Goal: Task Accomplishment & Management: Manage account settings

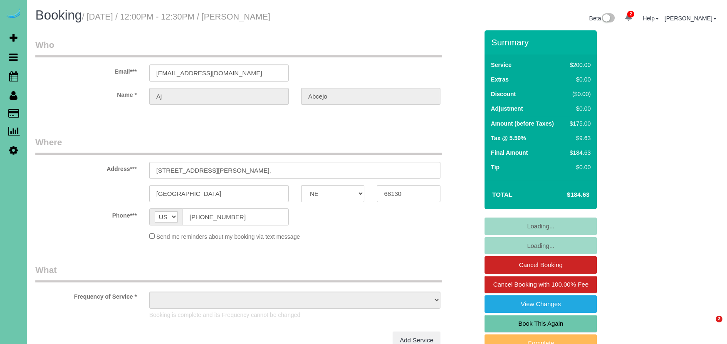
select select "NE"
select select "object:687"
select select "string:fspay-967fde11-a884-4d91-b378-ed733783ff29"
select select "object:720"
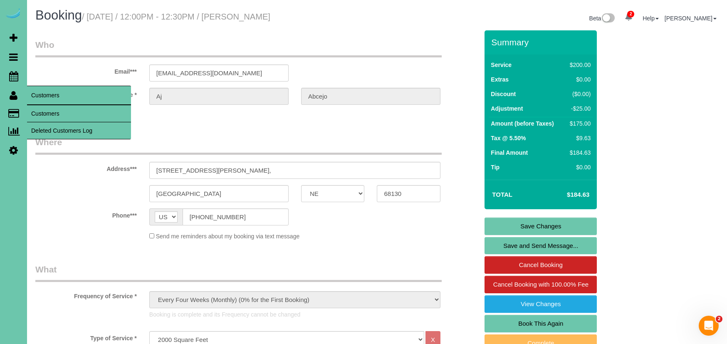
click at [39, 109] on link "Customers" at bounding box center [79, 113] width 104 height 17
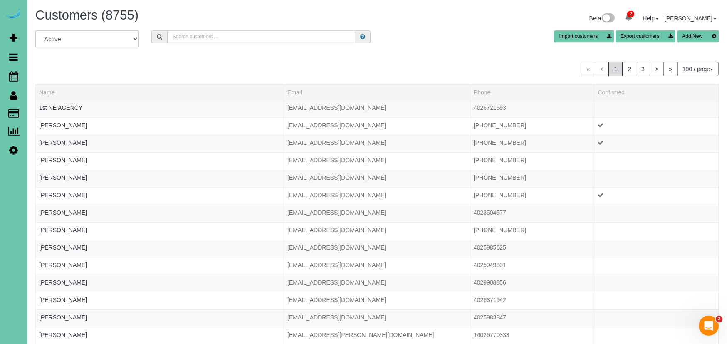
click at [202, 38] on input "text" at bounding box center [261, 36] width 188 height 13
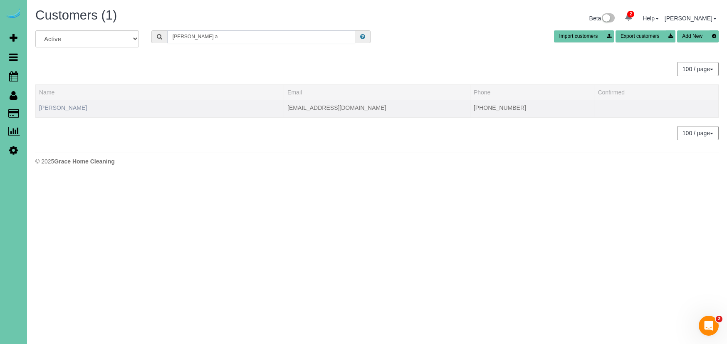
type input "Becki a"
click at [51, 107] on link "Becki Abdouch" at bounding box center [63, 107] width 48 height 7
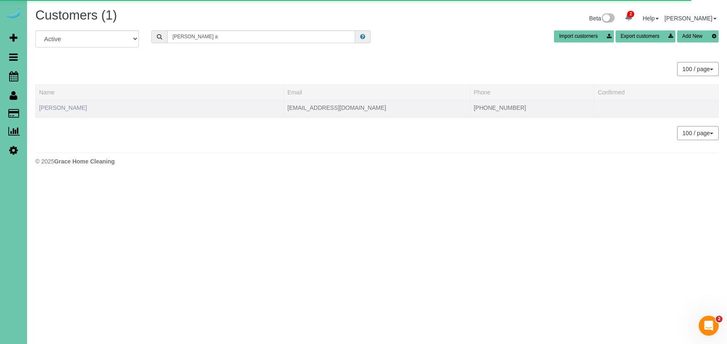
click at [65, 109] on link "Becki Abdouch" at bounding box center [63, 107] width 48 height 7
click at [70, 107] on link "Becki Abdouch" at bounding box center [63, 107] width 48 height 7
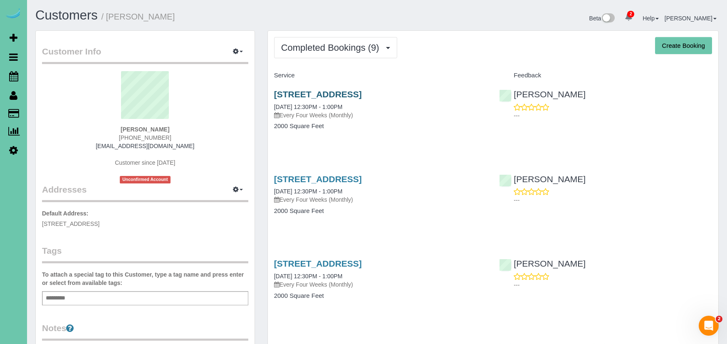
click at [325, 91] on link "412 Elk Ridge Drive, Papillion, NE 68046" at bounding box center [318, 94] width 88 height 10
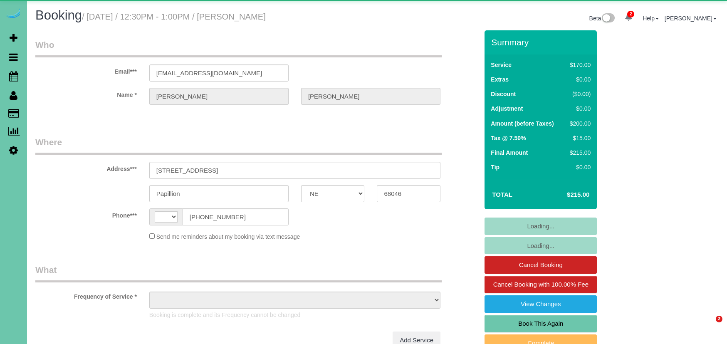
select select "NE"
select select "string:[GEOGRAPHIC_DATA]"
select select "string:fspay-d438abfd-5f74-438e-8acb-eb4a797d6c11"
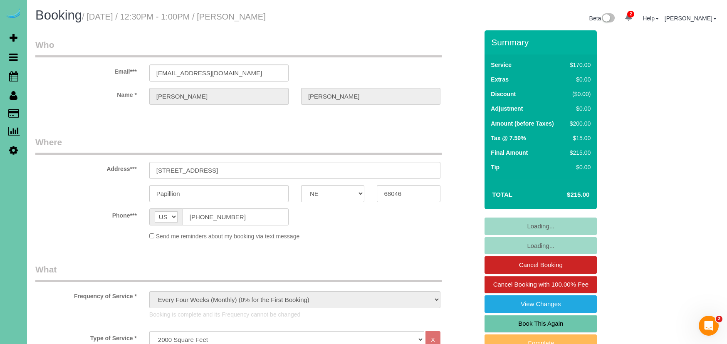
select select "object:943"
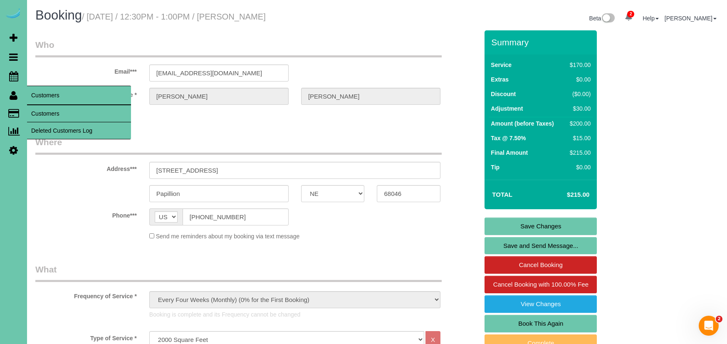
click at [49, 107] on link "Customers" at bounding box center [79, 113] width 104 height 17
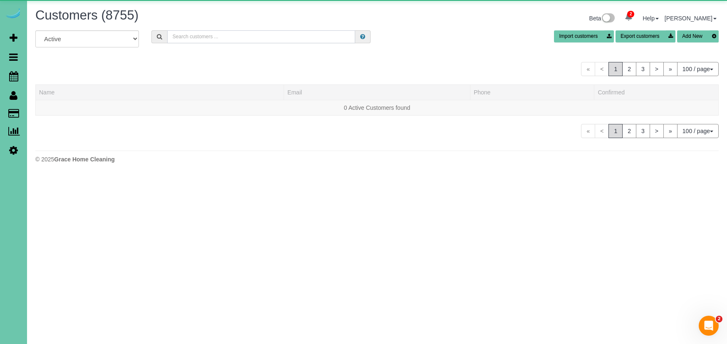
click at [213, 39] on input "text" at bounding box center [261, 36] width 188 height 13
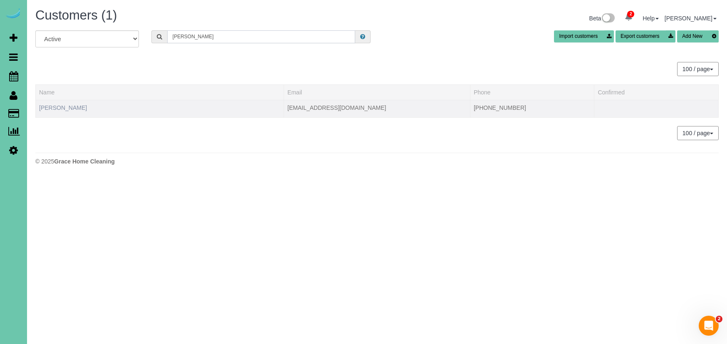
type input "abler"
click at [64, 109] on link "Jenice Abler" at bounding box center [63, 107] width 48 height 7
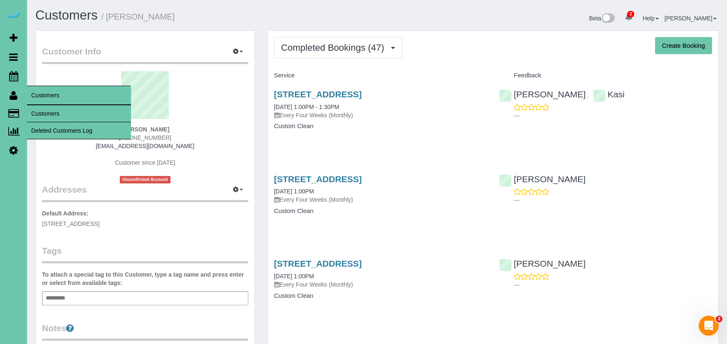
click at [39, 111] on link "Customers" at bounding box center [79, 113] width 104 height 17
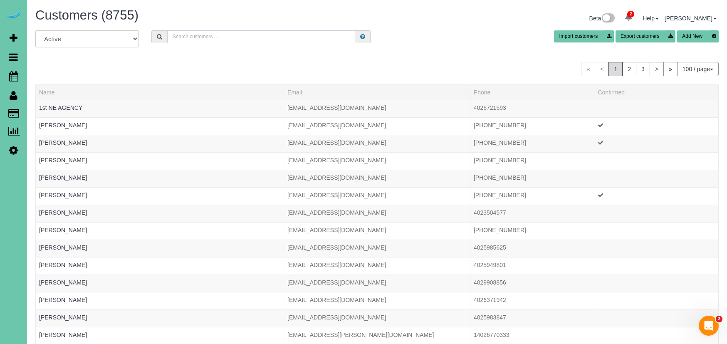
click at [178, 40] on input "text" at bounding box center [261, 36] width 188 height 13
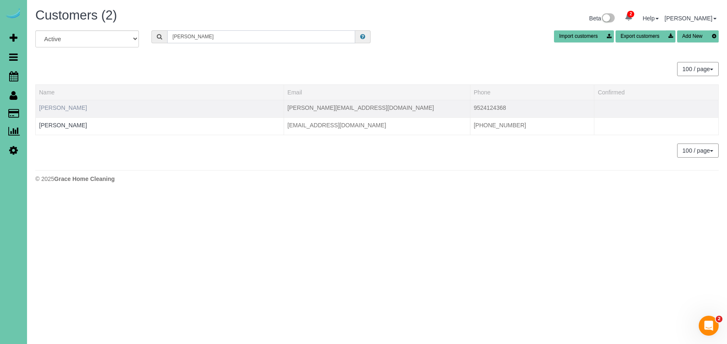
type input "Andrew a"
click at [74, 109] on link "Andrew Abraham" at bounding box center [63, 107] width 48 height 7
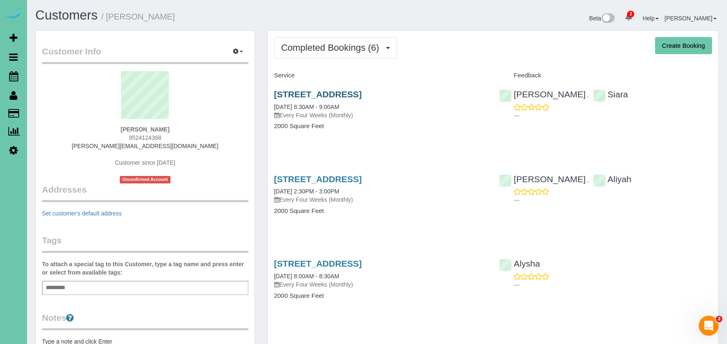
click at [327, 92] on link "5324 S 162 Ave, Omaha, NE 68135" at bounding box center [318, 94] width 88 height 10
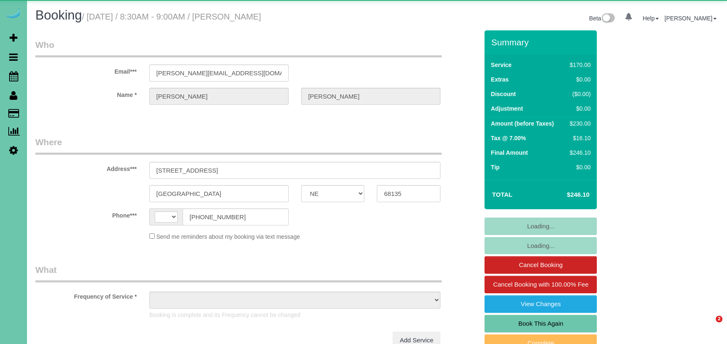
select select "NE"
select select "string:[GEOGRAPHIC_DATA]"
select select "object:892"
select select "string:fspay-8ca64bef-fd07-4898-82bd-84cff1faf371"
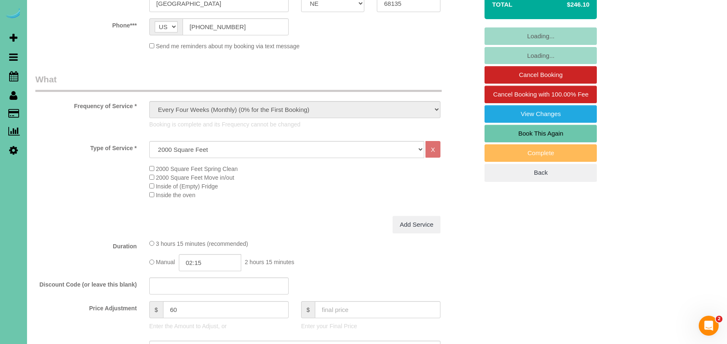
scroll to position [256, 0]
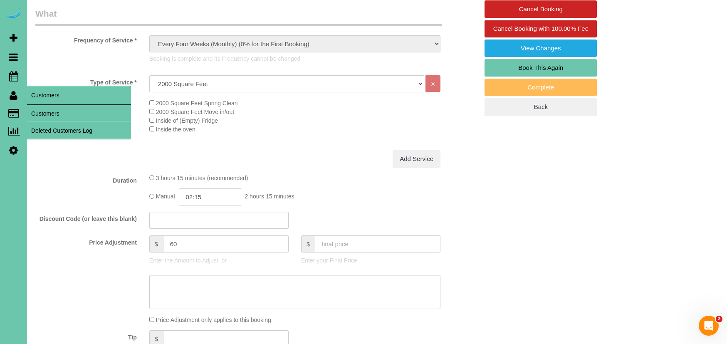
click at [44, 111] on link "Customers" at bounding box center [79, 113] width 104 height 17
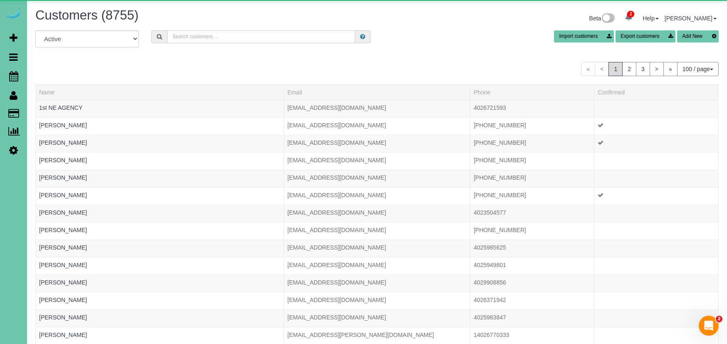
click at [239, 42] on input "text" at bounding box center [261, 36] width 188 height 13
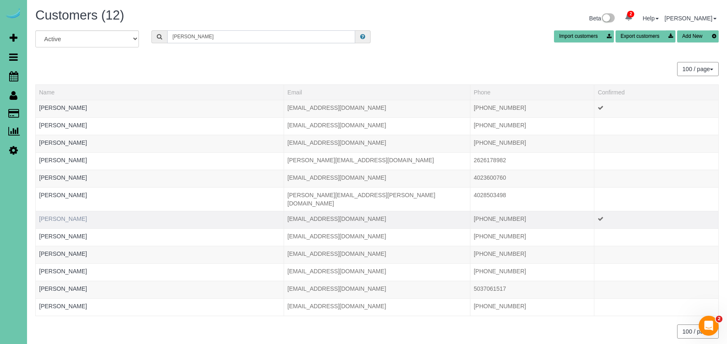
type input "acker"
click at [62, 215] on link "Kelly Acker" at bounding box center [63, 218] width 48 height 7
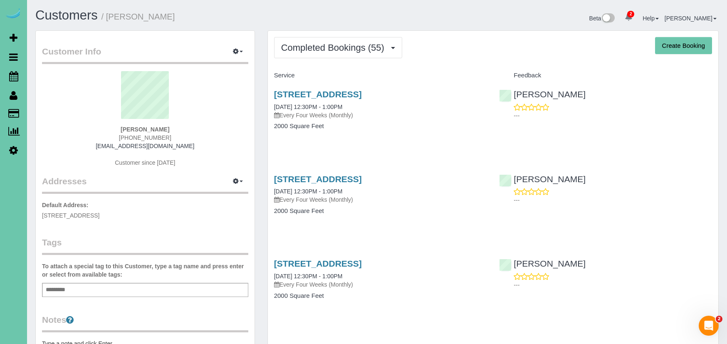
click at [356, 88] on div "16101 S. 57th Ave., Papillion, NE 68133 07/29/2025 12:30PM - 1:00PM Every Four …" at bounding box center [380, 114] width 225 height 64
click at [352, 92] on link "16101 S. 57th Ave., Papillion, NE 68133" at bounding box center [318, 94] width 88 height 10
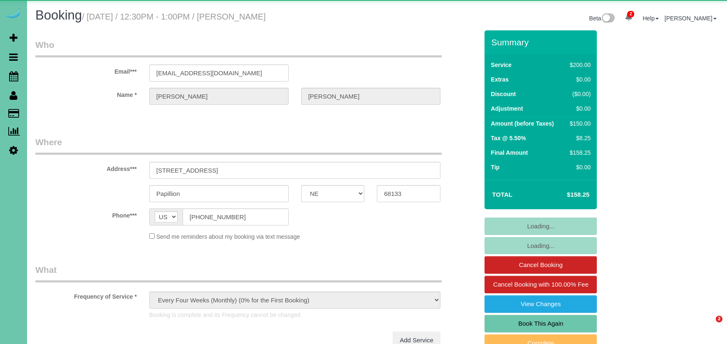
select select "NE"
select select "object:886"
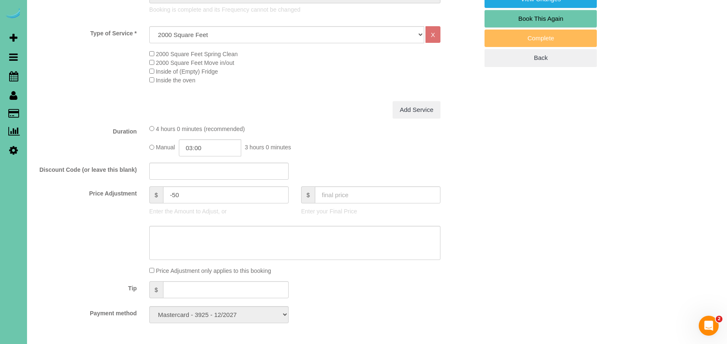
scroll to position [353, 0]
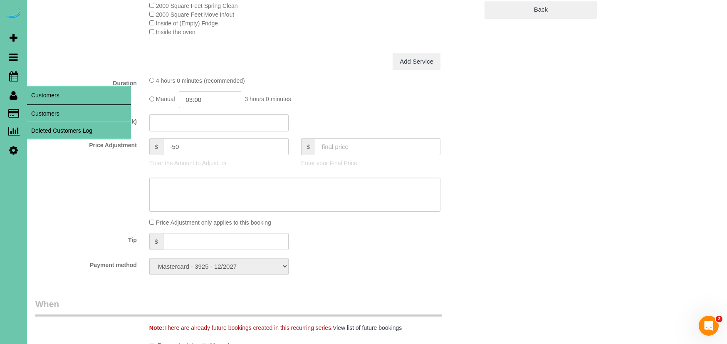
click at [47, 111] on link "Customers" at bounding box center [79, 113] width 104 height 17
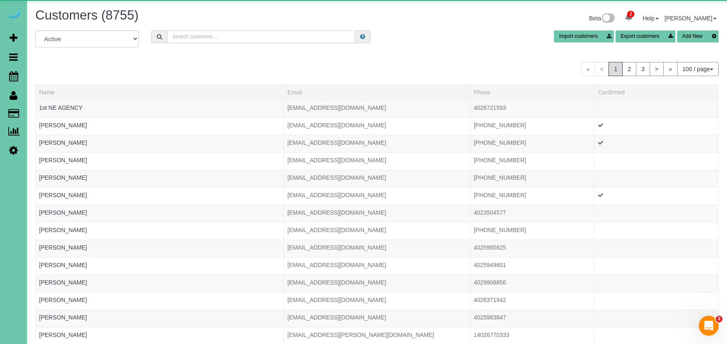
click at [283, 42] on input "text" at bounding box center [261, 36] width 188 height 13
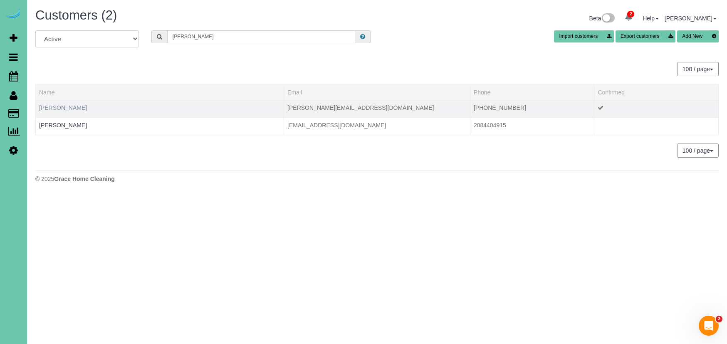
type input "[PERSON_NAME]"
click at [53, 108] on link "[PERSON_NAME]" at bounding box center [63, 107] width 48 height 7
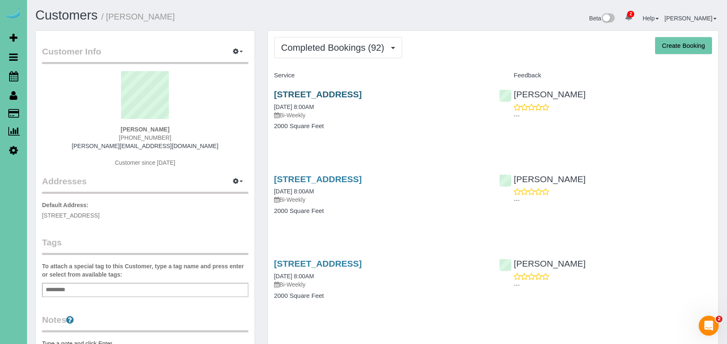
click at [362, 93] on link "[STREET_ADDRESS]" at bounding box center [318, 94] width 88 height 10
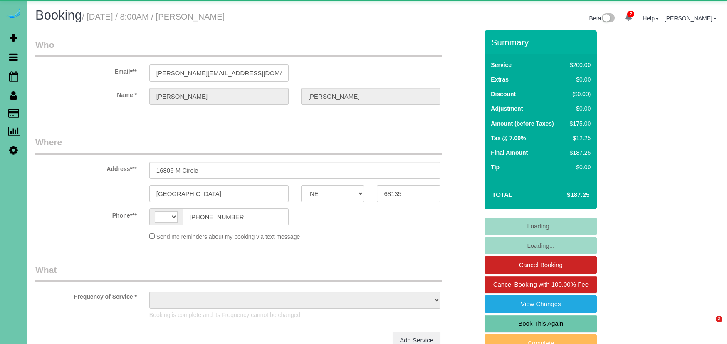
select select "NE"
select select "string:[GEOGRAPHIC_DATA]"
select select "object:667"
select select "string:fspay-1362e727-97d2-4498-9851-e8965779b820"
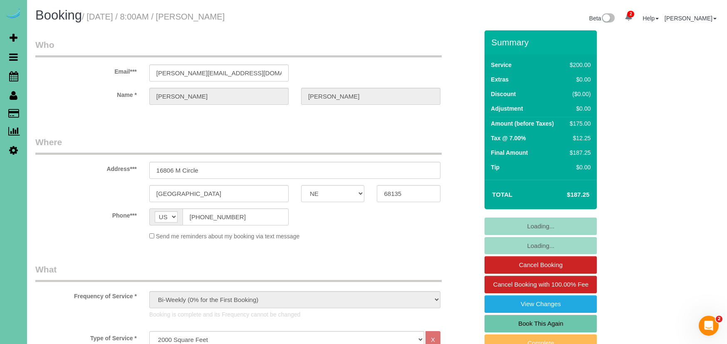
select select "object:963"
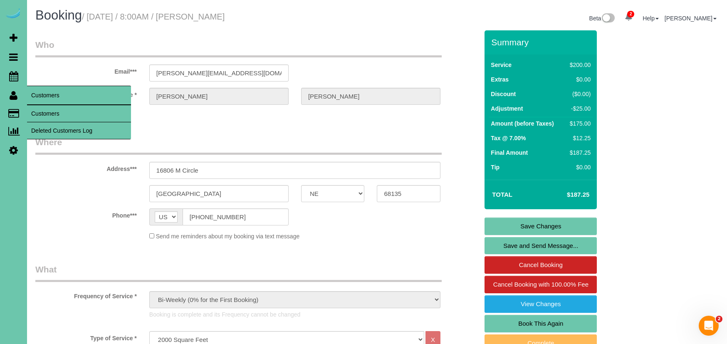
click at [42, 112] on link "Customers" at bounding box center [79, 113] width 104 height 17
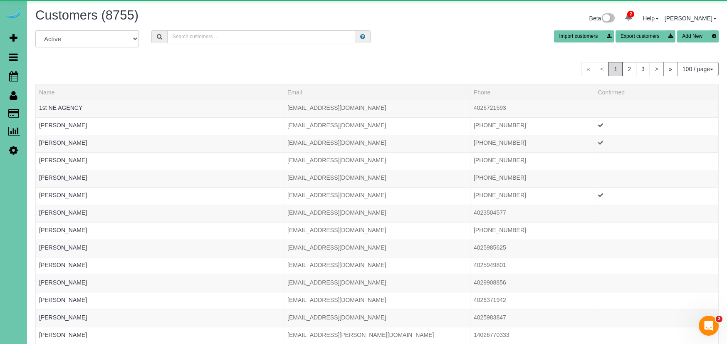
click at [202, 35] on input "text" at bounding box center [261, 36] width 188 height 13
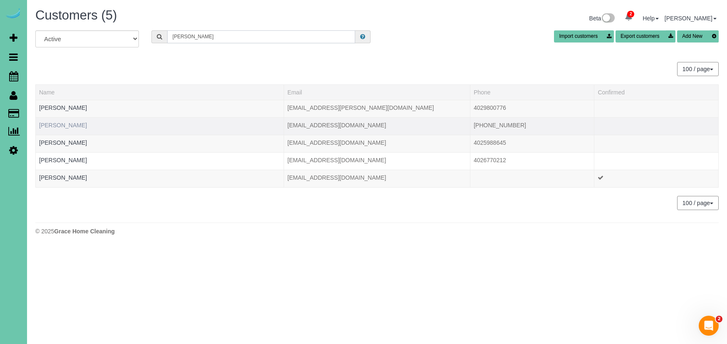
type input "Jennifer a"
click at [68, 124] on link "Jennifer Adams" at bounding box center [63, 125] width 48 height 7
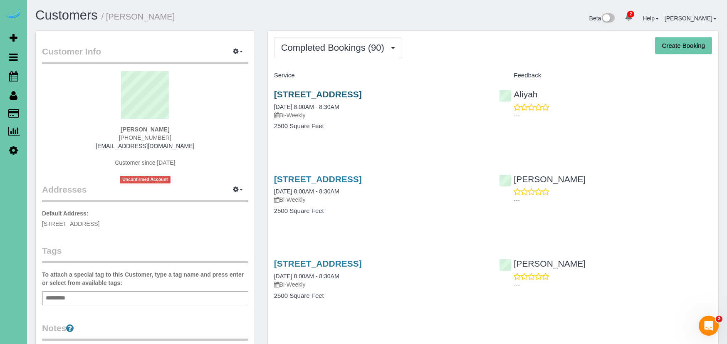
click at [362, 92] on link "2502 S 99th Ave, Omaha, NE 68124" at bounding box center [318, 94] width 88 height 10
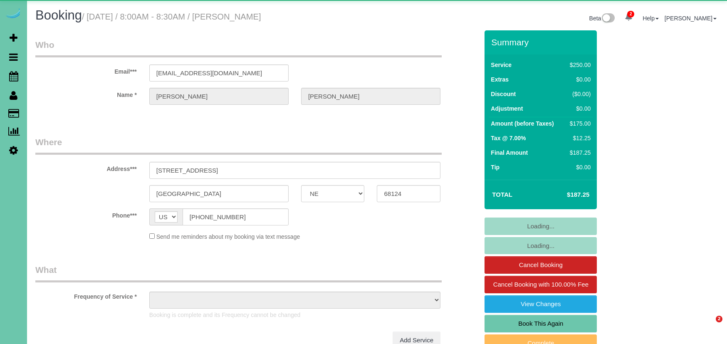
select select "NE"
select select "object:943"
select select "string:fspay-ace9e617-6c4a-42da-a3d3-d5afd40beebc"
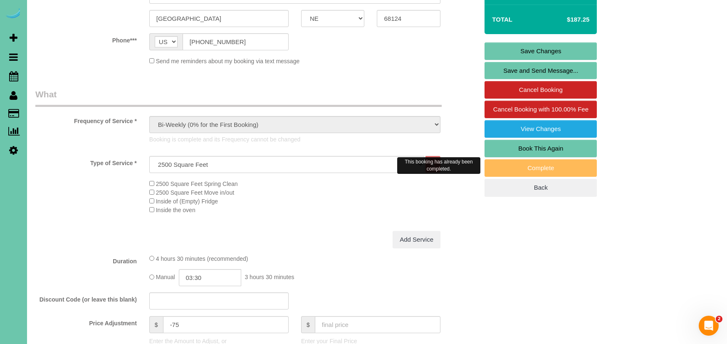
scroll to position [175, 0]
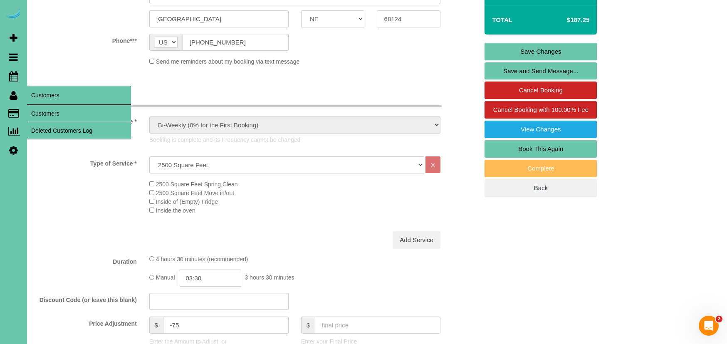
click at [44, 110] on link "Customers" at bounding box center [79, 113] width 104 height 17
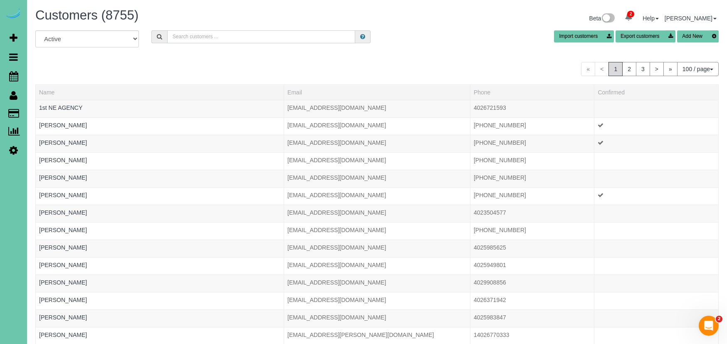
click at [198, 39] on input "text" at bounding box center [261, 36] width 188 height 13
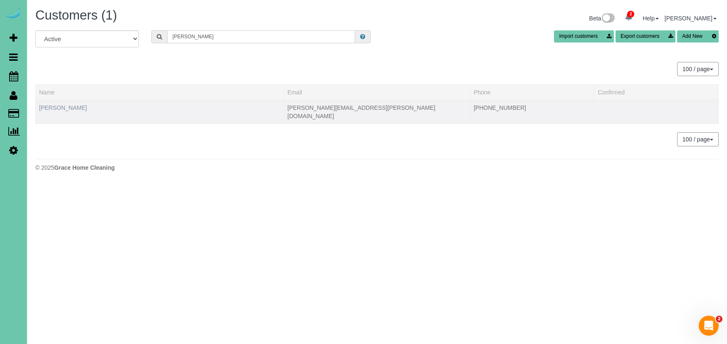
type input "Timothy a"
click at [68, 109] on link "Timothy Adams" at bounding box center [63, 107] width 48 height 7
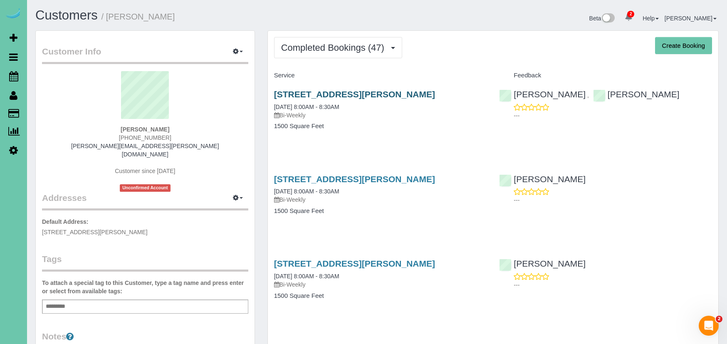
click at [381, 95] on link "2961 Martha St, Omaha, NE 68105" at bounding box center [354, 94] width 161 height 10
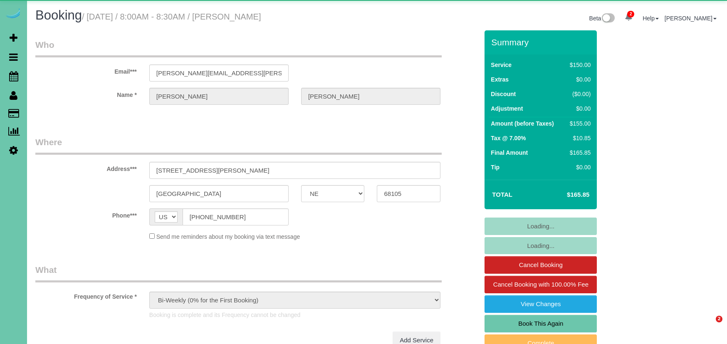
select select "NE"
select select "string:fspay-b519e109-dc02-492b-8e0d-611a51235753"
select select "object:892"
select select "number:36"
select select "number:41"
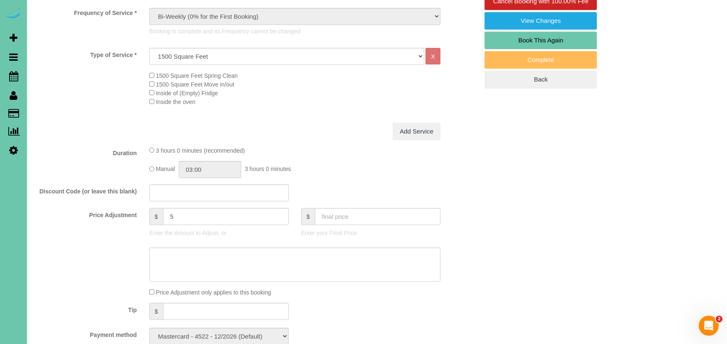
scroll to position [285, 0]
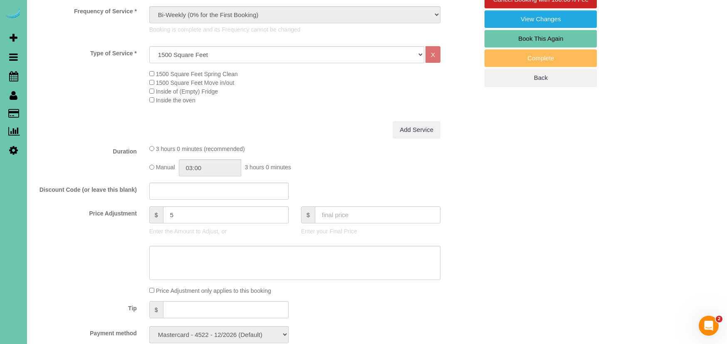
click at [322, 106] on div "Type of Service * Hourly 2.5 Hour Custom Clean 3.5 Hour Custom Clean commercial…" at bounding box center [256, 83] width 443 height 75
click at [10, 78] on icon at bounding box center [13, 76] width 9 height 10
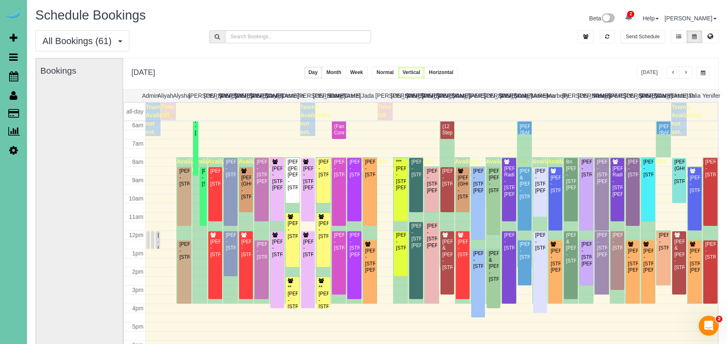
click at [685, 74] on span "button" at bounding box center [685, 72] width 4 height 5
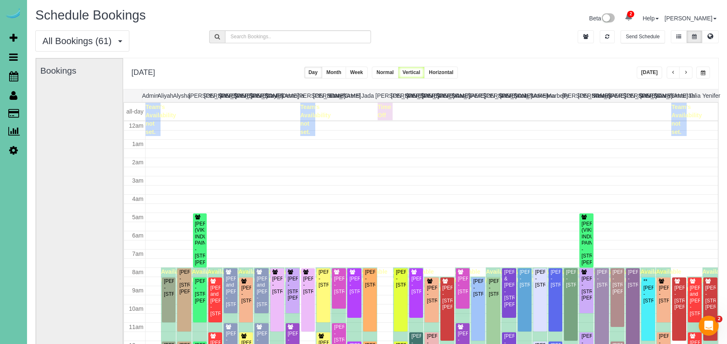
scroll to position [110, 0]
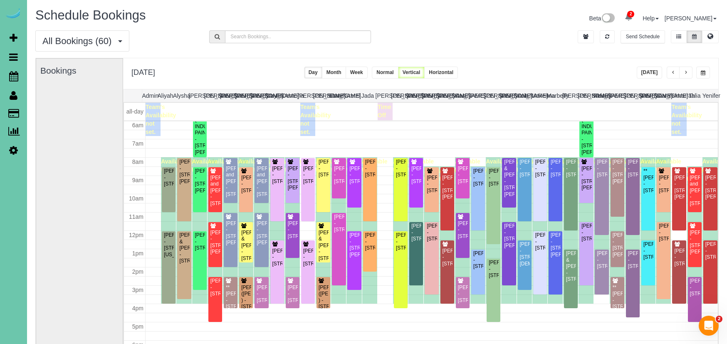
click at [685, 74] on span "button" at bounding box center [685, 72] width 4 height 5
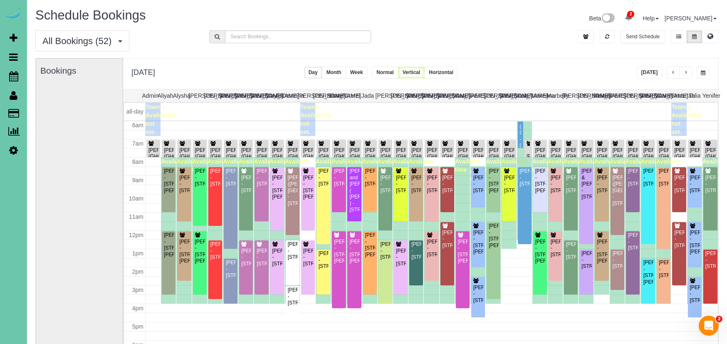
click at [670, 72] on button "button" at bounding box center [672, 73] width 13 height 12
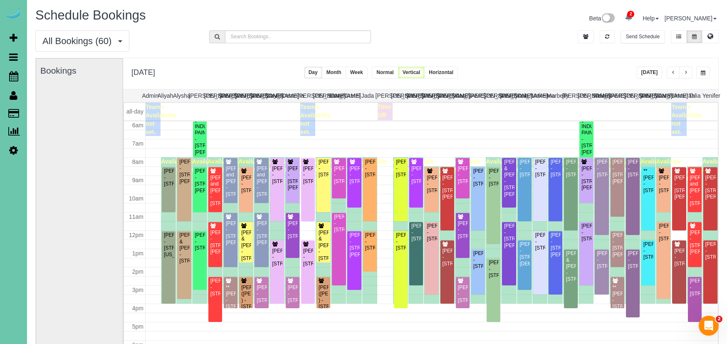
click at [684, 72] on span "button" at bounding box center [685, 72] width 4 height 5
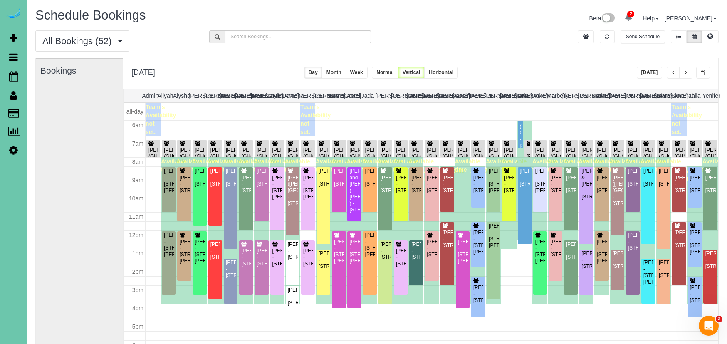
click at [683, 72] on span "button" at bounding box center [685, 72] width 4 height 5
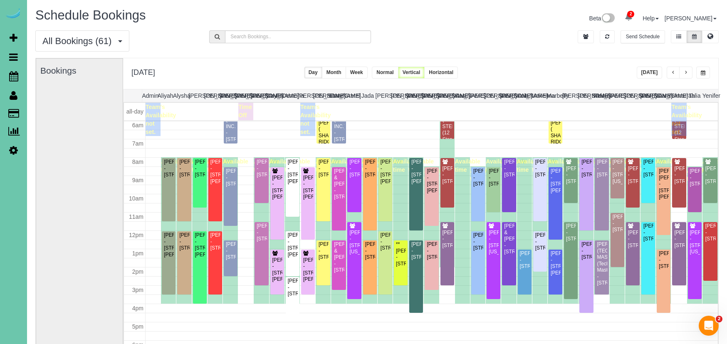
click at [699, 73] on button "button" at bounding box center [703, 73] width 14 height 12
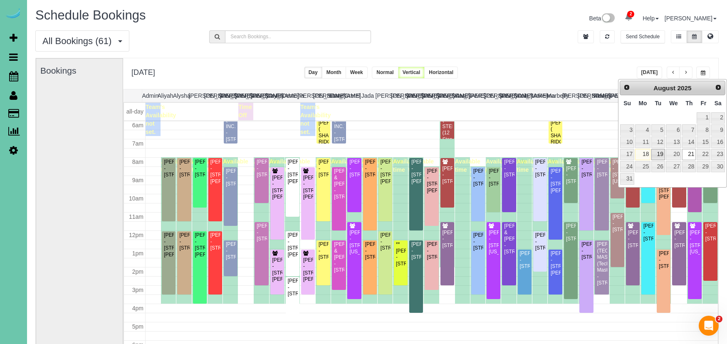
click at [661, 150] on link "19" at bounding box center [657, 154] width 13 height 11
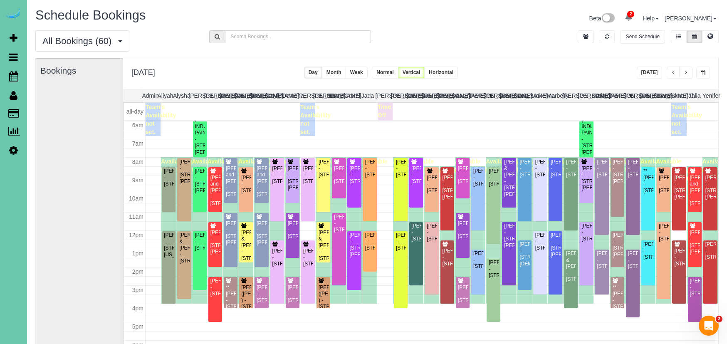
click at [687, 74] on span "button" at bounding box center [685, 72] width 4 height 5
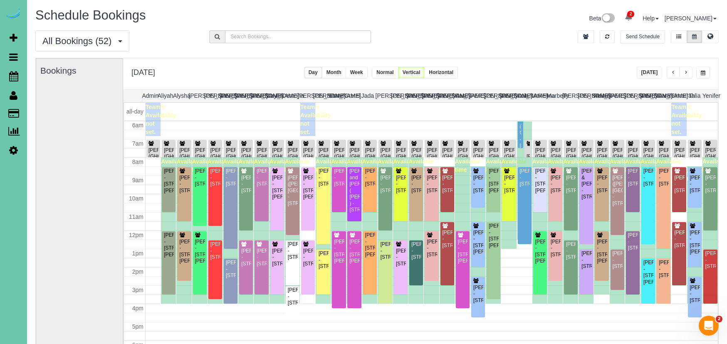
click at [687, 74] on span "button" at bounding box center [685, 72] width 4 height 5
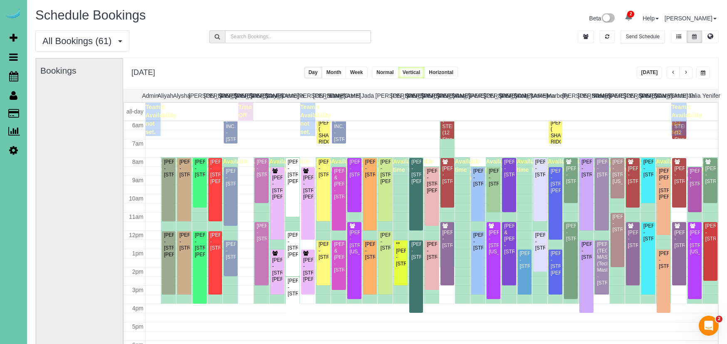
click at [687, 74] on span "button" at bounding box center [685, 72] width 4 height 5
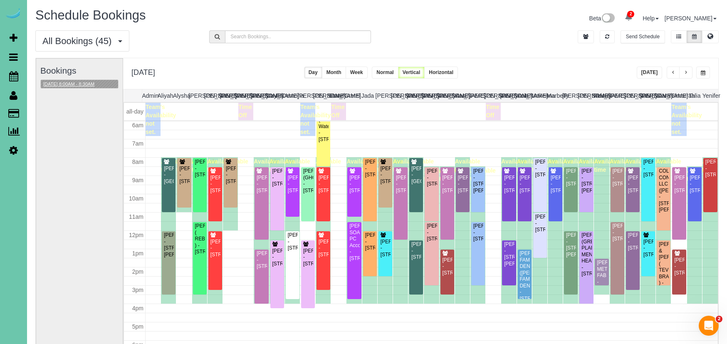
click at [57, 81] on button "08/22/2025 8:00AM - 8:30AM" at bounding box center [69, 84] width 56 height 9
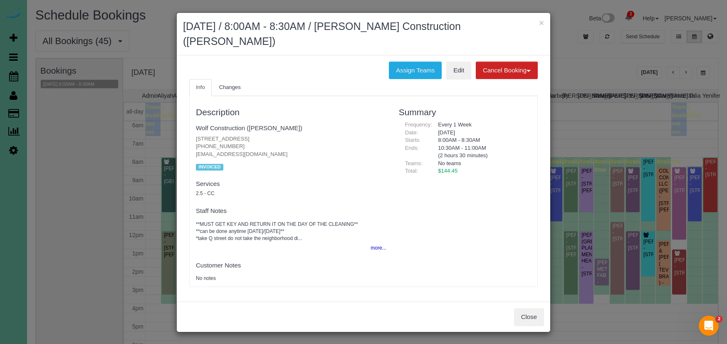
click at [491, 262] on div "Description Wolf Construction (Maggie Davitt) 5130 S 98th Ct #9, Omaha, NE 6812…" at bounding box center [364, 191] width 348 height 182
click at [525, 308] on button "Close" at bounding box center [529, 316] width 30 height 17
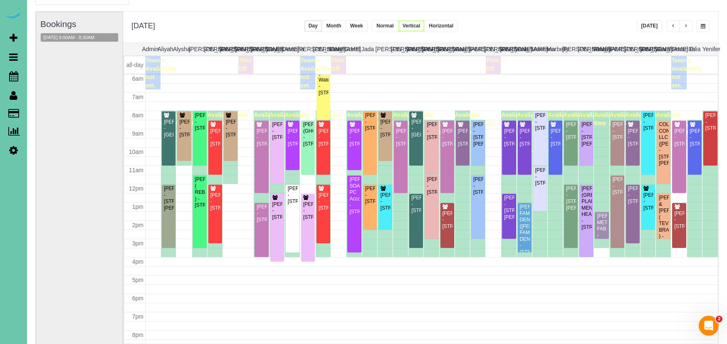
click at [703, 20] on button "button" at bounding box center [703, 26] width 14 height 12
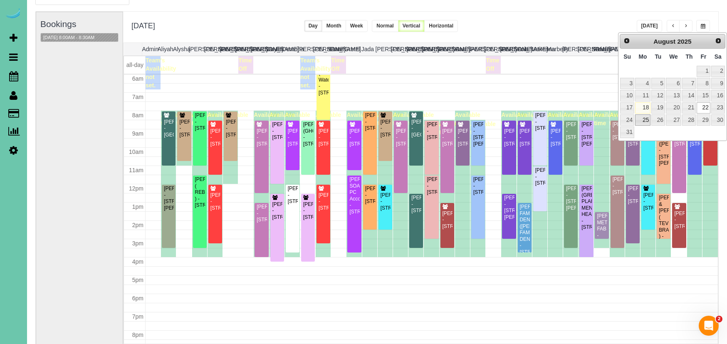
click at [639, 116] on link "25" at bounding box center [642, 119] width 15 height 11
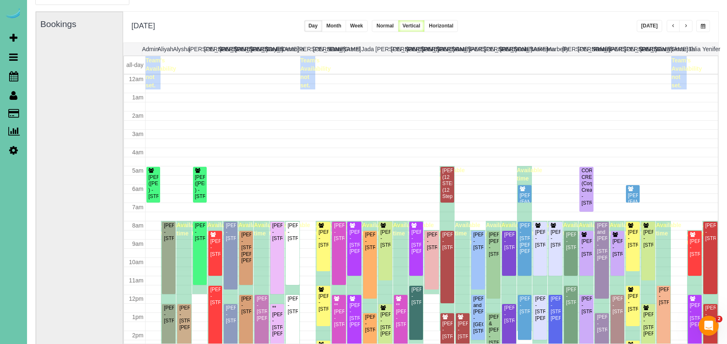
scroll to position [110, 0]
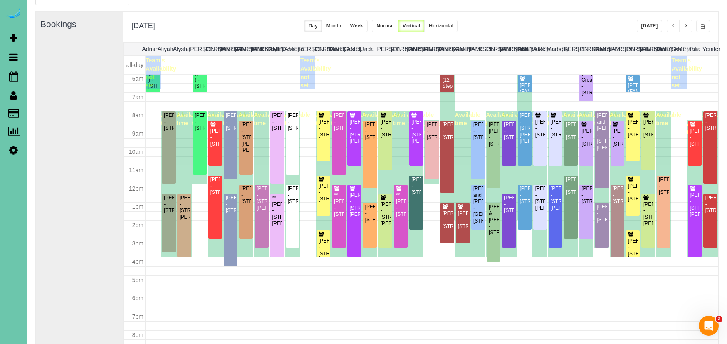
click at [684, 21] on button "button" at bounding box center [685, 26] width 13 height 12
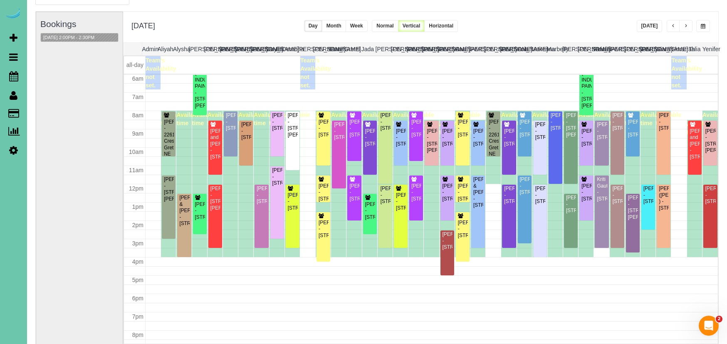
click at [685, 28] on span "button" at bounding box center [685, 26] width 4 height 5
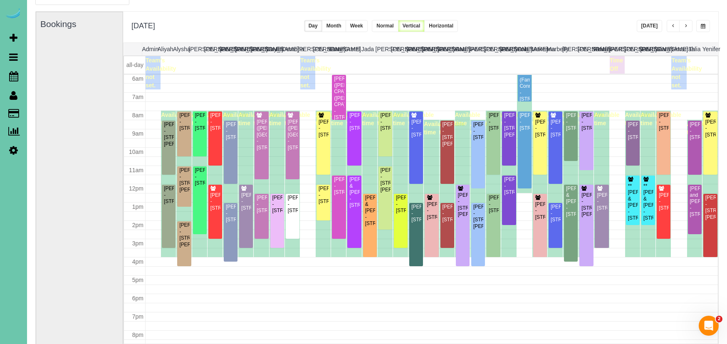
click at [685, 28] on span "button" at bounding box center [685, 26] width 4 height 5
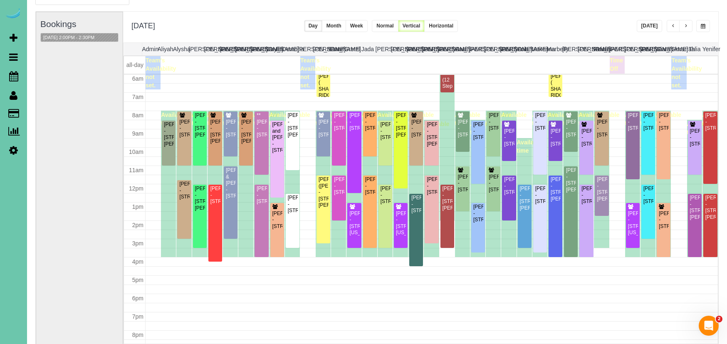
click at [685, 28] on span "button" at bounding box center [685, 26] width 4 height 5
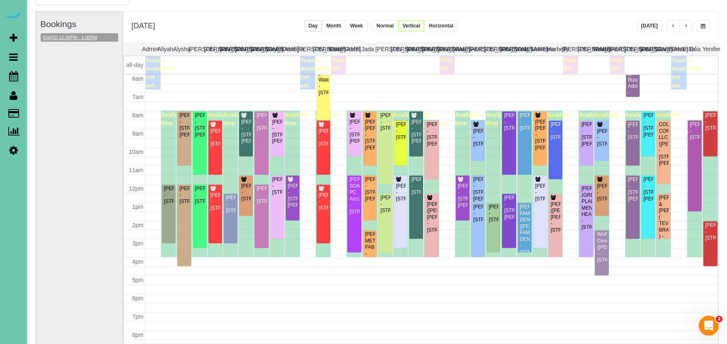
click at [95, 33] on button "08/29/2025 12:30PM - 1:00PM" at bounding box center [70, 37] width 59 height 9
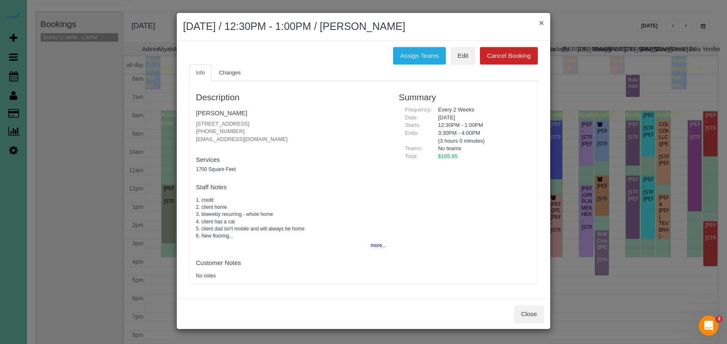
click at [542, 21] on button "×" at bounding box center [541, 22] width 5 height 9
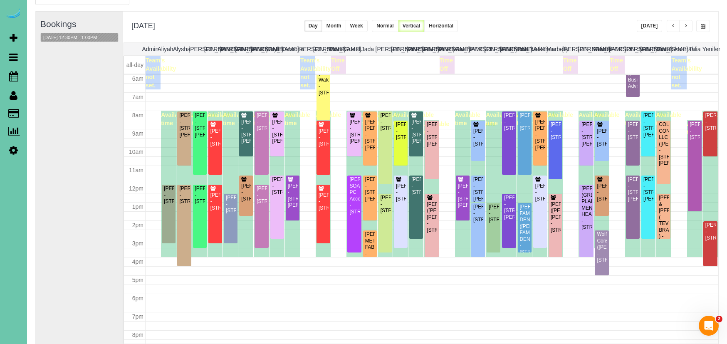
click at [701, 22] on button "button" at bounding box center [703, 26] width 14 height 12
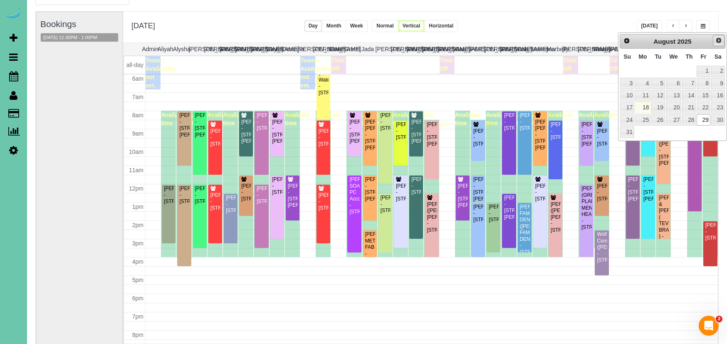
click at [715, 40] on span "Next" at bounding box center [718, 40] width 7 height 7
click at [656, 73] on link "2" at bounding box center [657, 71] width 13 height 11
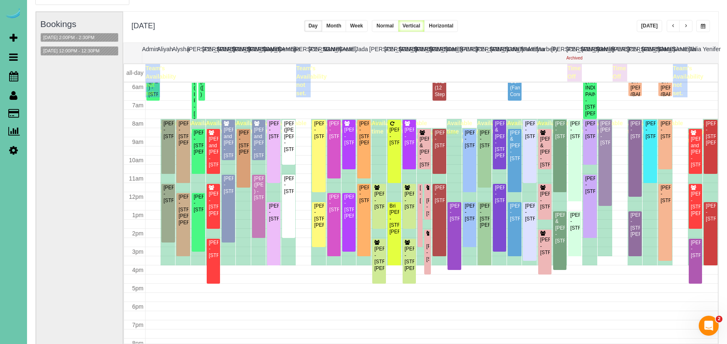
click at [685, 29] on button "button" at bounding box center [685, 26] width 13 height 12
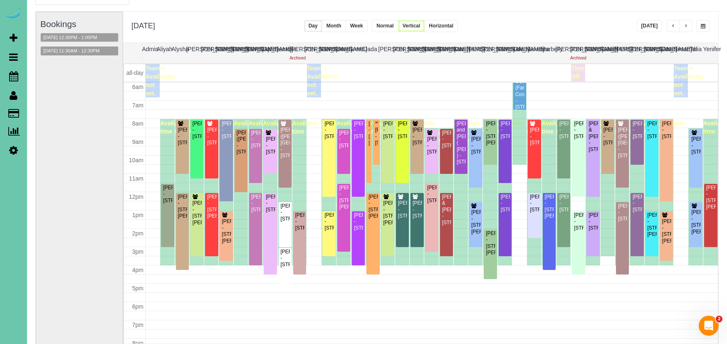
click at [685, 29] on button "button" at bounding box center [685, 26] width 13 height 12
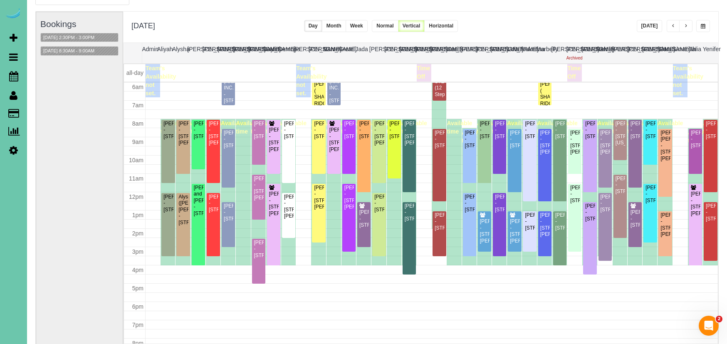
click at [661, 28] on button "Today" at bounding box center [649, 26] width 26 height 12
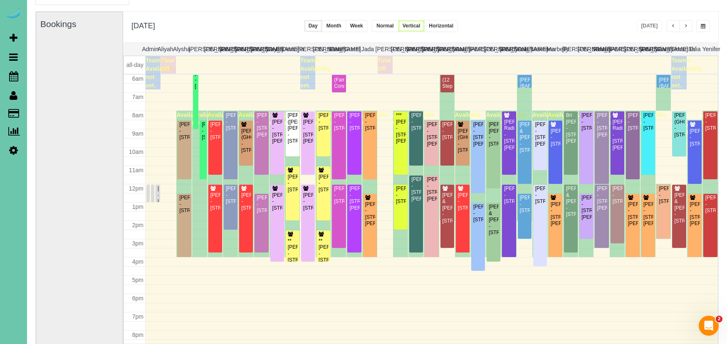
click at [699, 26] on button "button" at bounding box center [703, 26] width 14 height 12
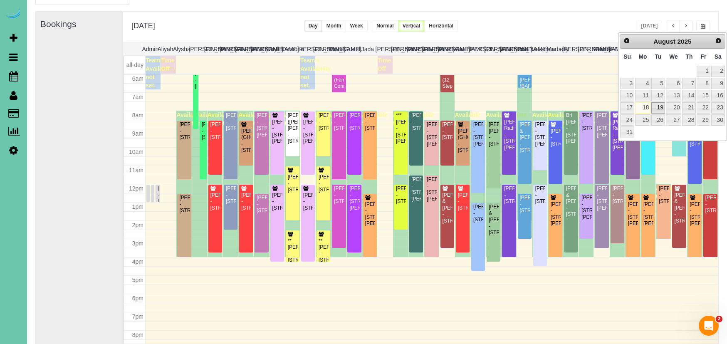
click at [657, 109] on link "19" at bounding box center [657, 107] width 13 height 11
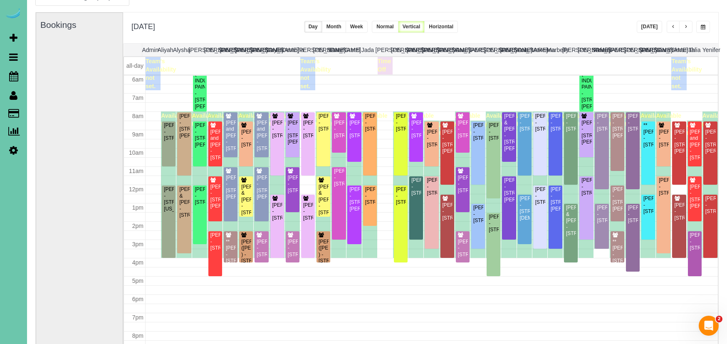
scroll to position [47, 0]
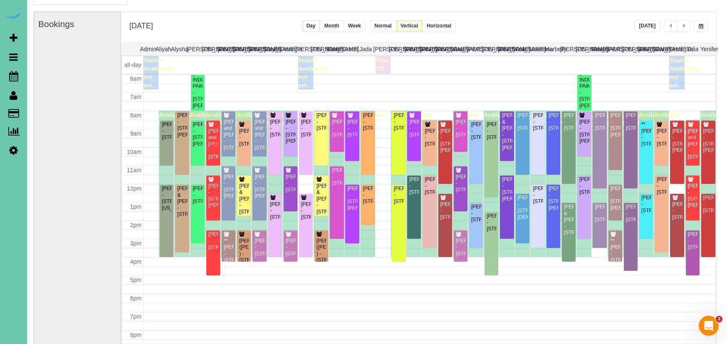
click at [686, 27] on button "button" at bounding box center [683, 26] width 13 height 12
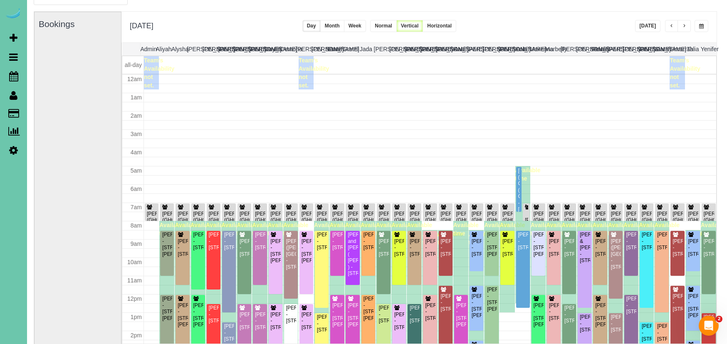
scroll to position [110, 0]
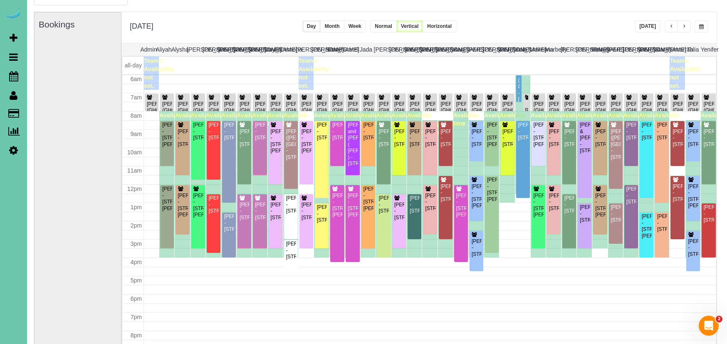
click at [686, 27] on span "button" at bounding box center [684, 26] width 4 height 5
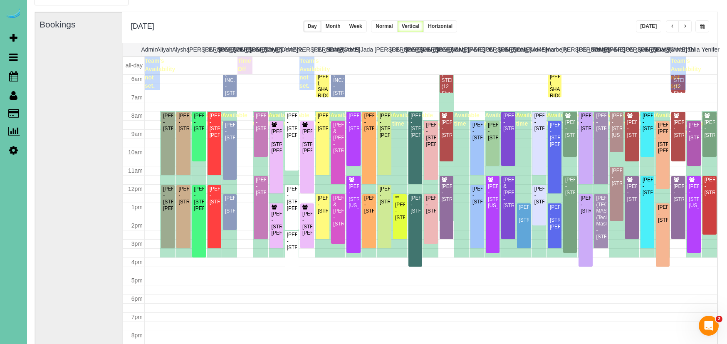
click at [686, 27] on span "button" at bounding box center [685, 26] width 4 height 5
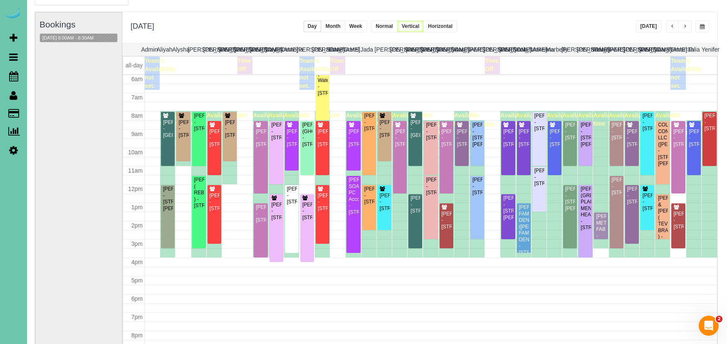
click at [703, 27] on span "button" at bounding box center [702, 26] width 5 height 5
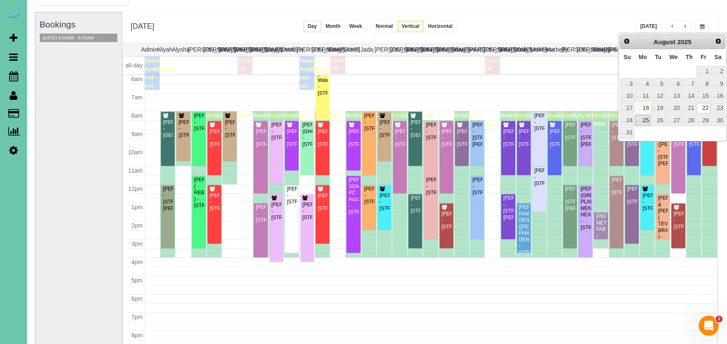
click at [640, 118] on link "25" at bounding box center [642, 120] width 15 height 11
type input "**********"
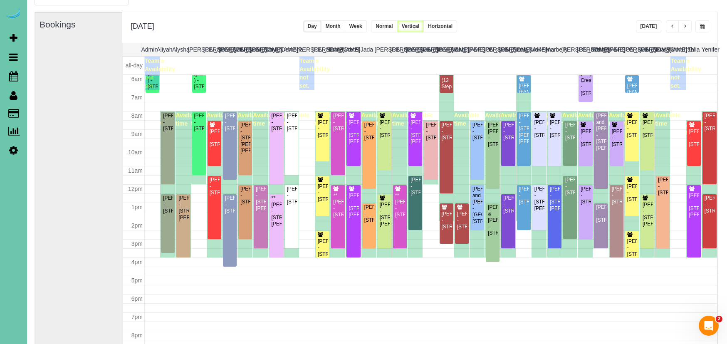
click at [681, 27] on button "button" at bounding box center [684, 26] width 13 height 12
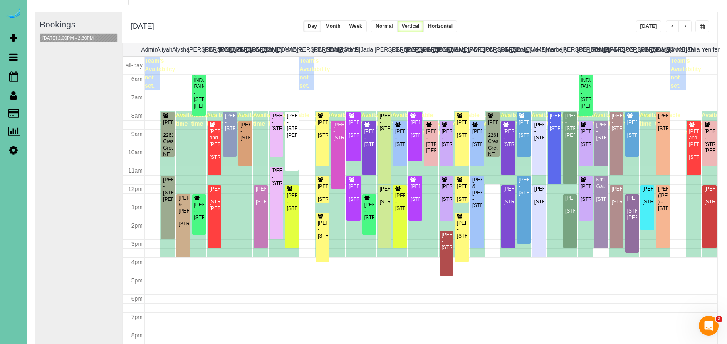
click at [86, 38] on button "08/26/2025 2:00PM - 2:30PM" at bounding box center [68, 38] width 56 height 9
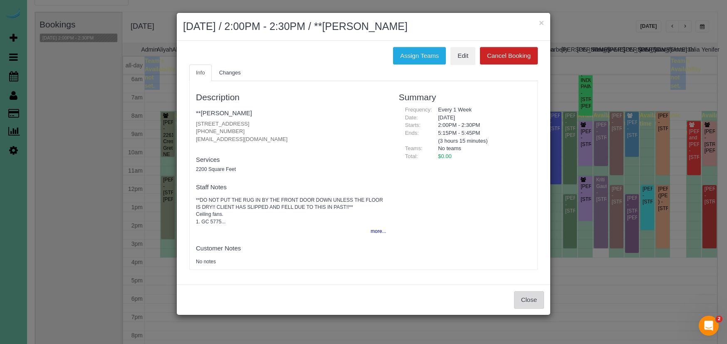
click at [525, 294] on button "Close" at bounding box center [529, 299] width 30 height 17
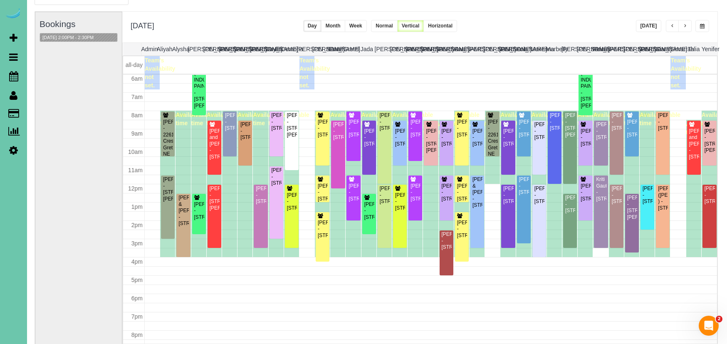
click at [683, 25] on span "button" at bounding box center [685, 26] width 4 height 5
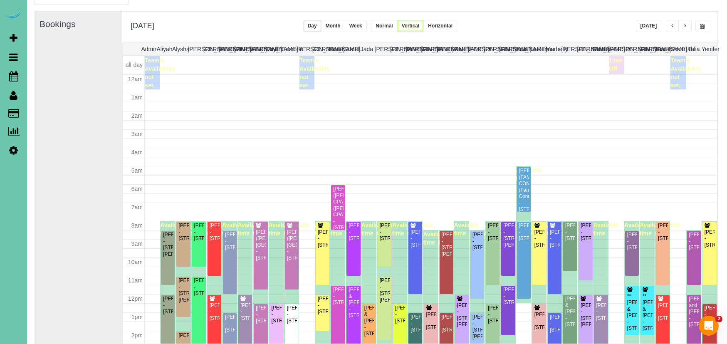
scroll to position [110, 0]
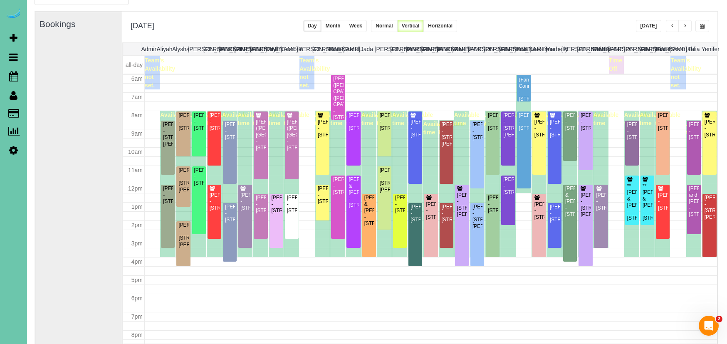
click at [684, 27] on span "button" at bounding box center [685, 26] width 4 height 5
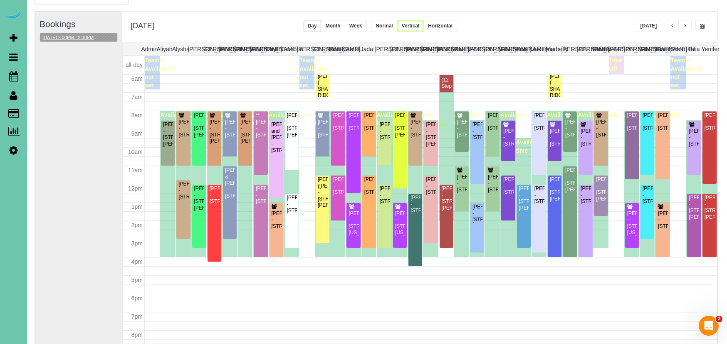
click at [80, 35] on button "08/28/2025 2:00PM - 2:30PM" at bounding box center [68, 37] width 56 height 9
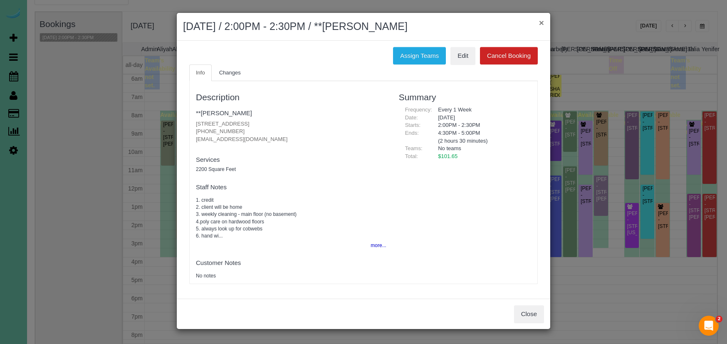
click at [539, 21] on button "×" at bounding box center [541, 22] width 5 height 9
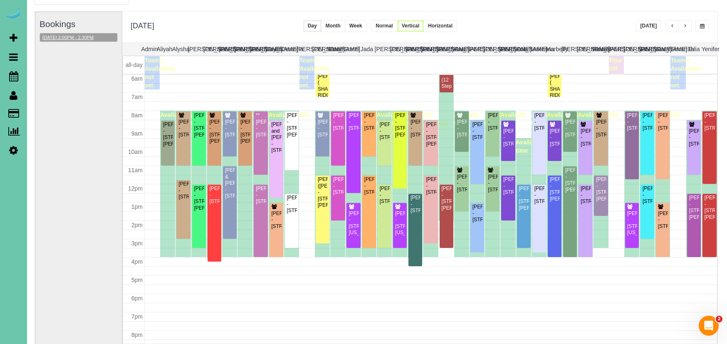
click at [90, 35] on button "08/28/2025 2:00PM - 2:30PM" at bounding box center [68, 37] width 56 height 9
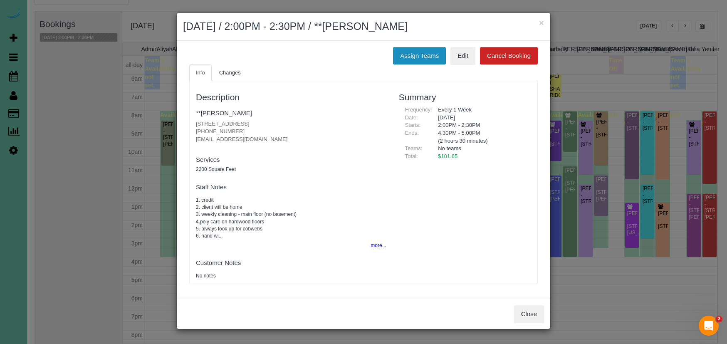
click at [430, 52] on button "Assign Teams" at bounding box center [419, 55] width 53 height 17
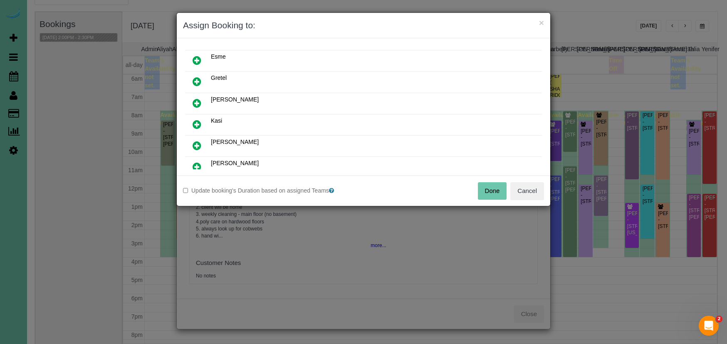
scroll to position [89, 0]
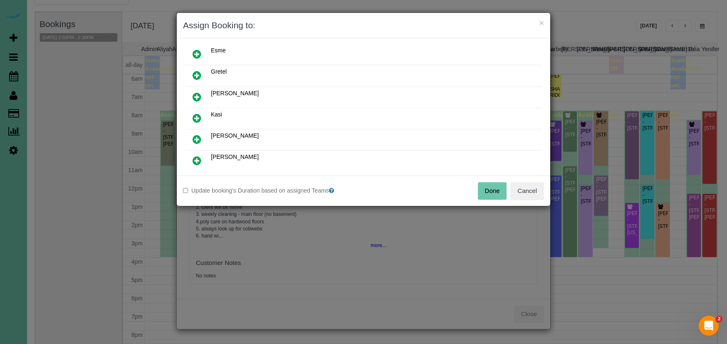
click at [200, 115] on icon at bounding box center [196, 118] width 9 height 10
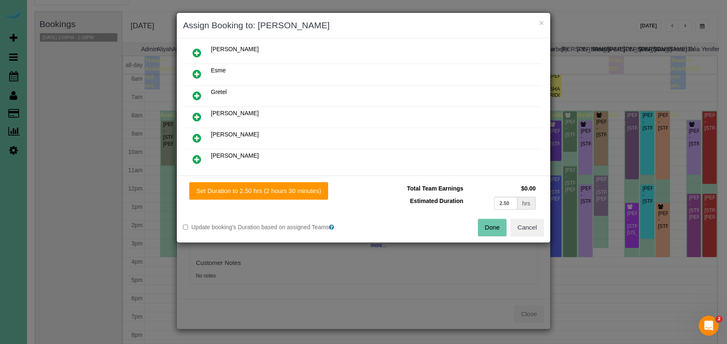
drag, startPoint x: 287, startPoint y: 185, endPoint x: 333, endPoint y: 191, distance: 47.0
click at [287, 185] on button "Set Duration to 2.50 hrs (2 hours 30 minutes)" at bounding box center [258, 190] width 139 height 17
type input "2.50"
click at [484, 228] on button "Done" at bounding box center [492, 227] width 29 height 17
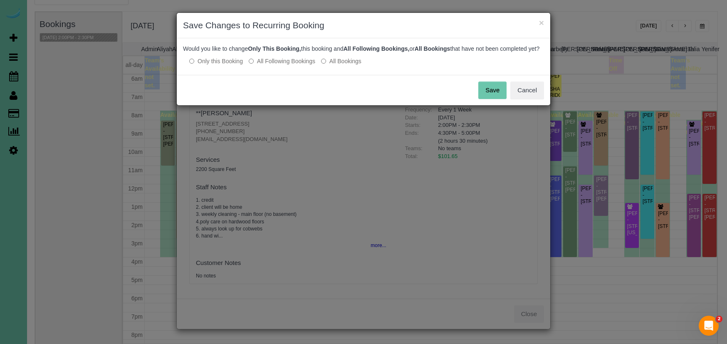
click at [488, 98] on button "Save" at bounding box center [492, 89] width 28 height 17
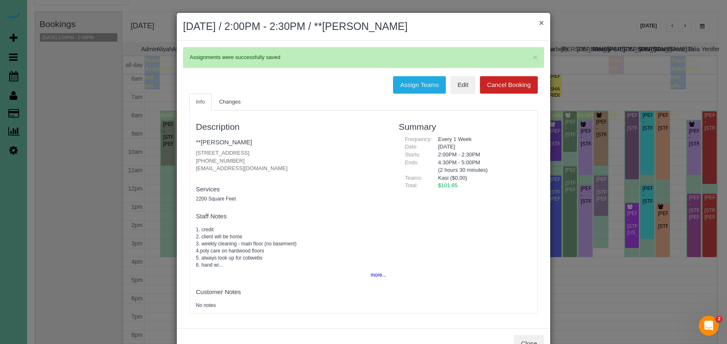
click at [540, 22] on button "×" at bounding box center [541, 22] width 5 height 9
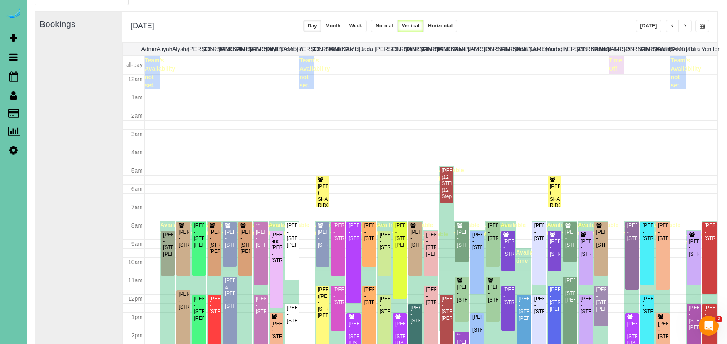
scroll to position [110, 0]
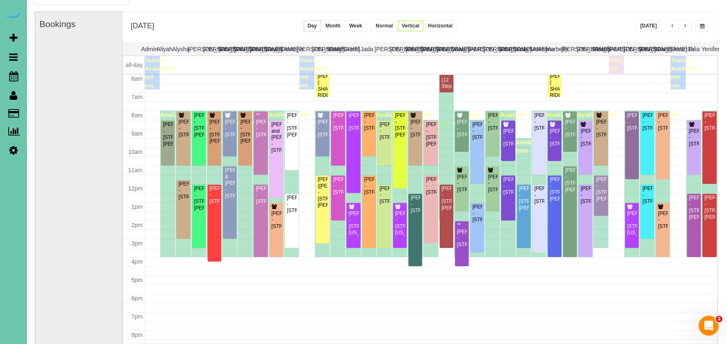
click at [684, 24] on span "button" at bounding box center [685, 26] width 4 height 5
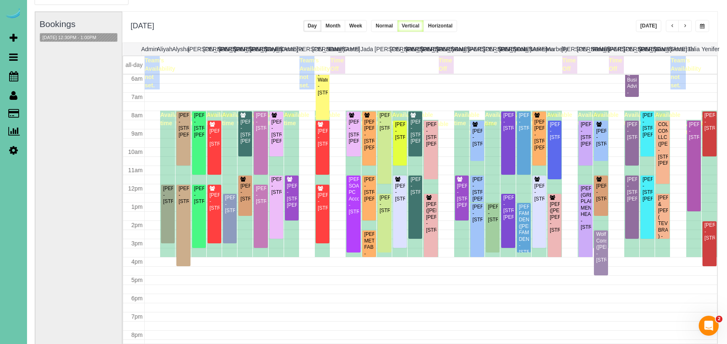
click at [703, 27] on span "button" at bounding box center [702, 26] width 5 height 5
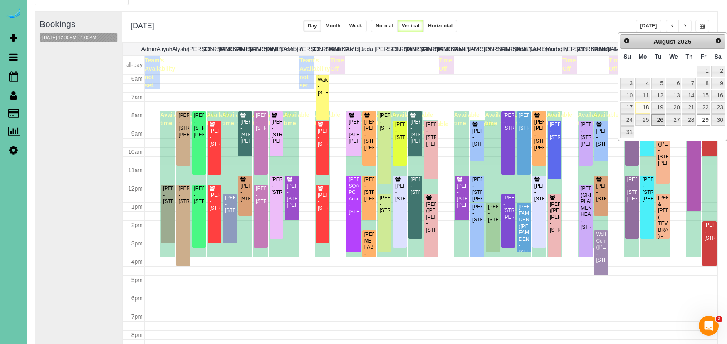
scroll to position [0, 0]
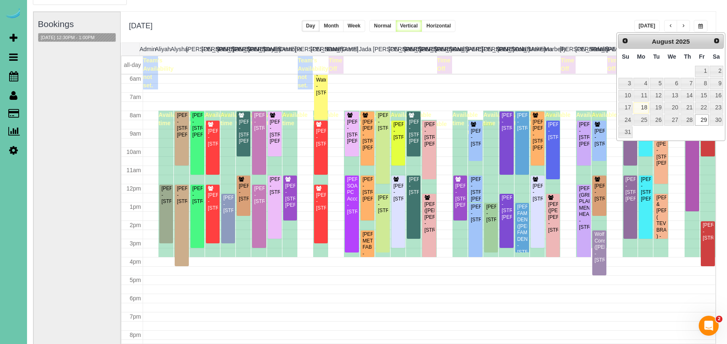
click at [710, 43] on div "Prev Next August 2025" at bounding box center [671, 41] width 106 height 15
click at [715, 41] on span "Next" at bounding box center [716, 40] width 7 height 7
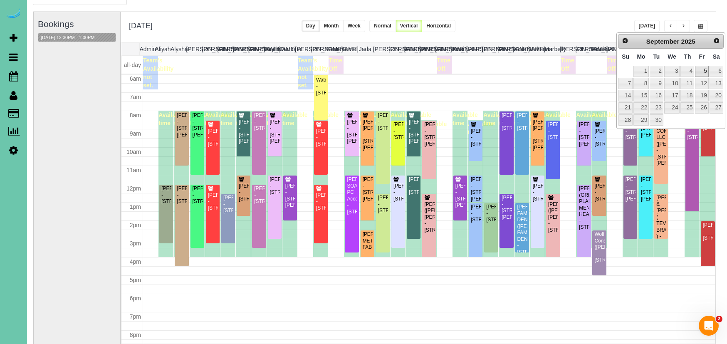
click at [706, 70] on link "5" at bounding box center [701, 71] width 13 height 11
type input "**********"
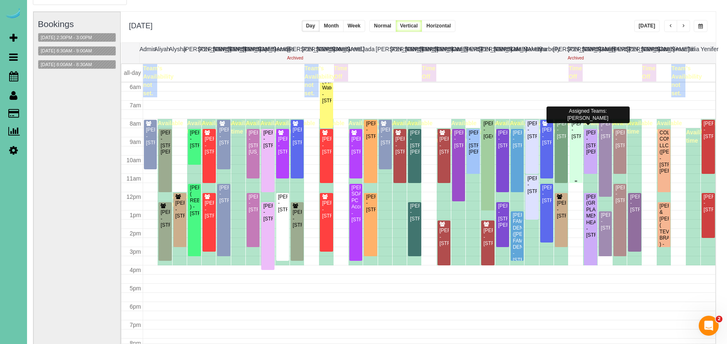
click at [573, 131] on div "Doug Hamlin - 7409 S 168 Ave, Omaha, NE 68136" at bounding box center [576, 130] width 10 height 19
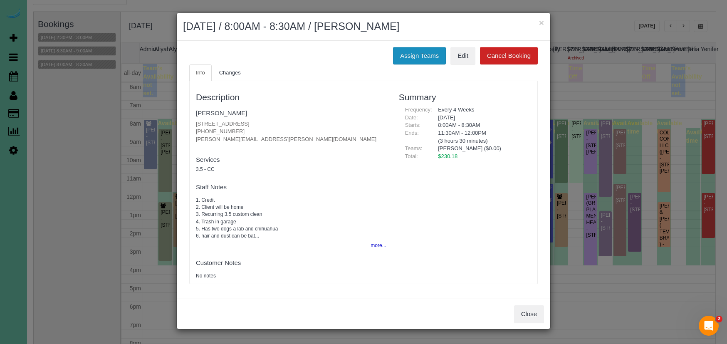
click at [410, 54] on button "Assign Teams" at bounding box center [419, 55] width 53 height 17
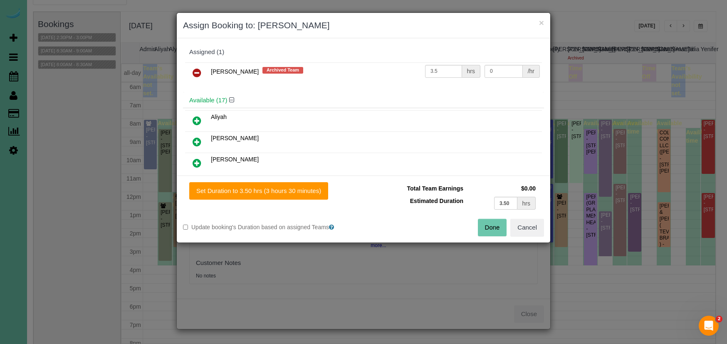
drag, startPoint x: 192, startPoint y: 70, endPoint x: 190, endPoint y: 86, distance: 15.5
click at [192, 72] on link at bounding box center [197, 73] width 20 height 17
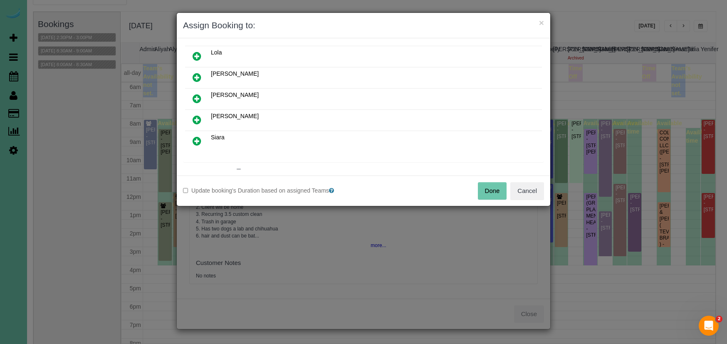
scroll to position [300, 0]
click at [196, 117] on icon at bounding box center [196, 119] width 9 height 10
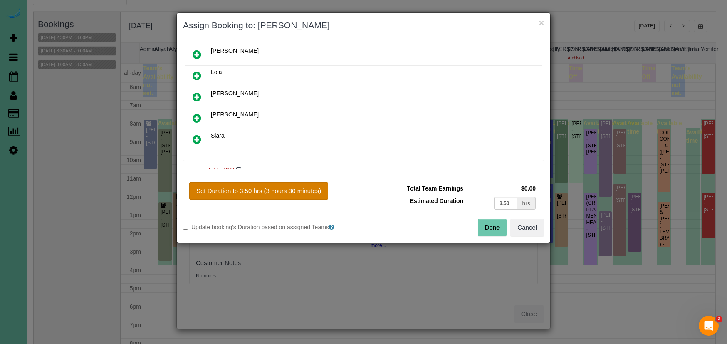
click at [248, 194] on button "Set Duration to 3.50 hrs (3 hours 30 minutes)" at bounding box center [258, 190] width 139 height 17
type input "3.50"
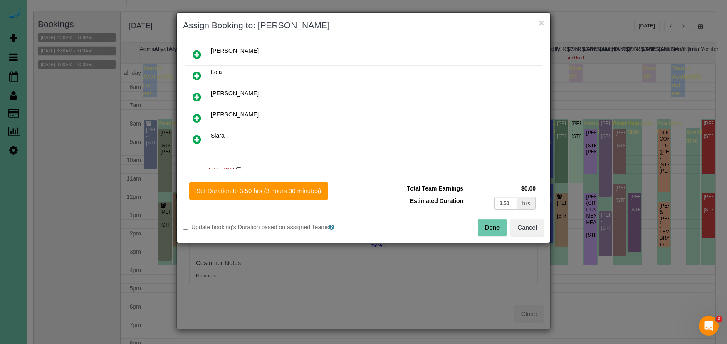
click at [498, 231] on button "Done" at bounding box center [492, 227] width 29 height 17
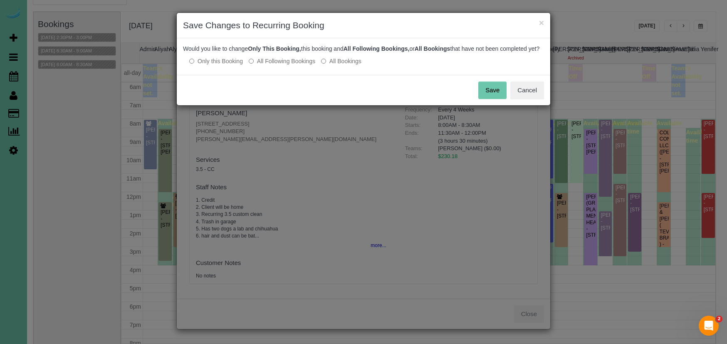
click at [290, 65] on label "All Following Bookings" at bounding box center [282, 61] width 67 height 8
click at [487, 94] on button "Save" at bounding box center [492, 89] width 28 height 17
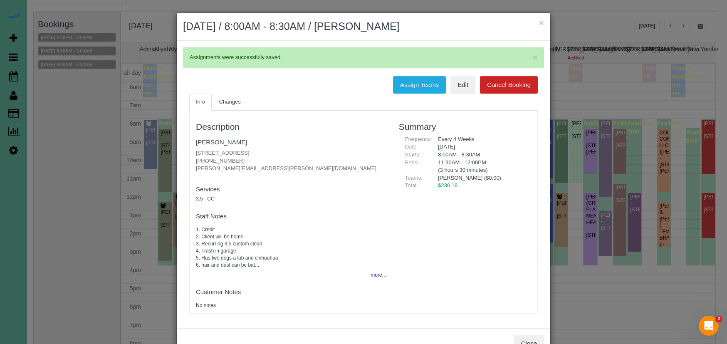
click at [538, 21] on h2 "September 05, 2025 / 8:00AM - 8:30AM / Doug Hamlin" at bounding box center [363, 26] width 361 height 15
click at [541, 22] on button "×" at bounding box center [541, 22] width 5 height 9
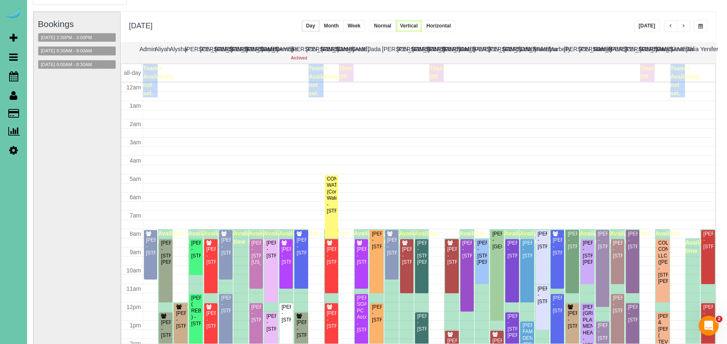
scroll to position [110, 0]
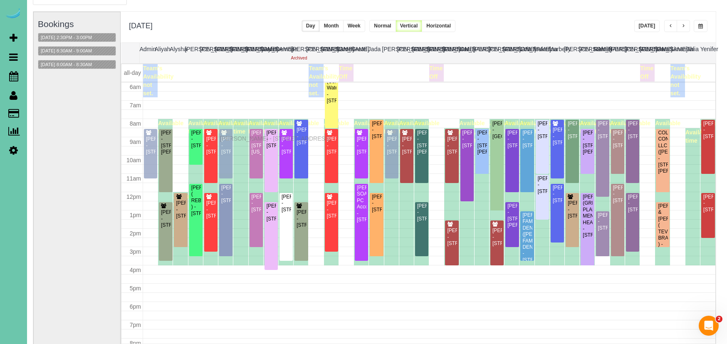
drag, startPoint x: 224, startPoint y: 130, endPoint x: 222, endPoint y: 137, distance: 7.4
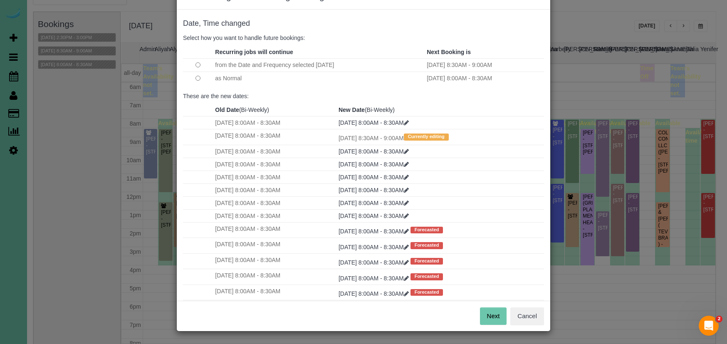
scroll to position [28, 0]
click at [491, 311] on button "Next" at bounding box center [493, 316] width 27 height 17
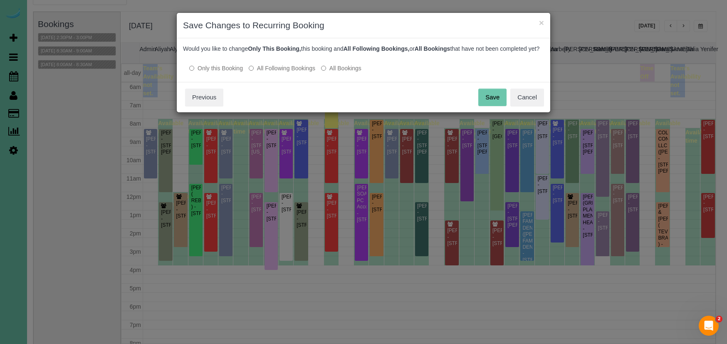
click at [492, 104] on button "Save" at bounding box center [492, 97] width 28 height 17
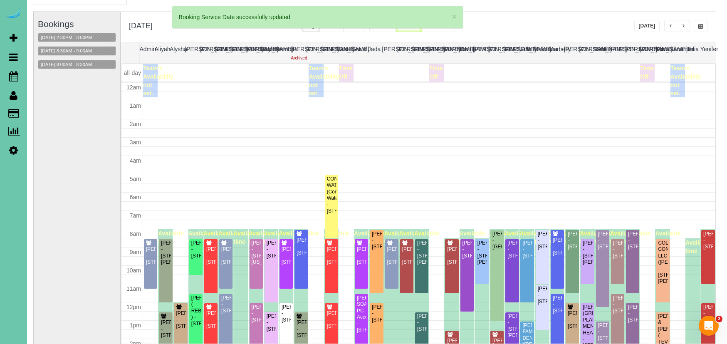
scroll to position [110, 0]
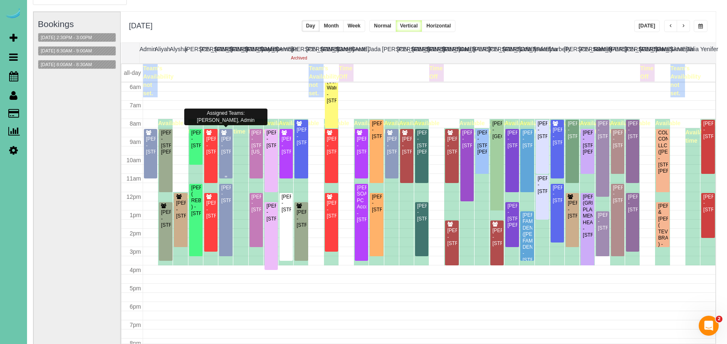
click at [227, 145] on div "Amy Becker - 17624 N Reflection Cir, Bennington, NE 68007" at bounding box center [226, 145] width 10 height 19
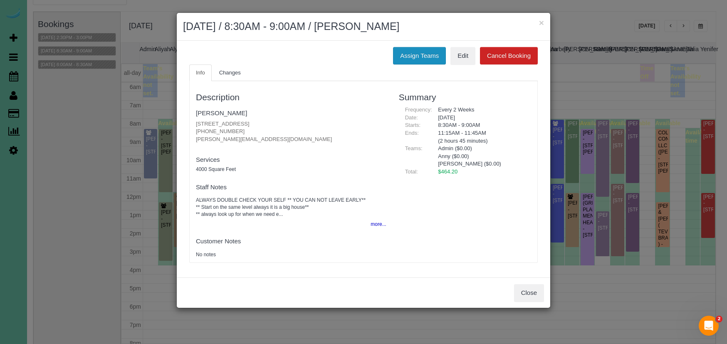
drag, startPoint x: 409, startPoint y: 53, endPoint x: 404, endPoint y: 56, distance: 5.2
click at [409, 53] on button "Assign Teams" at bounding box center [419, 55] width 53 height 17
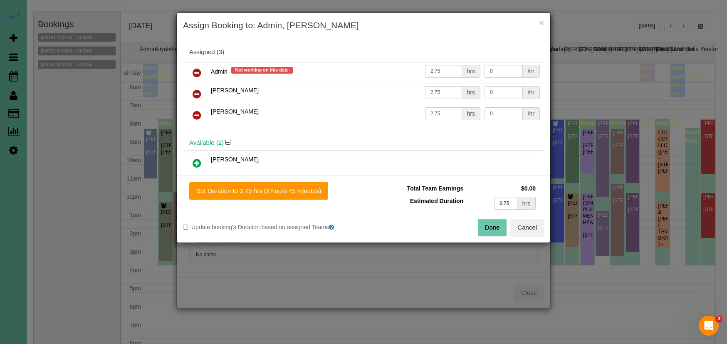
click at [193, 70] on icon at bounding box center [196, 73] width 9 height 10
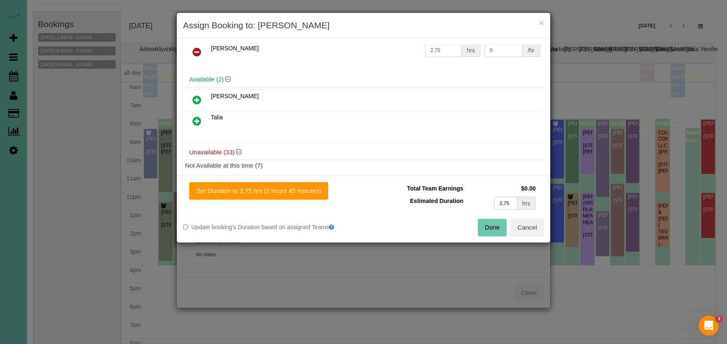
scroll to position [43, 0]
click at [193, 119] on icon at bounding box center [196, 120] width 9 height 10
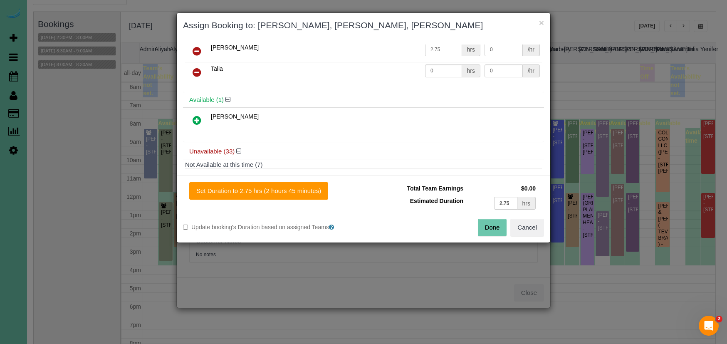
click at [255, 199] on div "Set Duration to 2.75 hrs (2 hours 45 minutes) Total Team Earnings $0.00 Estimat…" at bounding box center [363, 208] width 373 height 67
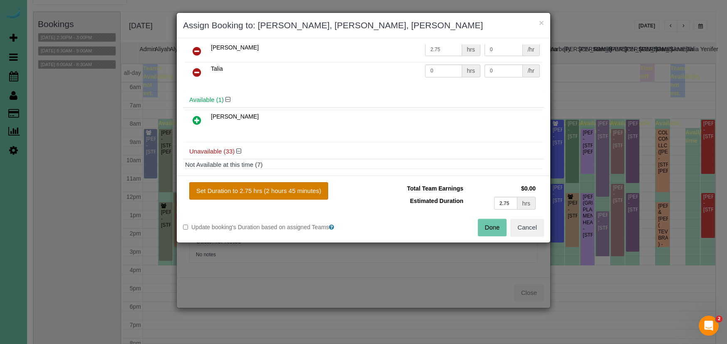
drag, startPoint x: 264, startPoint y: 191, endPoint x: 322, endPoint y: 199, distance: 58.7
click at [264, 191] on button "Set Duration to 2.75 hrs (2 hours 45 minutes)" at bounding box center [258, 190] width 139 height 17
type input "2.75"
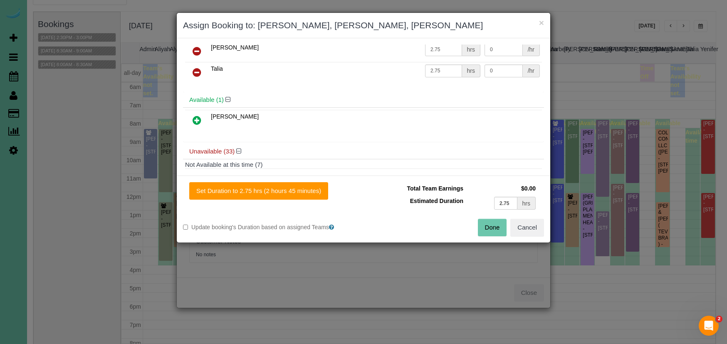
click at [496, 232] on button "Done" at bounding box center [492, 227] width 29 height 17
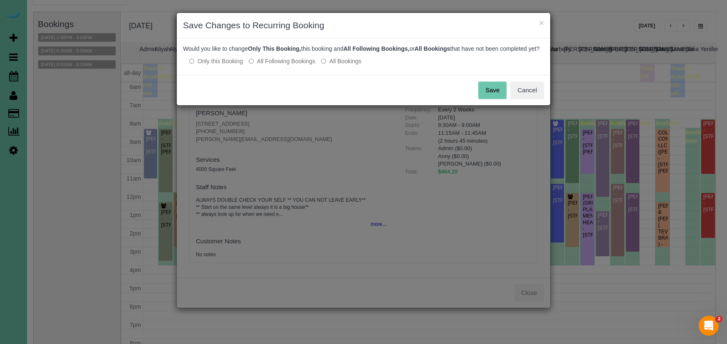
click at [502, 99] on button "Save" at bounding box center [492, 89] width 28 height 17
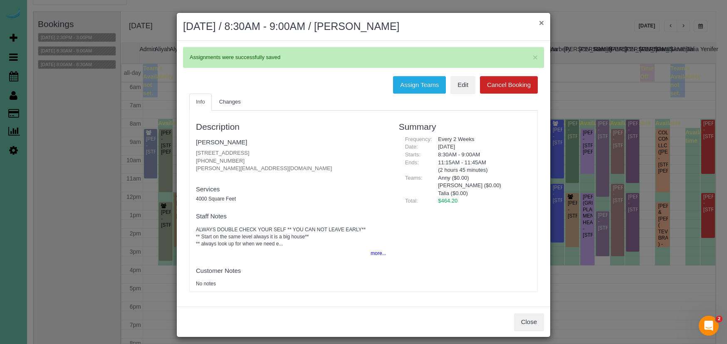
click at [542, 21] on button "×" at bounding box center [541, 22] width 5 height 9
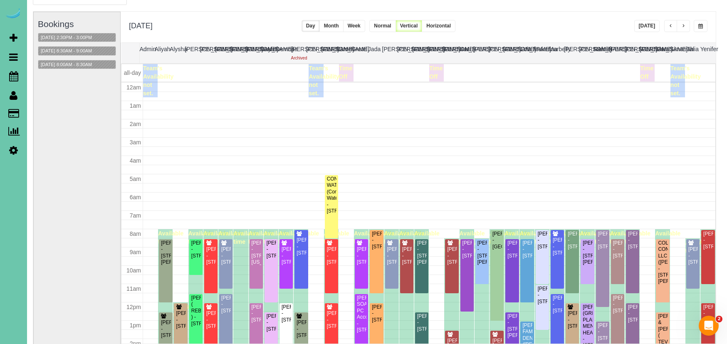
scroll to position [110, 0]
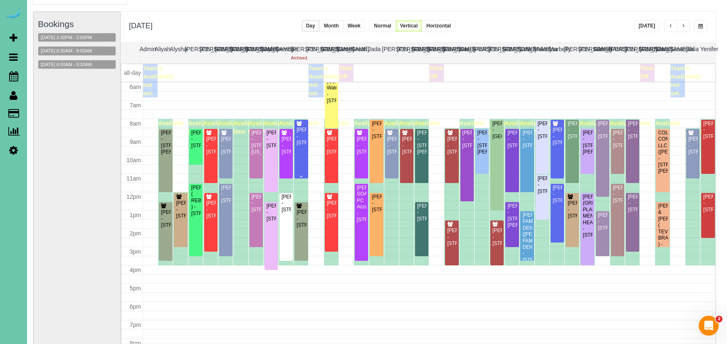
click at [306, 146] on div "Sherry Thompson - 8001 N 124th St, Omaha, NE 68142" at bounding box center [301, 136] width 10 height 19
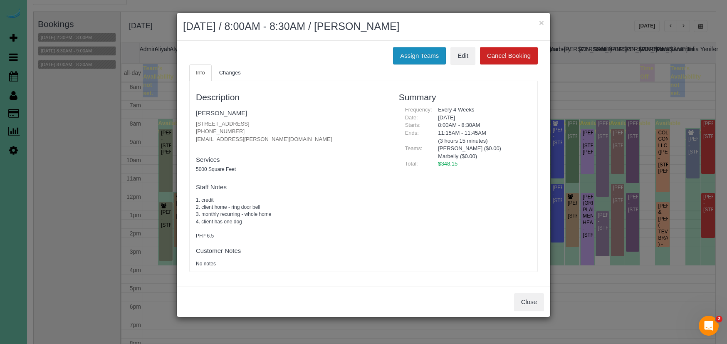
click at [427, 53] on button "Assign Teams" at bounding box center [419, 55] width 53 height 17
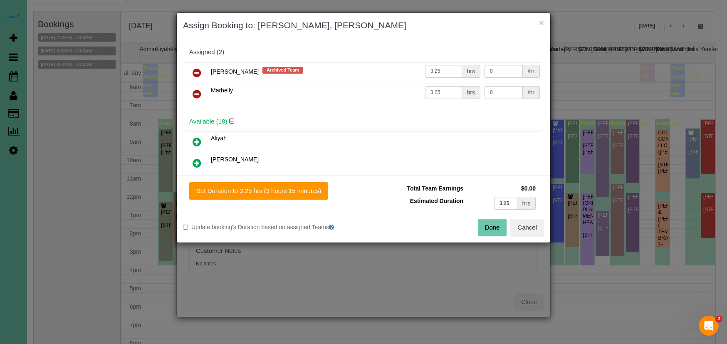
click at [194, 72] on icon at bounding box center [196, 73] width 9 height 10
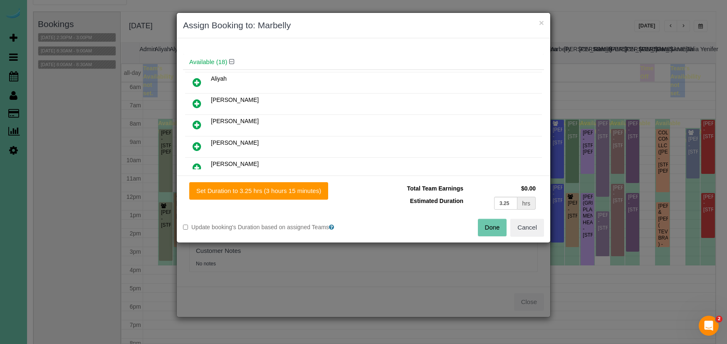
scroll to position [40, 0]
click at [197, 161] on icon at bounding box center [196, 166] width 9 height 10
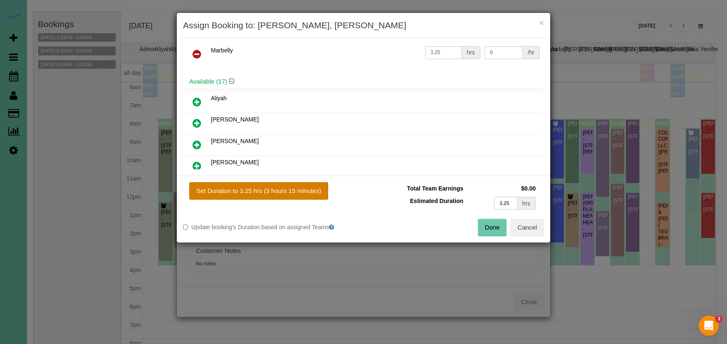
click at [324, 186] on button "Set Duration to 3.25 hrs (3 hours 15 minutes)" at bounding box center [258, 190] width 139 height 17
type input "3.25"
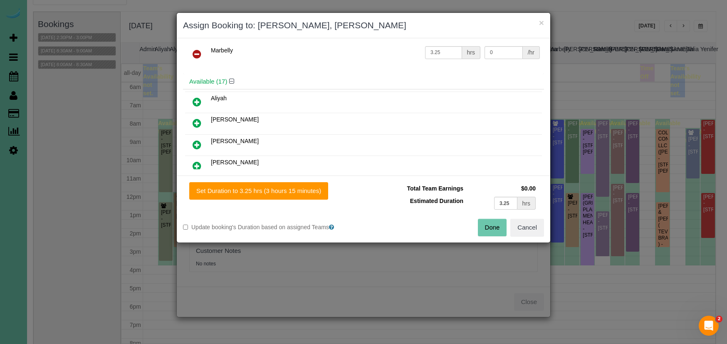
click at [485, 222] on button "Done" at bounding box center [492, 227] width 29 height 17
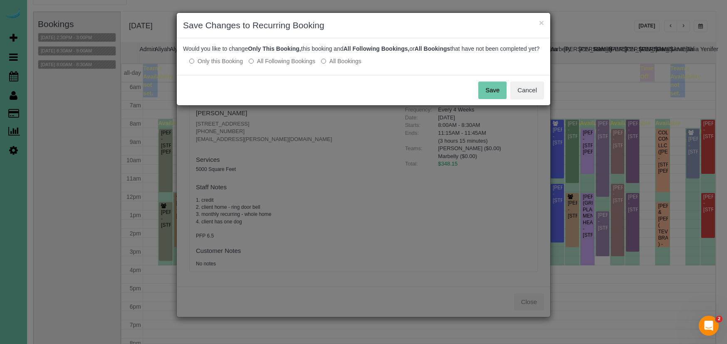
click at [497, 99] on button "Save" at bounding box center [492, 89] width 28 height 17
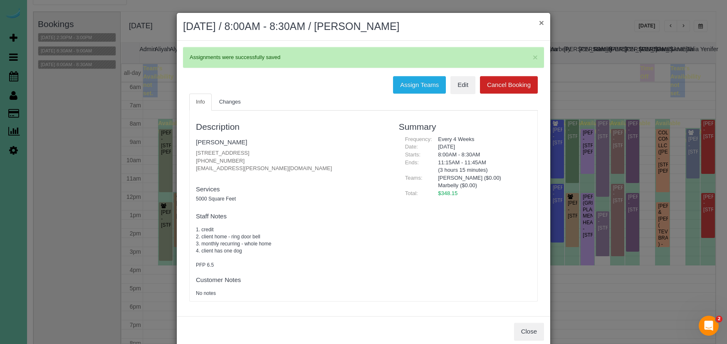
click at [543, 22] on button "×" at bounding box center [541, 22] width 5 height 9
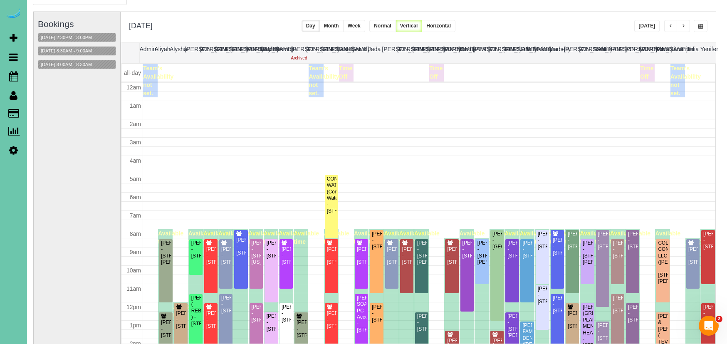
scroll to position [110, 0]
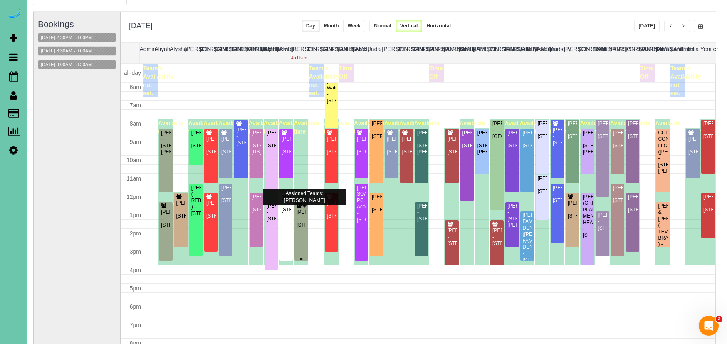
click at [304, 209] on div "Elizabeth Jonas - 4104 N 195th Street, Elkhorn, NE 68022" at bounding box center [301, 218] width 10 height 19
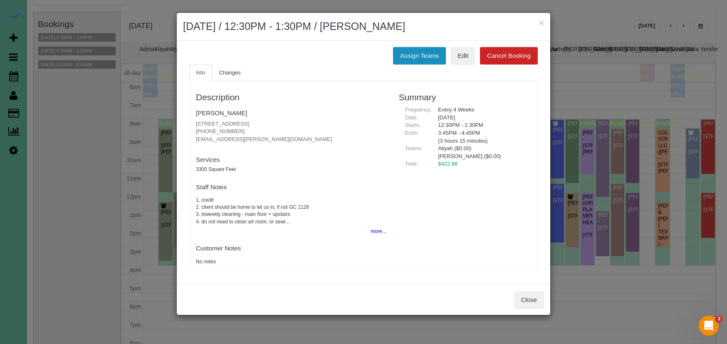
click at [430, 50] on button "Assign Teams" at bounding box center [419, 55] width 53 height 17
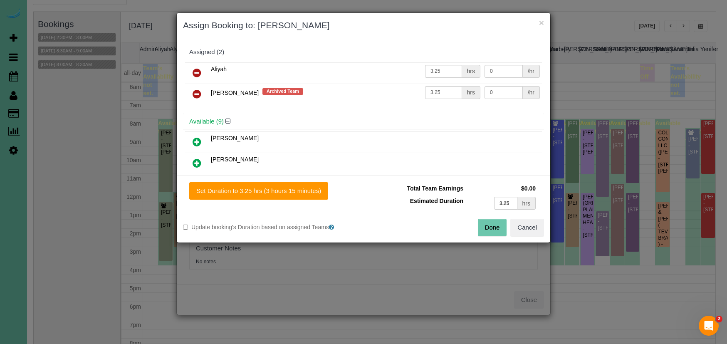
click at [197, 91] on icon at bounding box center [196, 94] width 9 height 10
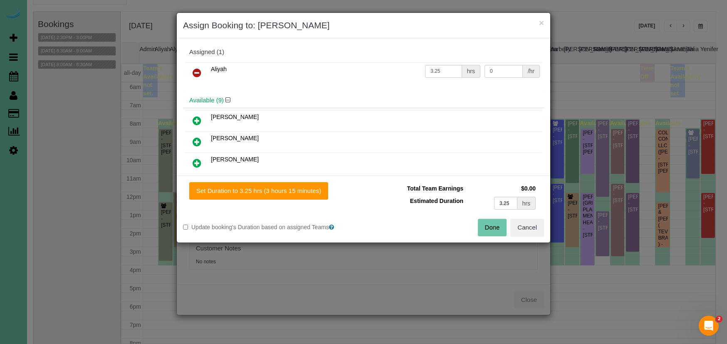
click at [196, 126] on link at bounding box center [197, 121] width 20 height 17
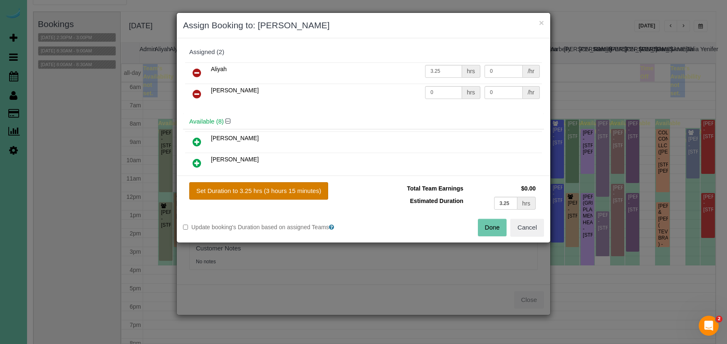
click at [259, 190] on button "Set Duration to 3.25 hrs (3 hours 15 minutes)" at bounding box center [258, 190] width 139 height 17
type input "3.25"
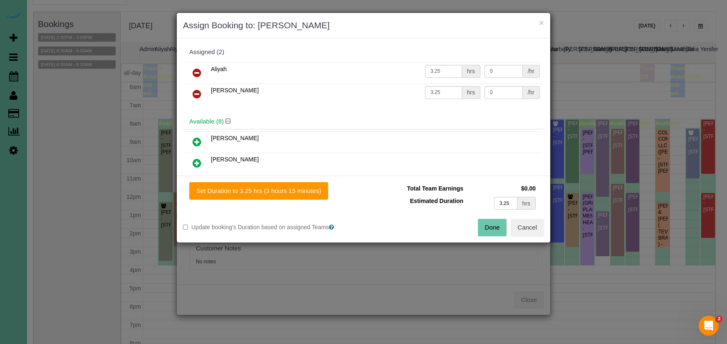
click at [198, 92] on icon at bounding box center [196, 94] width 9 height 10
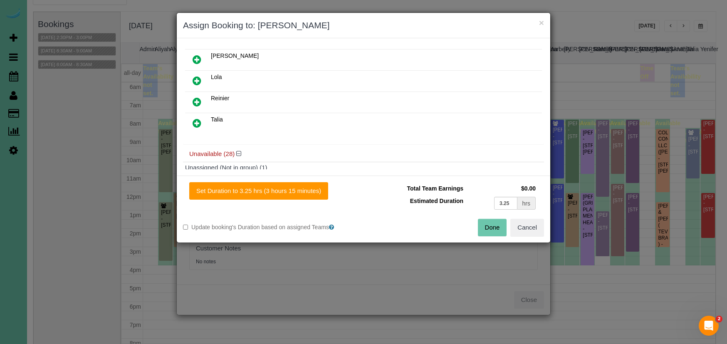
scroll to position [169, 0]
drag, startPoint x: 195, startPoint y: 121, endPoint x: 222, endPoint y: 162, distance: 49.2
click at [195, 121] on icon at bounding box center [196, 121] width 9 height 10
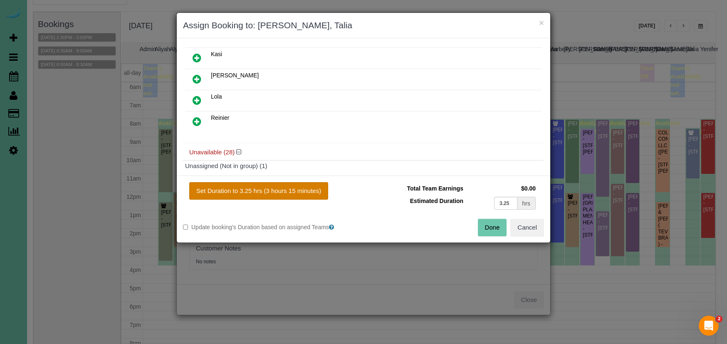
click at [257, 190] on button "Set Duration to 3.25 hrs (3 hours 15 minutes)" at bounding box center [258, 190] width 139 height 17
type input "3.25"
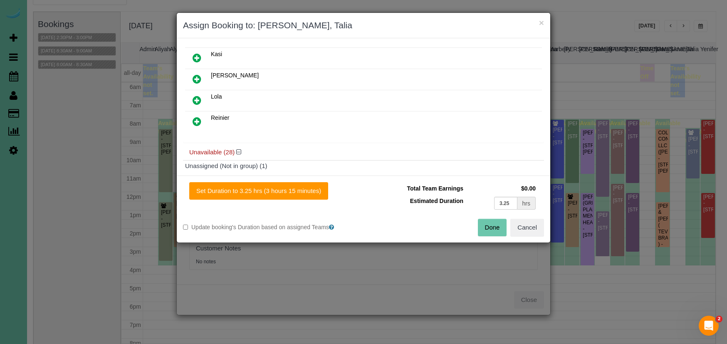
click at [493, 229] on button "Done" at bounding box center [492, 227] width 29 height 17
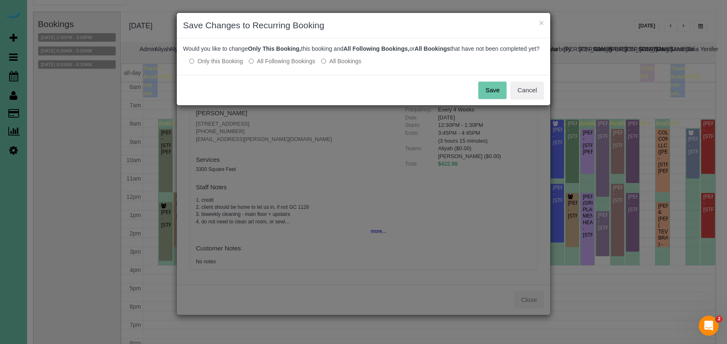
click at [490, 90] on button "Save" at bounding box center [492, 89] width 28 height 17
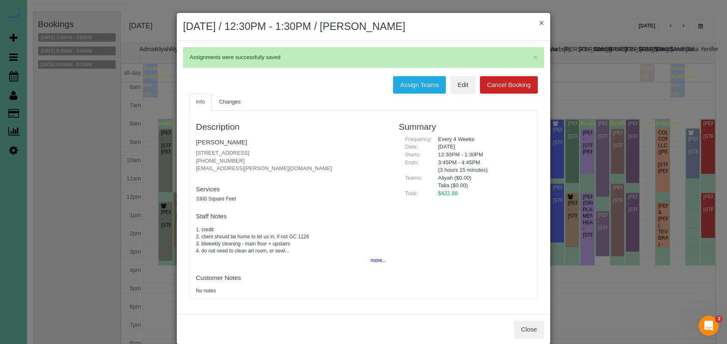
click at [539, 23] on button "×" at bounding box center [541, 22] width 5 height 9
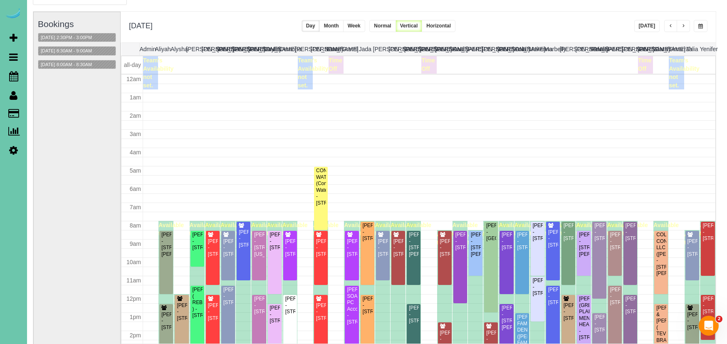
scroll to position [110, 0]
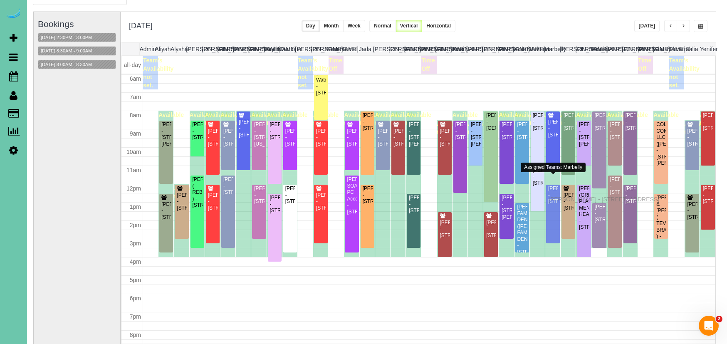
drag, startPoint x: 552, startPoint y: 192, endPoint x: 550, endPoint y: 198, distance: 6.5
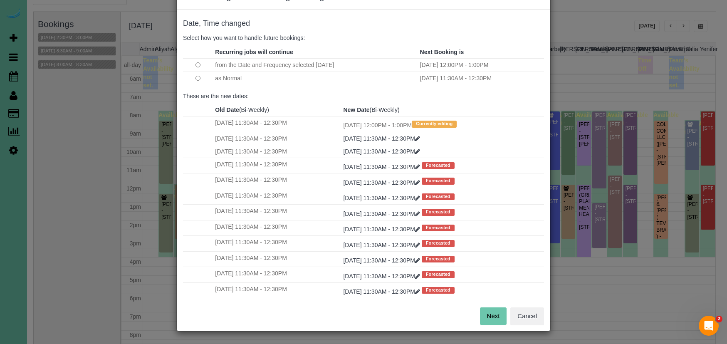
scroll to position [28, 0]
click at [490, 312] on button "Next" at bounding box center [493, 316] width 27 height 17
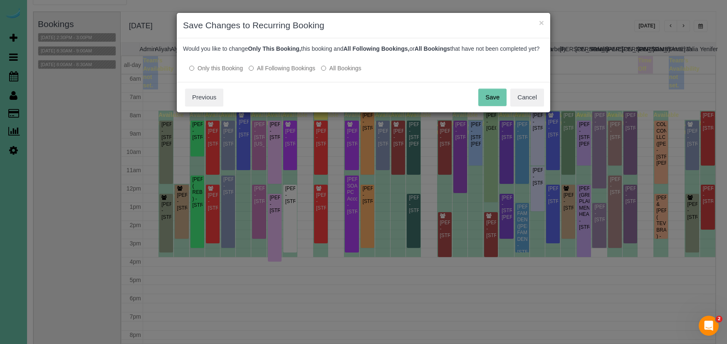
scroll to position [0, 0]
click at [493, 102] on button "Save" at bounding box center [492, 97] width 28 height 17
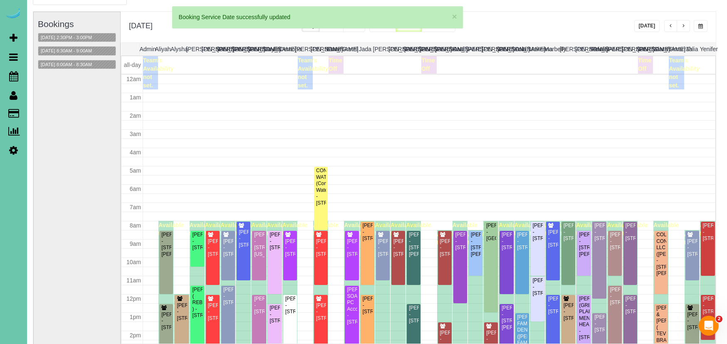
scroll to position [110, 0]
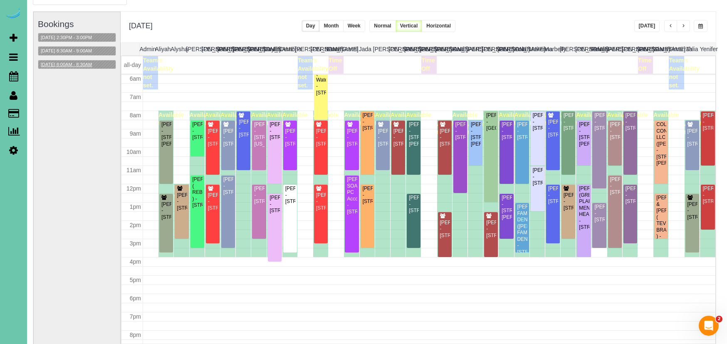
click at [84, 60] on button "09/05/2025 8:00AM - 8:30AM" at bounding box center [66, 64] width 56 height 9
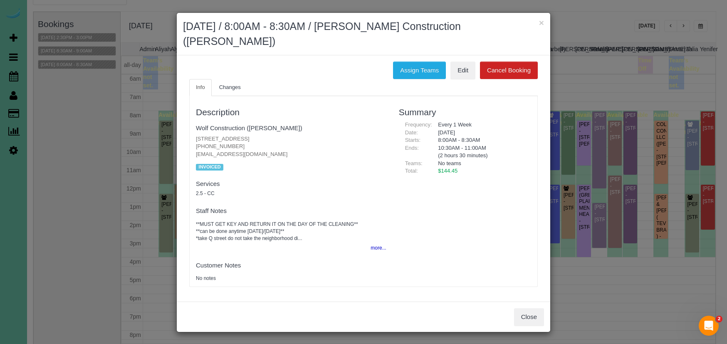
drag, startPoint x: 541, startPoint y: 22, endPoint x: 506, endPoint y: 23, distance: 35.8
click at [541, 22] on button "×" at bounding box center [541, 22] width 5 height 9
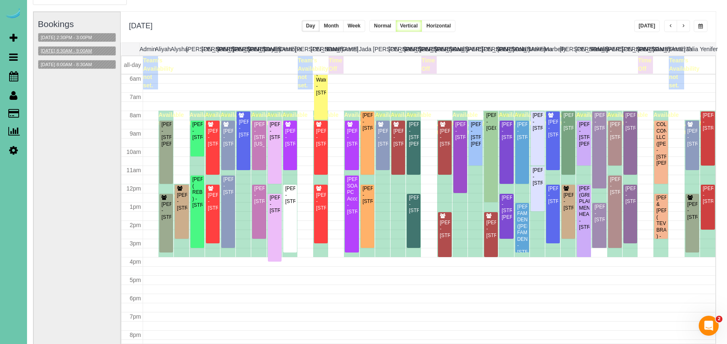
click at [84, 48] on button "09/05/2025 8:30AM - 9:00AM" at bounding box center [66, 51] width 56 height 9
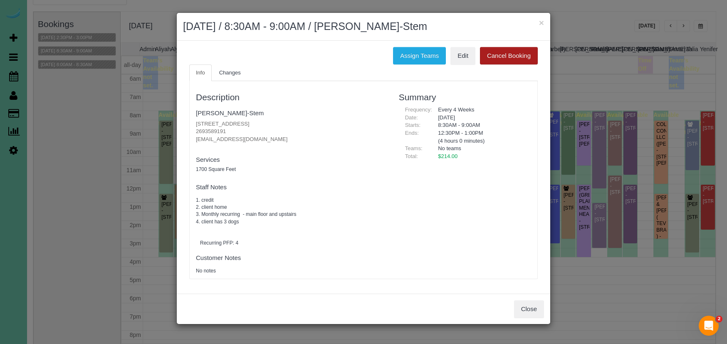
drag, startPoint x: 539, startPoint y: 22, endPoint x: 494, endPoint y: 23, distance: 44.9
click at [539, 22] on button "×" at bounding box center [541, 22] width 5 height 9
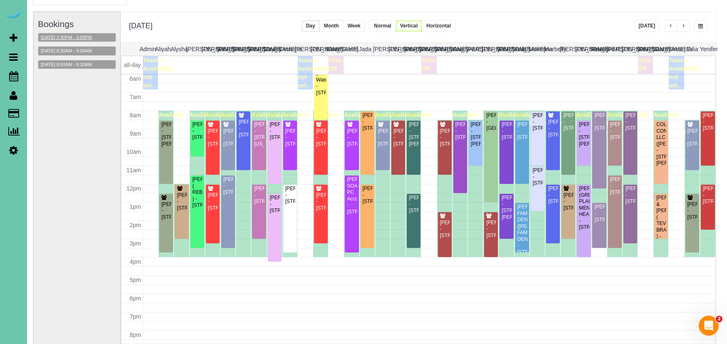
click at [85, 38] on button "09/05/2025 2:30PM - 3:00PM" at bounding box center [66, 37] width 56 height 9
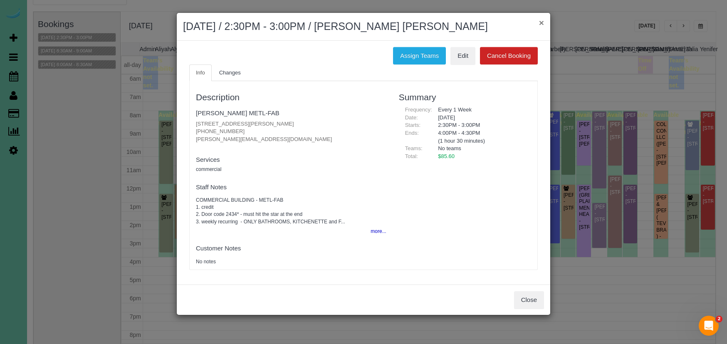
click at [542, 23] on button "×" at bounding box center [541, 22] width 5 height 9
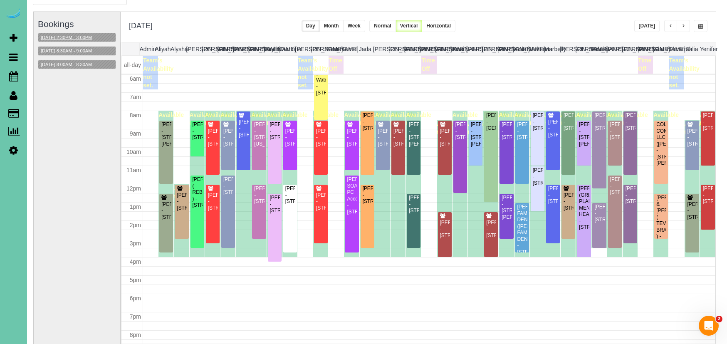
click at [63, 34] on button "09/05/2025 2:30PM - 3:00PM" at bounding box center [66, 37] width 56 height 9
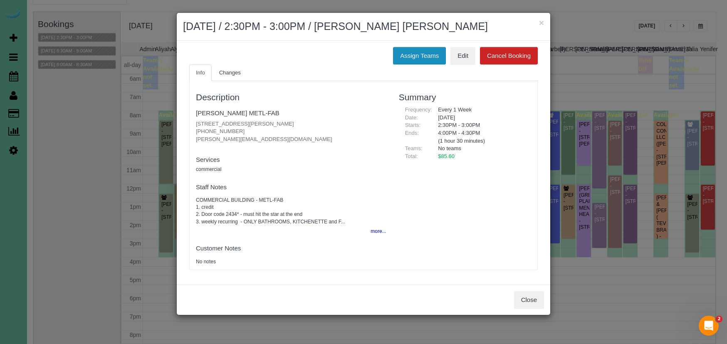
click at [405, 52] on button "Assign Teams" at bounding box center [419, 55] width 53 height 17
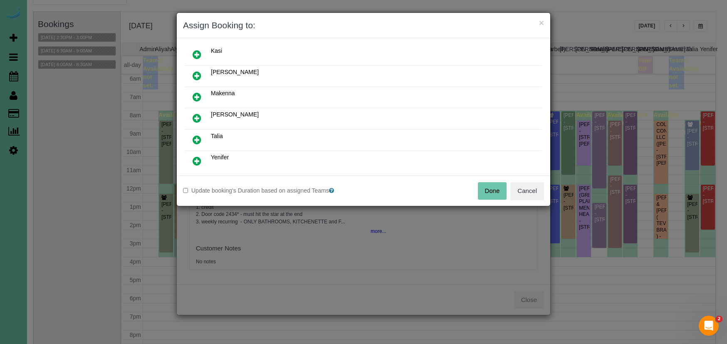
scroll to position [197, 0]
drag, startPoint x: 199, startPoint y: 90, endPoint x: 275, endPoint y: 133, distance: 87.3
click at [200, 90] on icon at bounding box center [196, 95] width 9 height 10
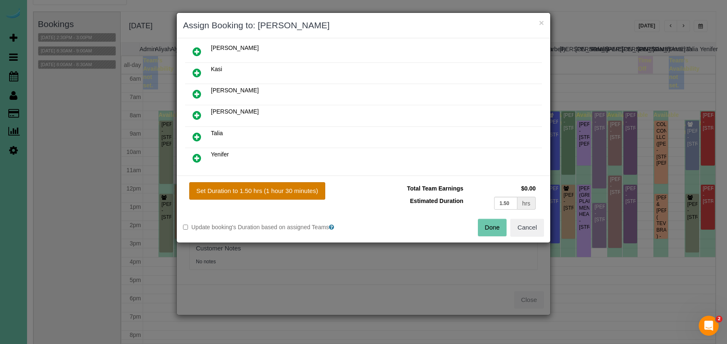
click at [311, 185] on button "Set Duration to 1.50 hrs (1 hour 30 minutes)" at bounding box center [257, 190] width 136 height 17
type input "1.50"
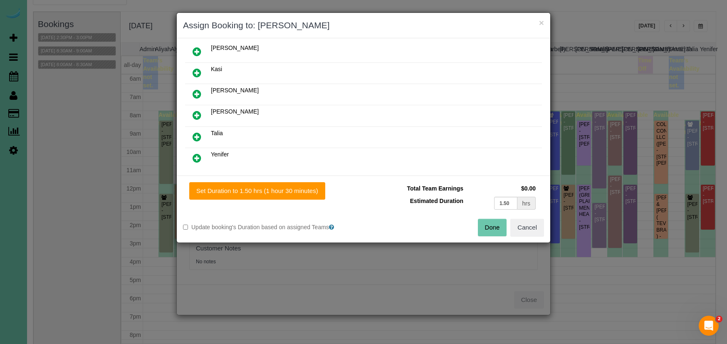
click at [480, 227] on button "Done" at bounding box center [492, 227] width 29 height 17
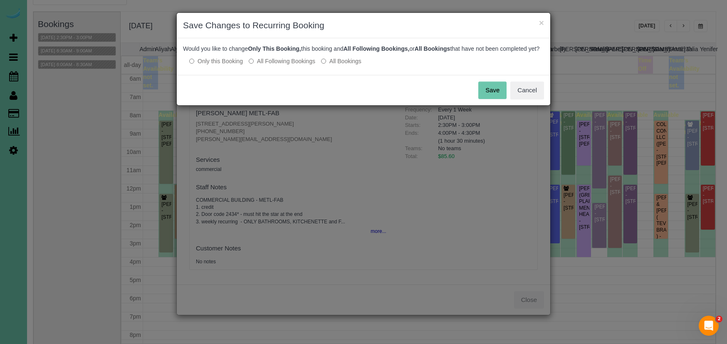
click at [495, 99] on button "Save" at bounding box center [492, 89] width 28 height 17
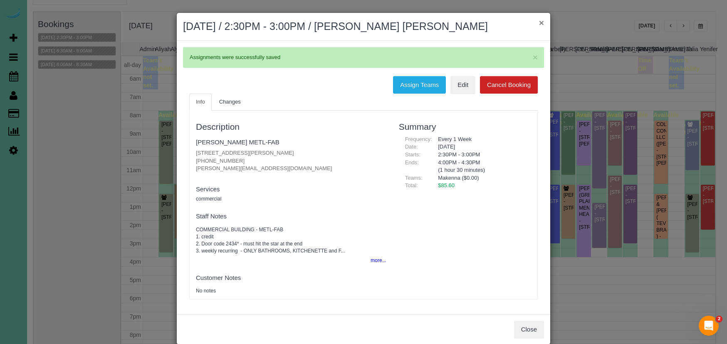
click at [543, 22] on button "×" at bounding box center [541, 22] width 5 height 9
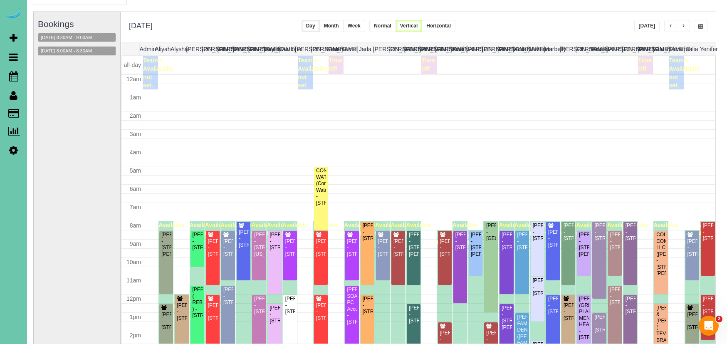
scroll to position [110, 0]
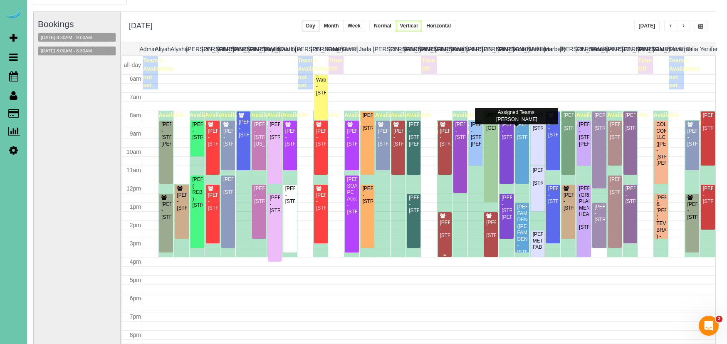
click at [443, 225] on div "Pilar Kinney - 16652 S 219th Plaza, Gretna, NE 68028" at bounding box center [444, 229] width 10 height 19
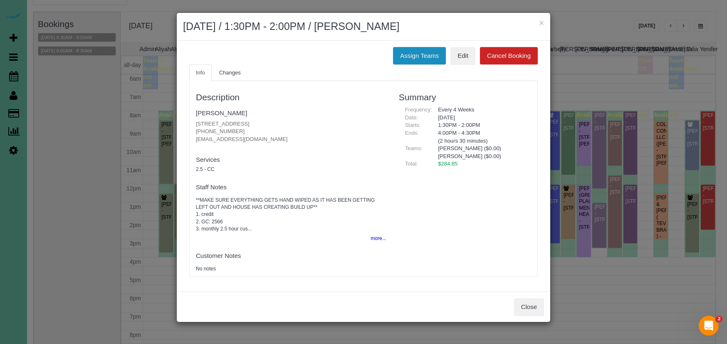
click at [417, 50] on button "Assign Teams" at bounding box center [419, 55] width 53 height 17
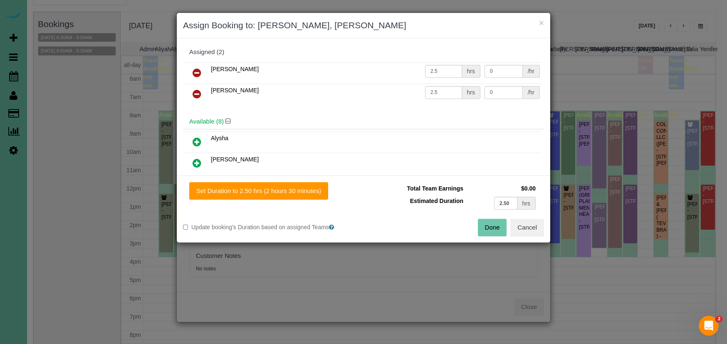
click at [195, 91] on icon at bounding box center [196, 94] width 9 height 10
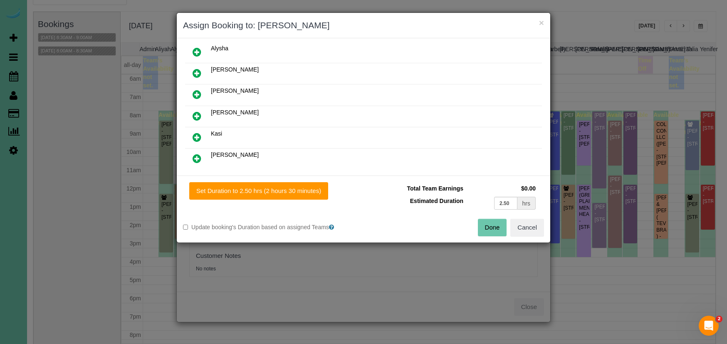
scroll to position [71, 0]
drag, startPoint x: 198, startPoint y: 111, endPoint x: 241, endPoint y: 155, distance: 62.0
click at [198, 111] on icon at bounding box center [196, 114] width 9 height 10
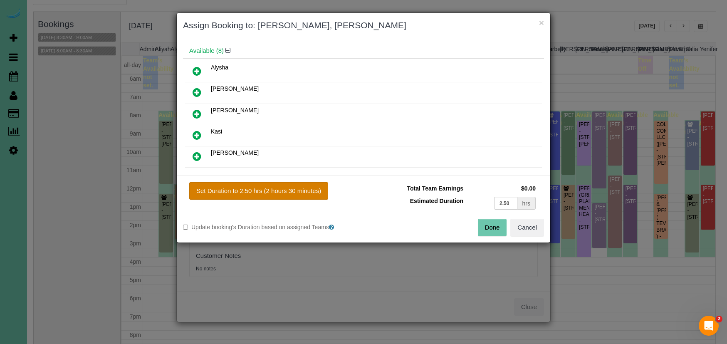
click at [273, 188] on button "Set Duration to 2.50 hrs (2 hours 30 minutes)" at bounding box center [258, 190] width 139 height 17
type input "2.50"
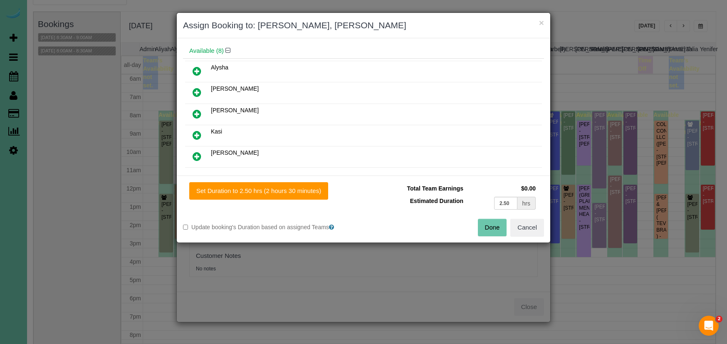
click at [487, 228] on button "Done" at bounding box center [492, 227] width 29 height 17
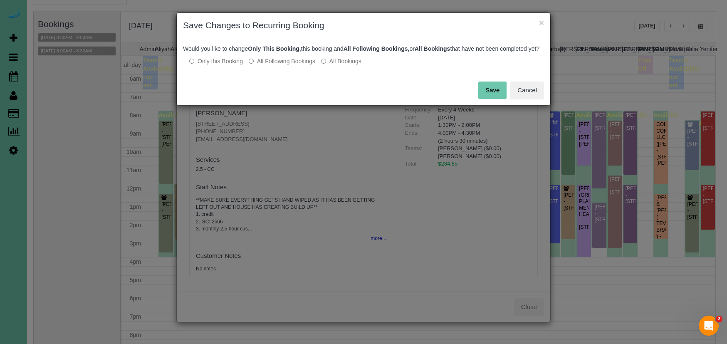
click at [278, 74] on div "Would you like to change Only This Booking, this booking and All Following Book…" at bounding box center [363, 56] width 373 height 37
click at [291, 65] on label "All Following Bookings" at bounding box center [282, 61] width 67 height 8
click at [492, 95] on button "Save" at bounding box center [492, 89] width 28 height 17
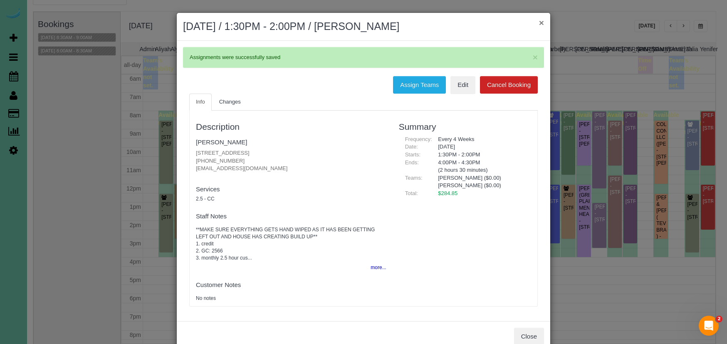
click at [540, 24] on button "×" at bounding box center [541, 22] width 5 height 9
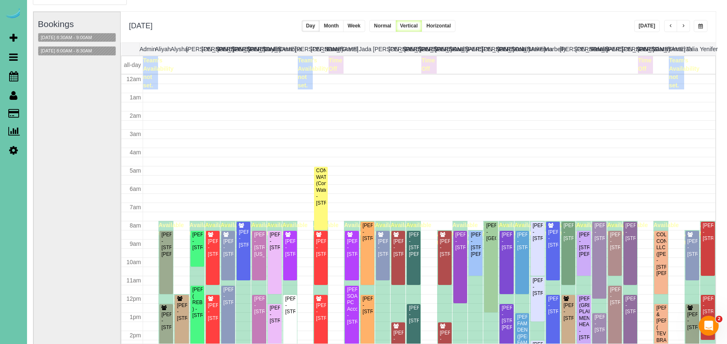
scroll to position [110, 0]
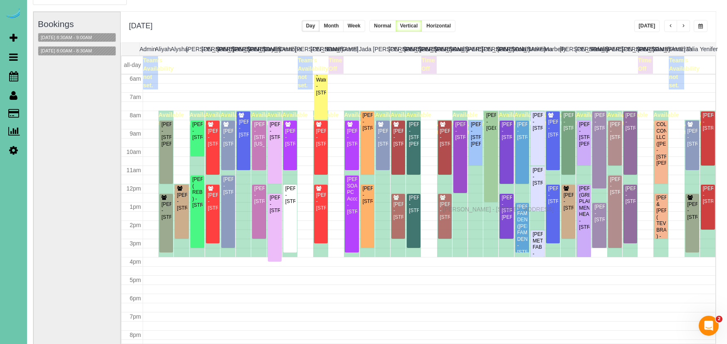
drag, startPoint x: 446, startPoint y: 229, endPoint x: 445, endPoint y: 208, distance: 21.6
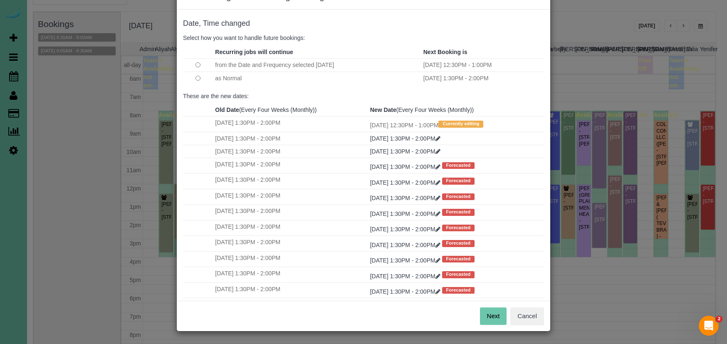
scroll to position [28, 0]
click at [497, 317] on button "Next" at bounding box center [493, 316] width 27 height 17
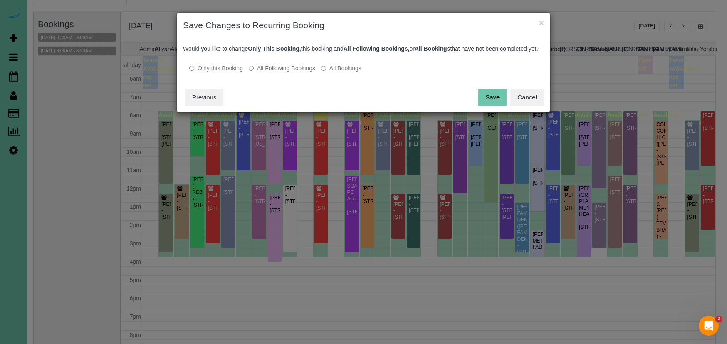
drag, startPoint x: 486, startPoint y: 102, endPoint x: 482, endPoint y: 105, distance: 4.4
click at [486, 102] on button "Save" at bounding box center [492, 97] width 28 height 17
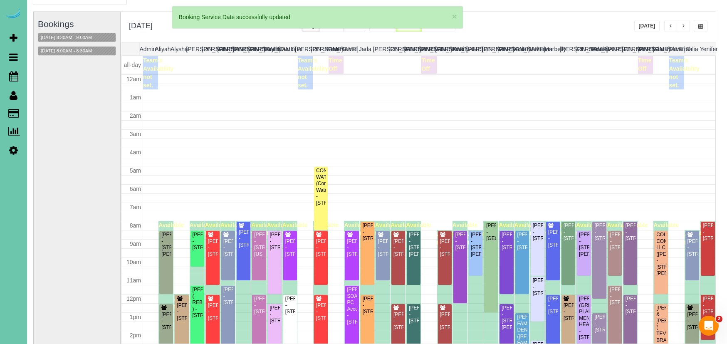
scroll to position [110, 0]
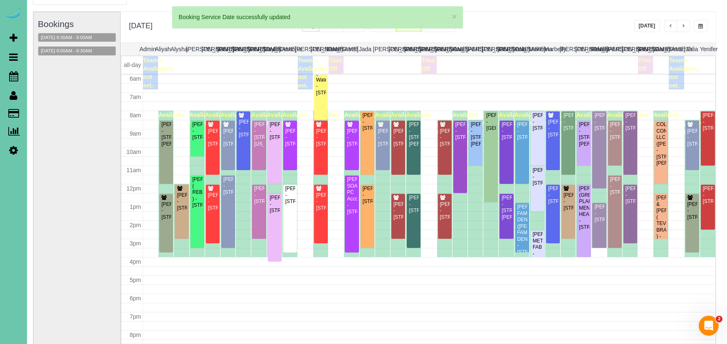
click at [669, 25] on span "button" at bounding box center [671, 26] width 4 height 5
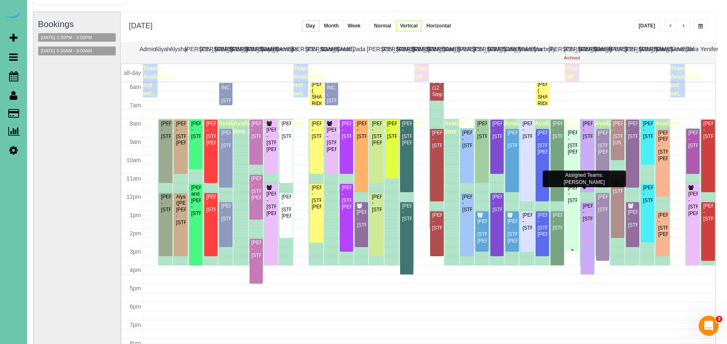
click at [571, 189] on div "Josh Waldron - 7301 S 184th St, Omaha, NE 68136" at bounding box center [572, 194] width 10 height 19
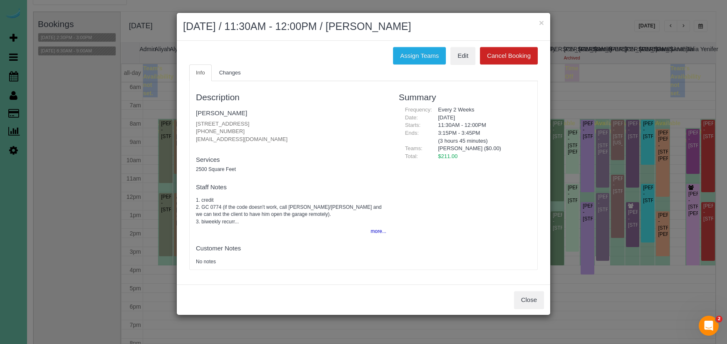
drag, startPoint x: 411, startPoint y: 53, endPoint x: 385, endPoint y: 56, distance: 26.8
click at [411, 53] on button "Assign Teams" at bounding box center [419, 55] width 53 height 17
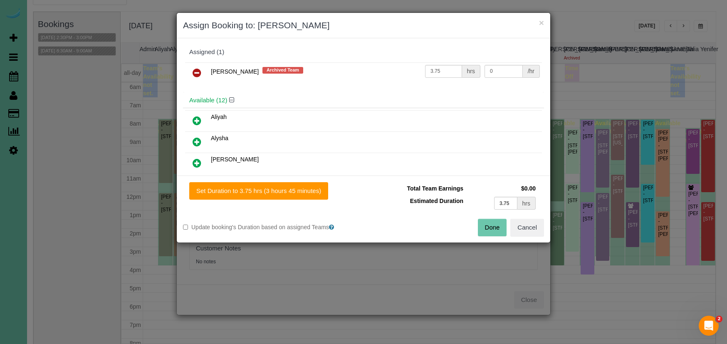
click at [205, 71] on link at bounding box center [197, 73] width 20 height 17
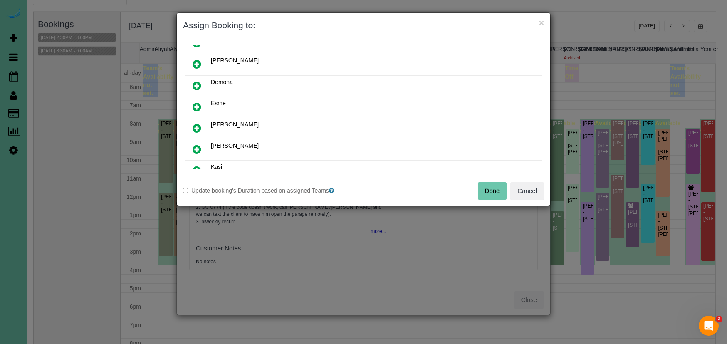
scroll to position [101, 0]
click at [197, 151] on icon at bounding box center [196, 149] width 9 height 10
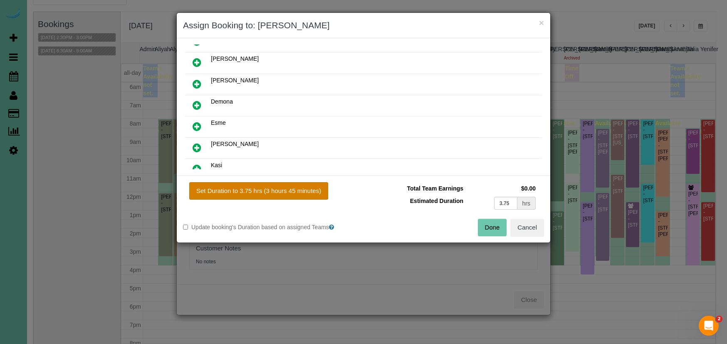
click at [239, 182] on button "Set Duration to 3.75 hrs (3 hours 45 minutes)" at bounding box center [258, 190] width 139 height 17
type input "3.75"
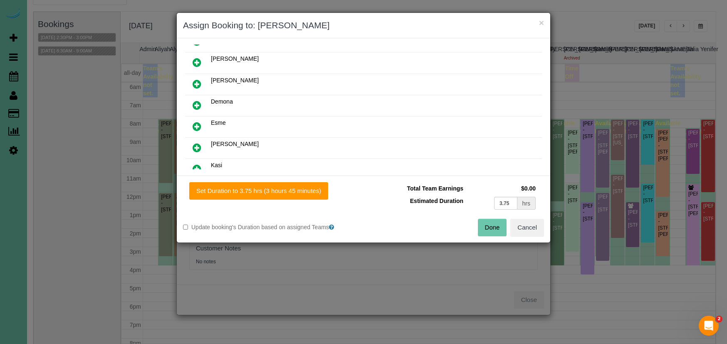
click at [490, 227] on button "Done" at bounding box center [492, 227] width 29 height 17
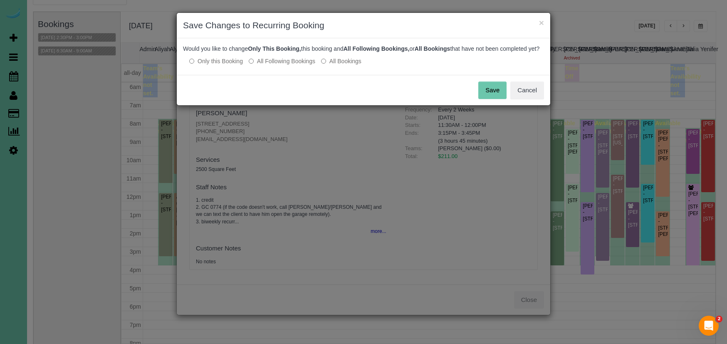
click at [281, 74] on div "Would you like to change Only This Booking, this booking and All Following Book…" at bounding box center [363, 56] width 373 height 37
drag, startPoint x: 301, startPoint y: 70, endPoint x: 307, endPoint y: 72, distance: 5.5
click at [301, 65] on label "All Following Bookings" at bounding box center [282, 61] width 67 height 8
click at [494, 94] on button "Save" at bounding box center [492, 89] width 28 height 17
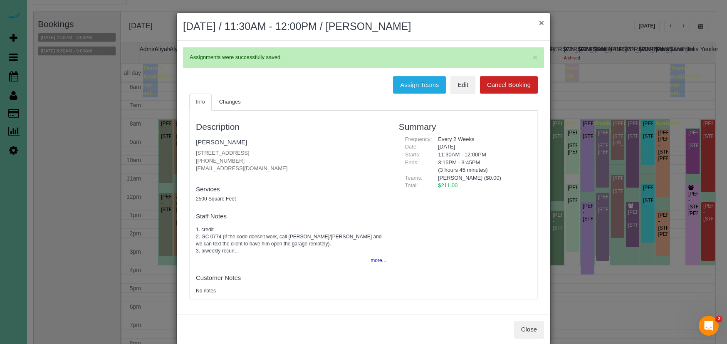
click at [542, 23] on button "×" at bounding box center [541, 22] width 5 height 9
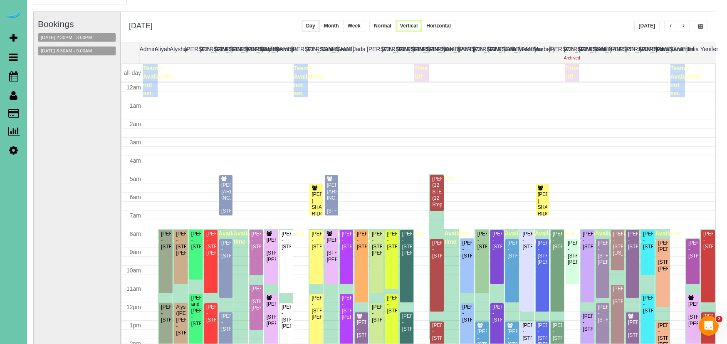
scroll to position [110, 0]
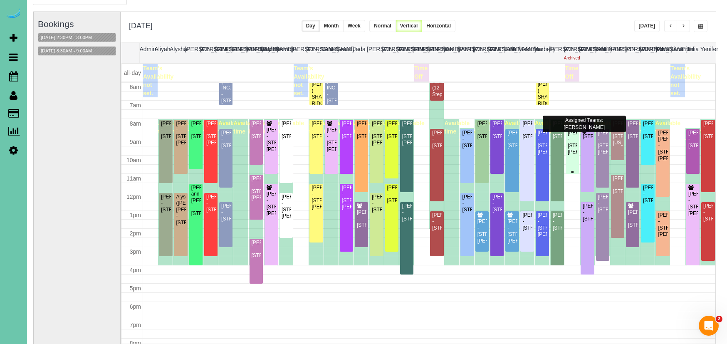
click at [572, 149] on div "Taylor Miller - 12106 S 209th Ave, Gretna, NE 68028" at bounding box center [572, 143] width 10 height 26
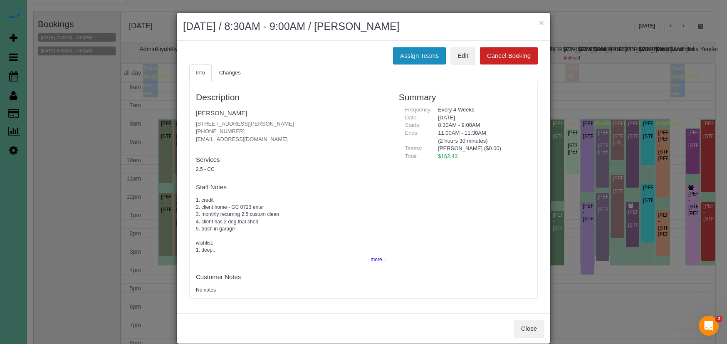
click at [406, 52] on button "Assign Teams" at bounding box center [419, 55] width 53 height 17
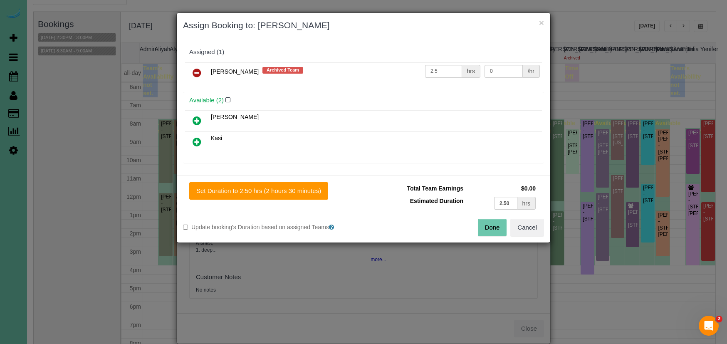
click at [199, 72] on icon at bounding box center [196, 73] width 9 height 10
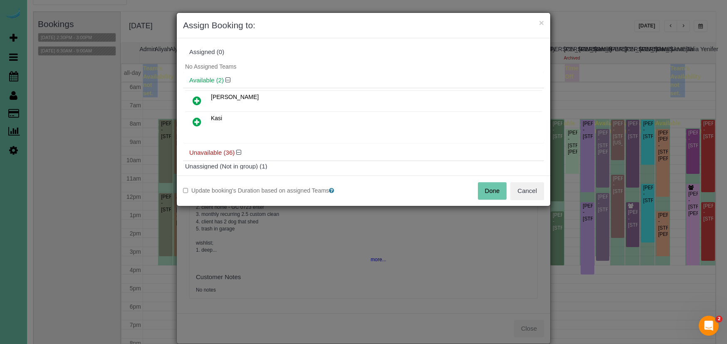
click at [197, 102] on icon at bounding box center [196, 101] width 9 height 10
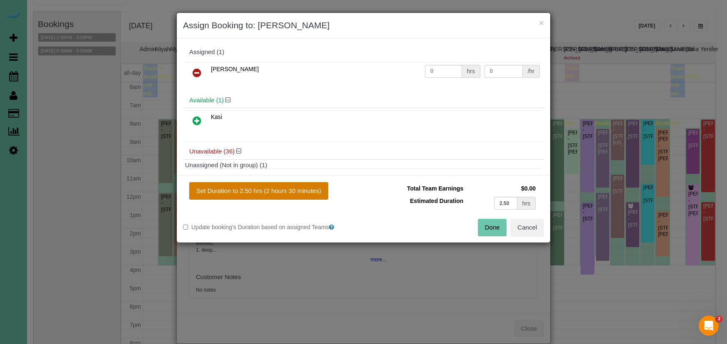
click at [286, 184] on button "Set Duration to 2.50 hrs (2 hours 30 minutes)" at bounding box center [258, 190] width 139 height 17
type input "2.50"
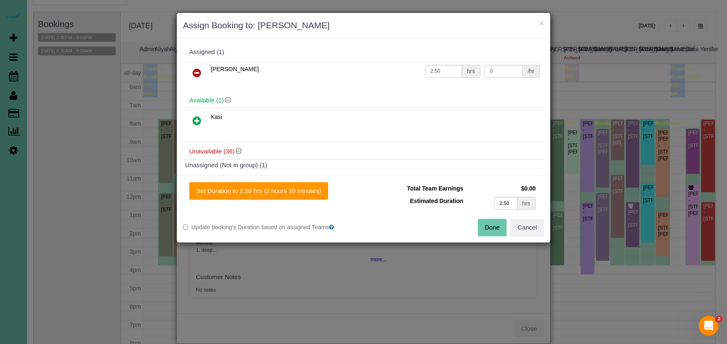
drag, startPoint x: 510, startPoint y: 224, endPoint x: 474, endPoint y: 224, distance: 36.2
click at [474, 224] on div "Done Cancel" at bounding box center [456, 227] width 187 height 17
click at [487, 227] on button "Done" at bounding box center [492, 227] width 29 height 17
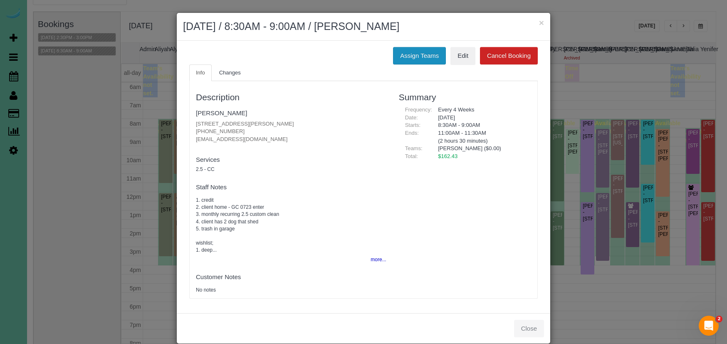
click at [411, 54] on button "Assign Teams" at bounding box center [419, 55] width 53 height 17
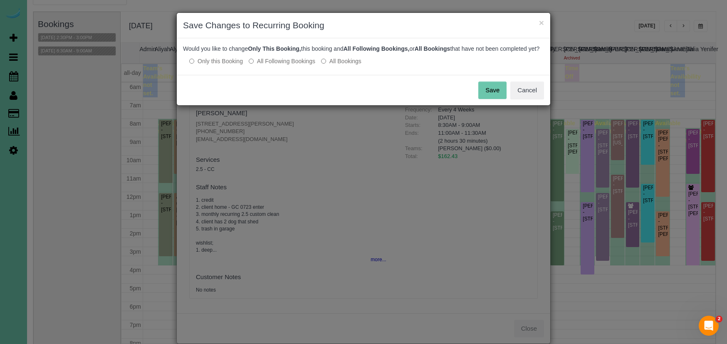
click at [274, 65] on label "All Following Bookings" at bounding box center [282, 61] width 67 height 8
click at [488, 99] on button "Save" at bounding box center [492, 89] width 28 height 17
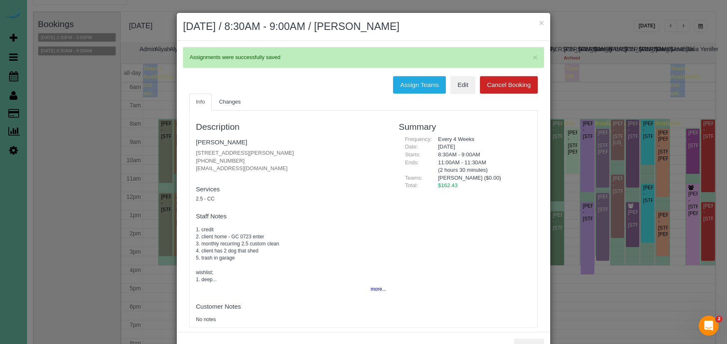
drag, startPoint x: 541, startPoint y: 22, endPoint x: 537, endPoint y: 25, distance: 5.4
click at [541, 23] on button "×" at bounding box center [541, 22] width 5 height 9
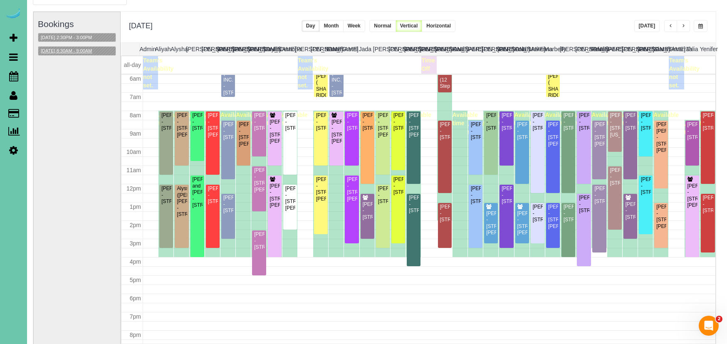
click at [91, 50] on button "09/04/2025 8:30AM - 9:00AM" at bounding box center [66, 51] width 56 height 9
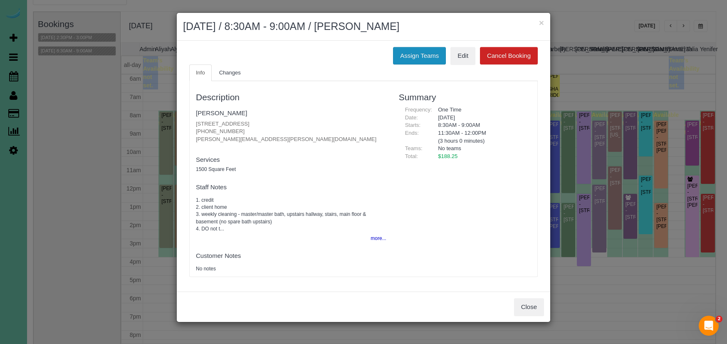
click at [425, 59] on button "Assign Teams" at bounding box center [419, 55] width 53 height 17
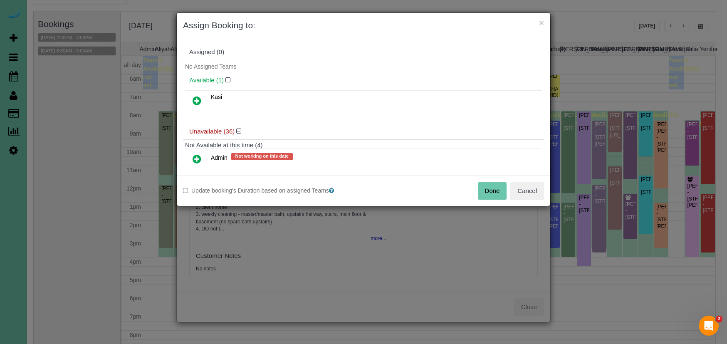
click at [198, 96] on icon at bounding box center [196, 101] width 9 height 10
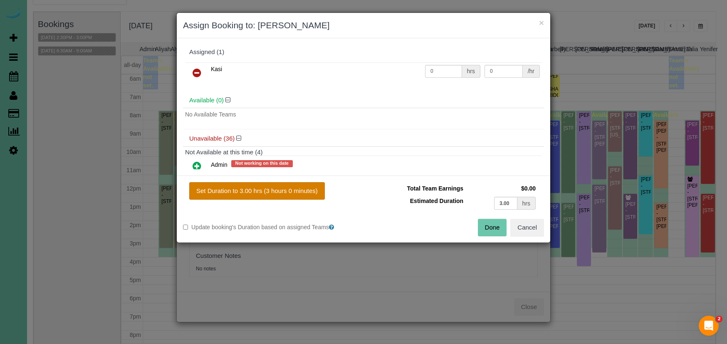
click at [264, 188] on button "Set Duration to 3.00 hrs (3 hours 0 minutes)" at bounding box center [257, 190] width 136 height 17
type input "3.00"
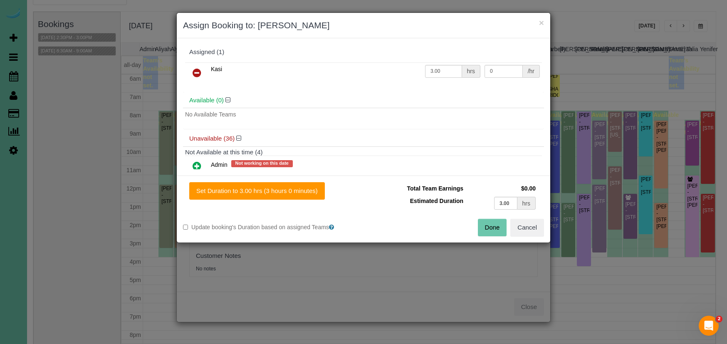
click at [486, 227] on button "Done" at bounding box center [492, 227] width 29 height 17
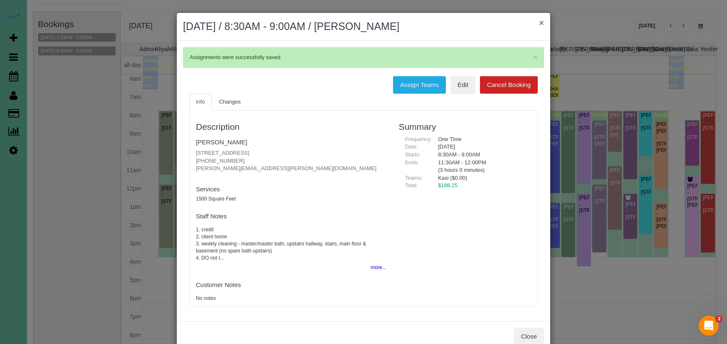
click at [541, 23] on button "×" at bounding box center [541, 22] width 5 height 9
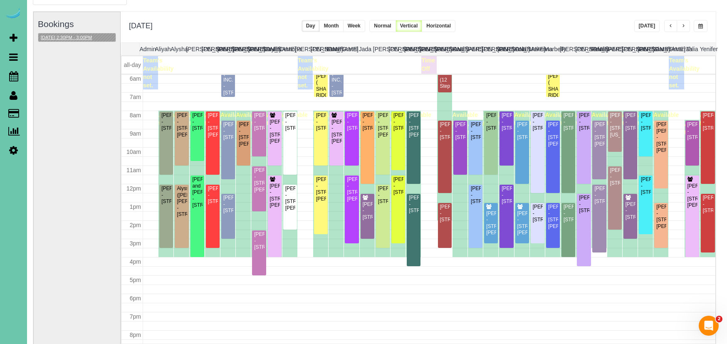
click at [94, 39] on button "09/04/2025 2:30PM - 3:00PM" at bounding box center [66, 37] width 56 height 9
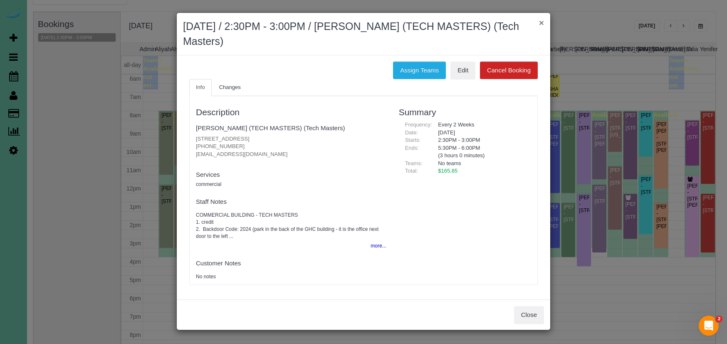
click at [542, 22] on button "×" at bounding box center [541, 22] width 5 height 9
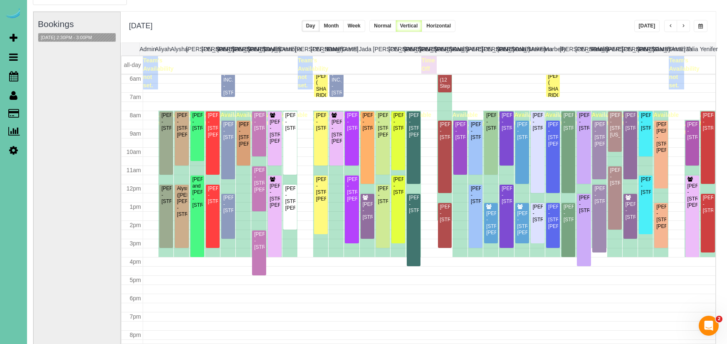
click at [682, 24] on span "button" at bounding box center [683, 26] width 4 height 5
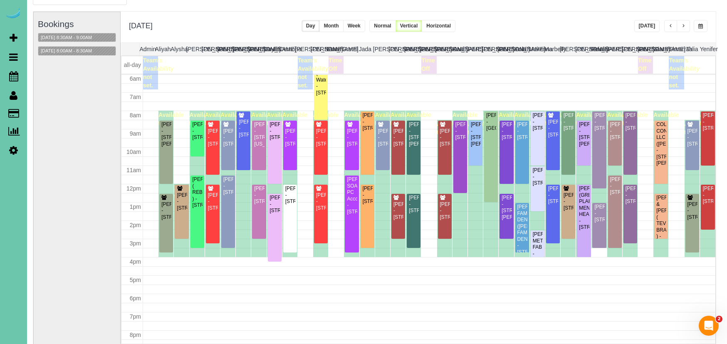
click at [667, 25] on button "button" at bounding box center [670, 26] width 13 height 12
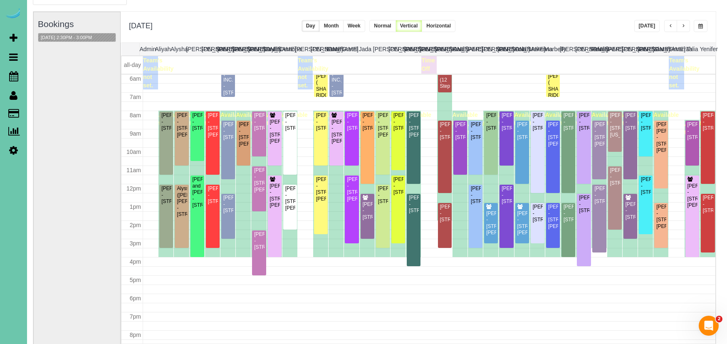
click at [667, 25] on button "button" at bounding box center [670, 26] width 13 height 12
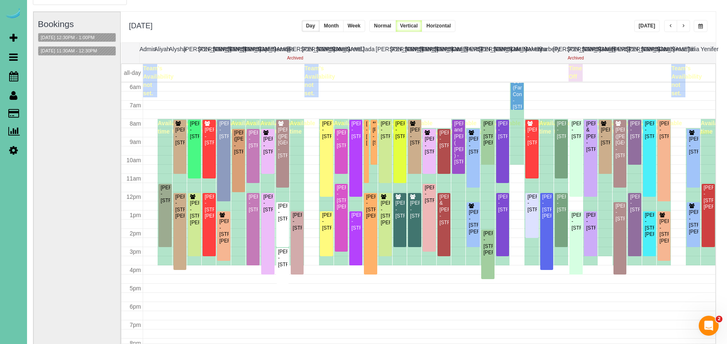
scroll to position [111, 0]
click at [296, 231] on div "Lisa Busing - 11506 S 110th Ave, Papillion, NE 68046" at bounding box center [297, 221] width 10 height 19
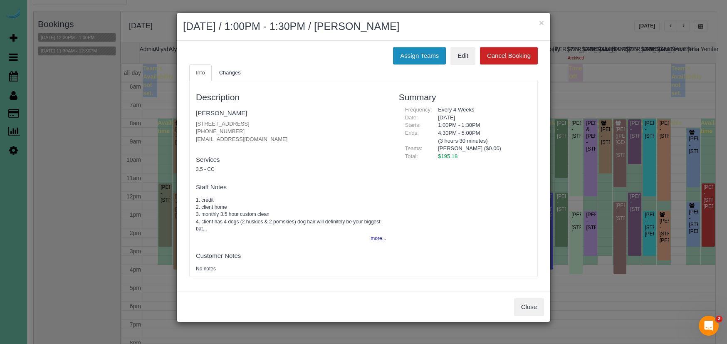
click at [403, 53] on button "Assign Teams" at bounding box center [419, 55] width 53 height 17
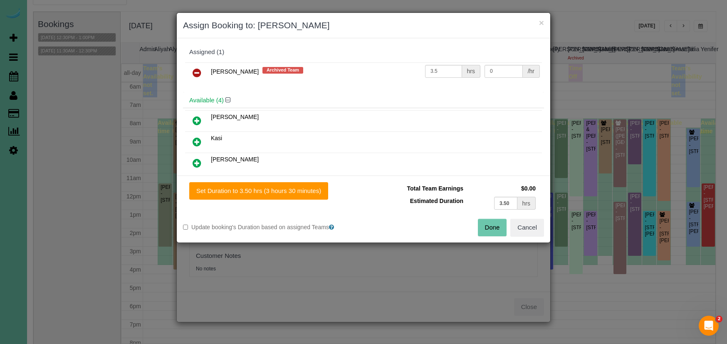
click at [198, 72] on icon at bounding box center [196, 73] width 9 height 10
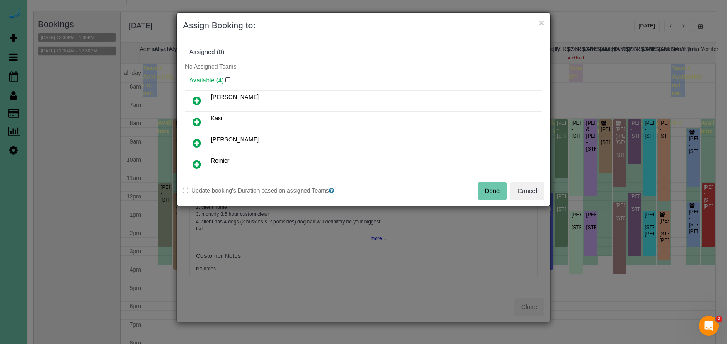
click at [199, 102] on icon at bounding box center [196, 101] width 9 height 10
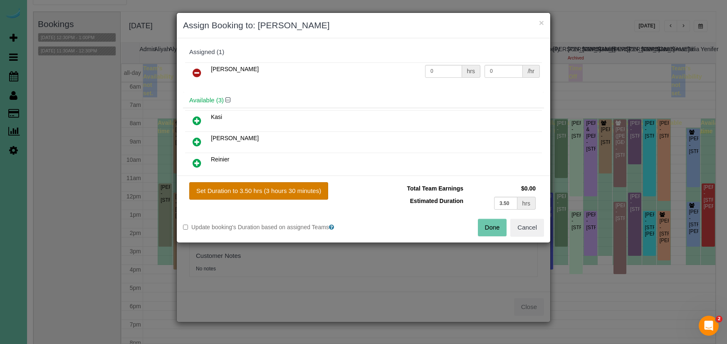
click at [251, 190] on button "Set Duration to 3.50 hrs (3 hours 30 minutes)" at bounding box center [258, 190] width 139 height 17
type input "3.50"
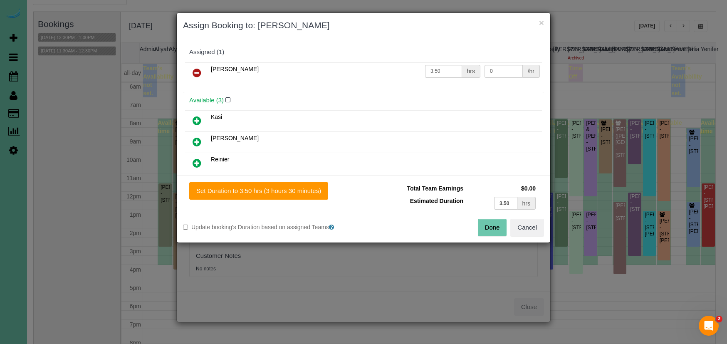
click at [481, 225] on button "Done" at bounding box center [492, 227] width 29 height 17
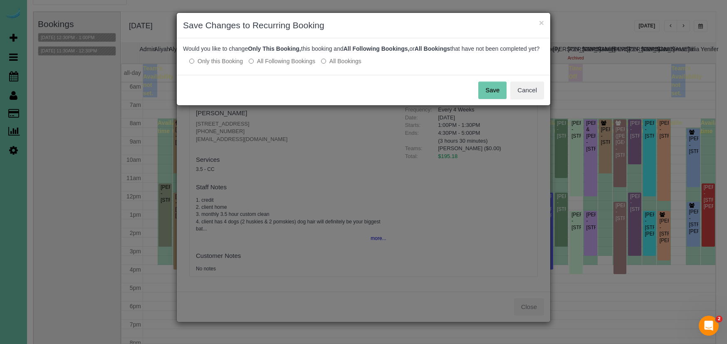
click at [484, 98] on button "Save" at bounding box center [492, 89] width 28 height 17
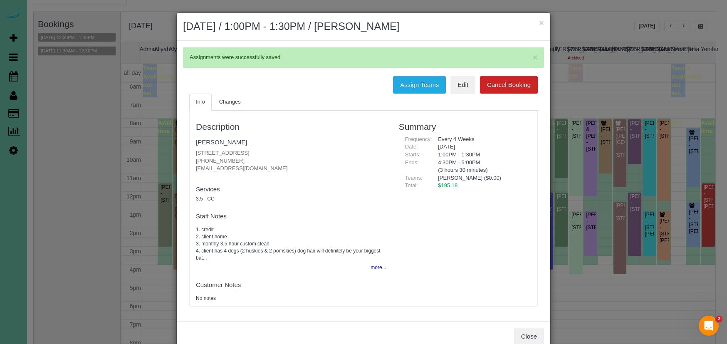
click at [538, 21] on h2 "September 03, 2025 / 1:00PM - 1:30PM / Lisa Busing" at bounding box center [363, 26] width 361 height 15
click at [540, 21] on button "×" at bounding box center [541, 22] width 5 height 9
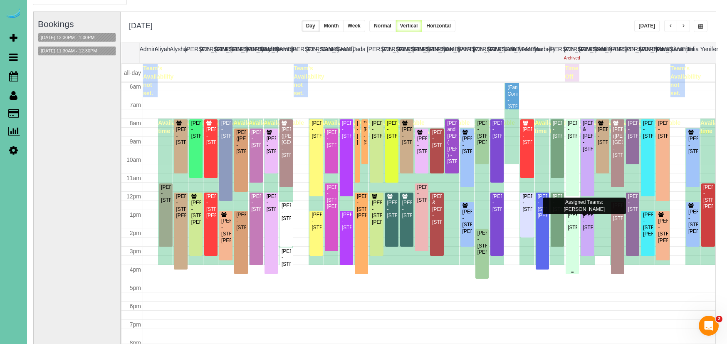
click at [573, 230] on div "Bill Stice - 16313 Camden Ave, Omaha, NE 68116" at bounding box center [572, 221] width 10 height 19
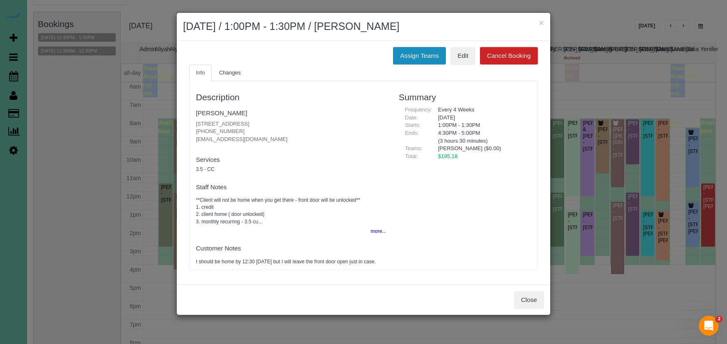
click at [419, 55] on button "Assign Teams" at bounding box center [419, 55] width 53 height 17
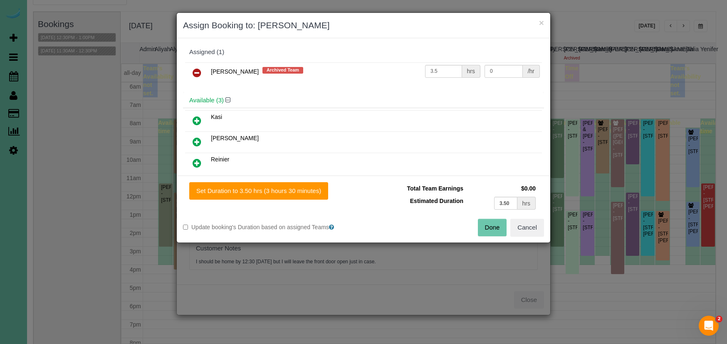
click at [204, 65] on link at bounding box center [197, 73] width 20 height 17
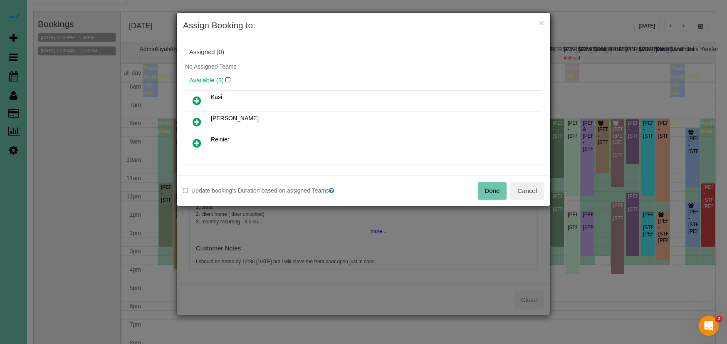
click at [200, 101] on icon at bounding box center [196, 101] width 9 height 10
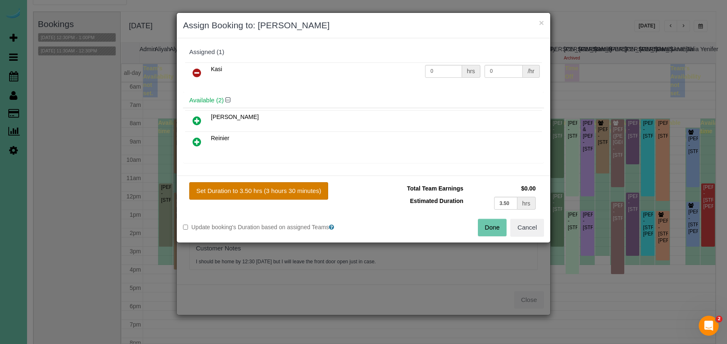
click at [276, 184] on button "Set Duration to 3.50 hrs (3 hours 30 minutes)" at bounding box center [258, 190] width 139 height 17
type input "3.50"
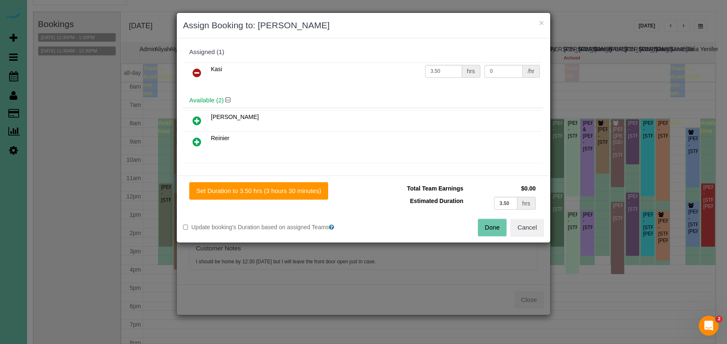
click at [488, 226] on button "Done" at bounding box center [492, 227] width 29 height 17
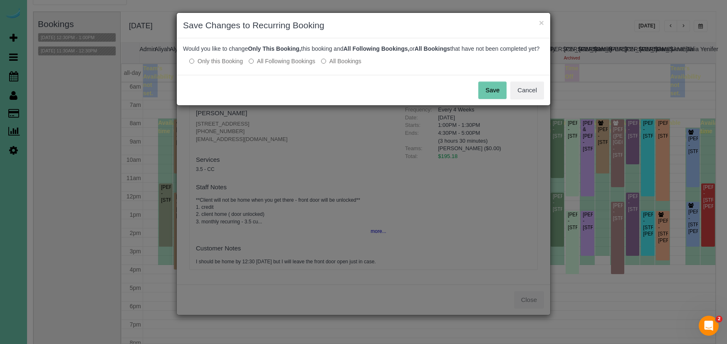
click at [485, 99] on button "Save" at bounding box center [492, 89] width 28 height 17
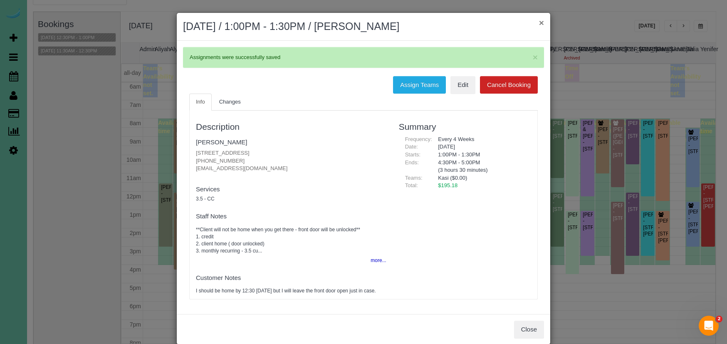
click at [539, 21] on button "×" at bounding box center [541, 22] width 5 height 9
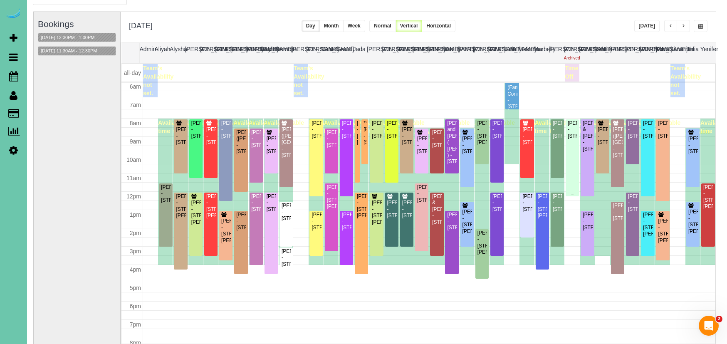
click at [570, 137] on div "Dawn Olijnek - 17005 Grant Street, Omaha, NE 68116" at bounding box center [572, 129] width 10 height 19
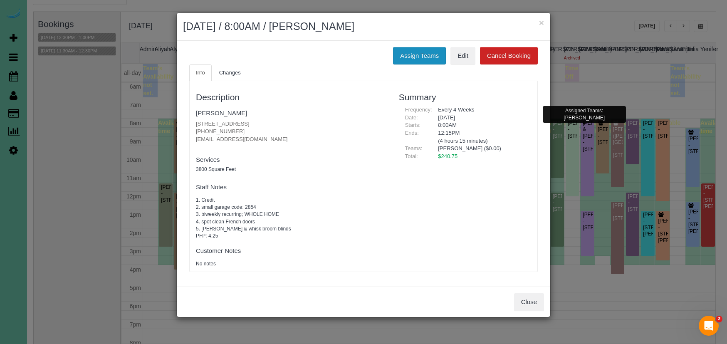
click at [425, 55] on button "Assign Teams" at bounding box center [419, 55] width 53 height 17
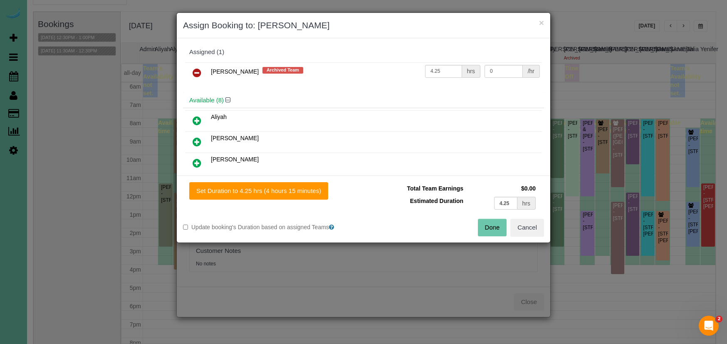
click at [194, 69] on icon at bounding box center [196, 73] width 9 height 10
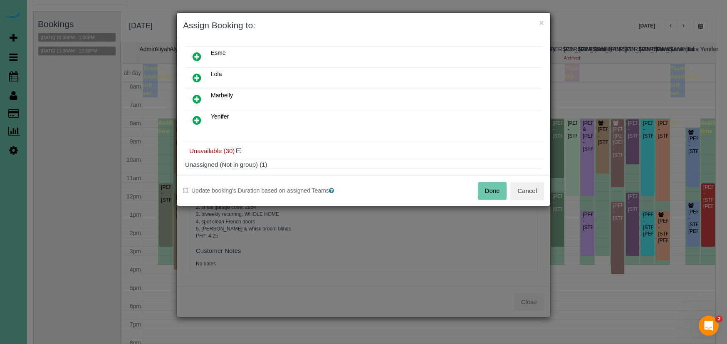
scroll to position [131, 0]
click at [199, 119] on icon at bounding box center [196, 118] width 9 height 10
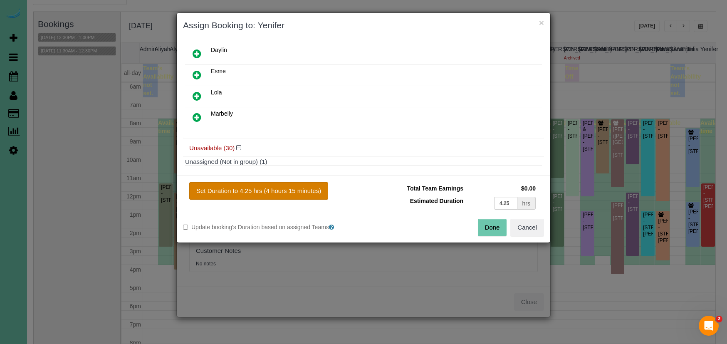
click at [282, 189] on button "Set Duration to 4.25 hrs (4 hours 15 minutes)" at bounding box center [258, 190] width 139 height 17
type input "4.25"
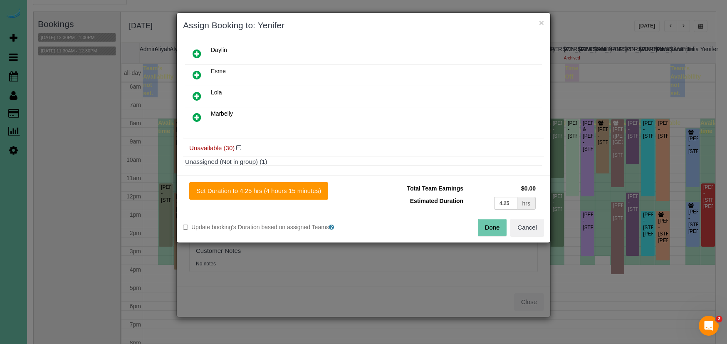
click at [493, 228] on button "Done" at bounding box center [492, 227] width 29 height 17
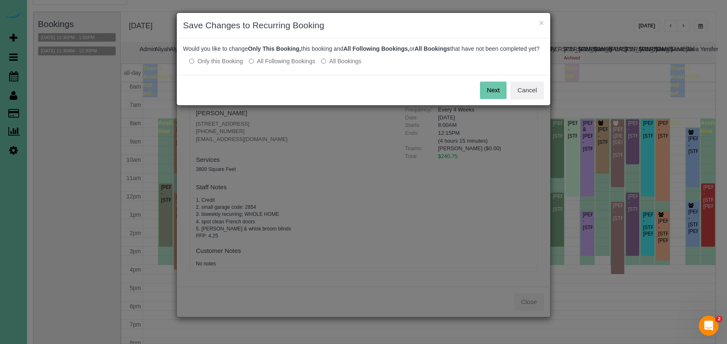
click at [494, 99] on button "Next" at bounding box center [493, 89] width 27 height 17
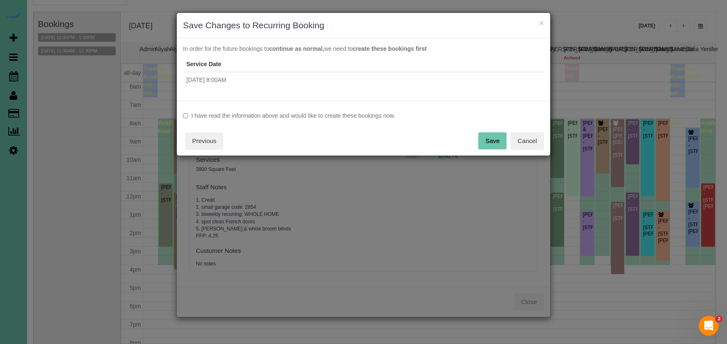
click at [353, 113] on label "I have read the information above and would like to create these bookings now." at bounding box center [363, 115] width 361 height 8
click at [501, 138] on button "Save" at bounding box center [492, 140] width 28 height 17
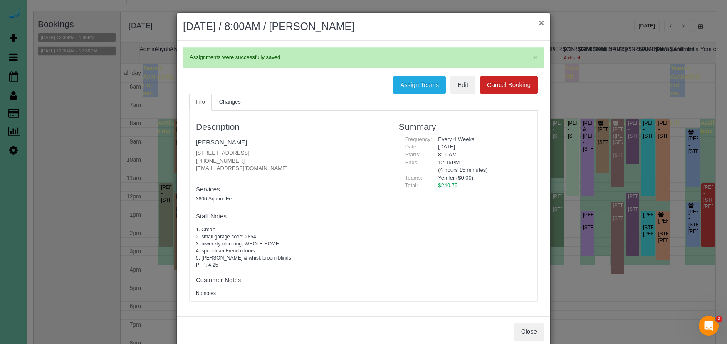
click at [539, 22] on button "×" at bounding box center [541, 22] width 5 height 9
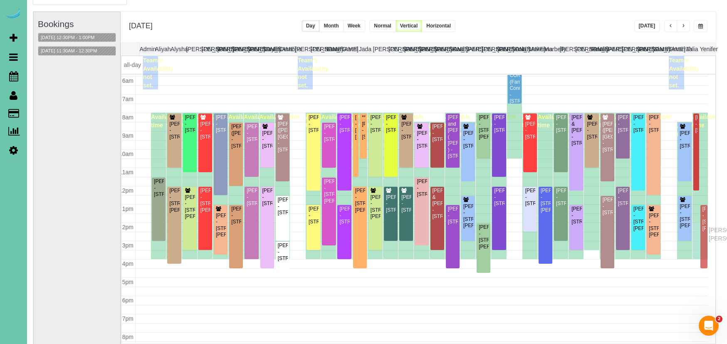
scroll to position [108, 10]
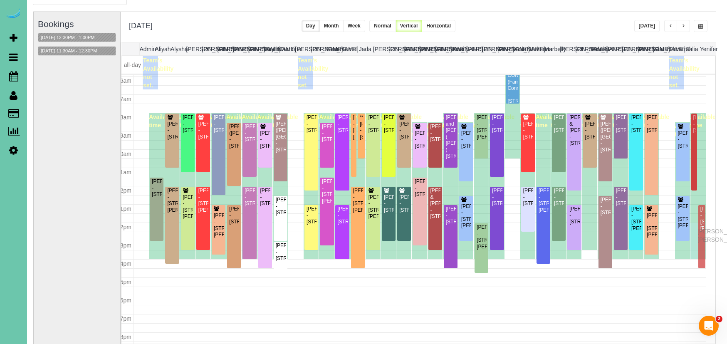
drag, startPoint x: 708, startPoint y: 202, endPoint x: 699, endPoint y: 230, distance: 29.5
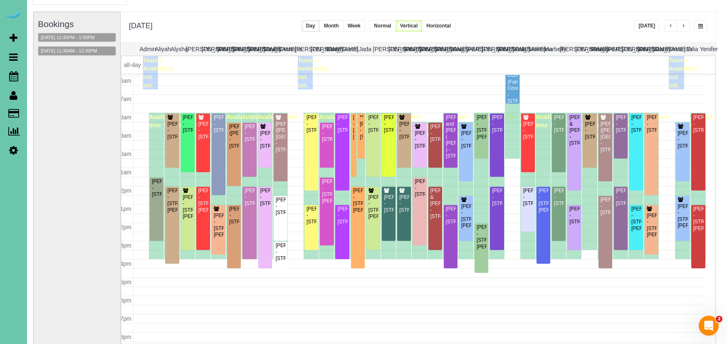
scroll to position [108, 0]
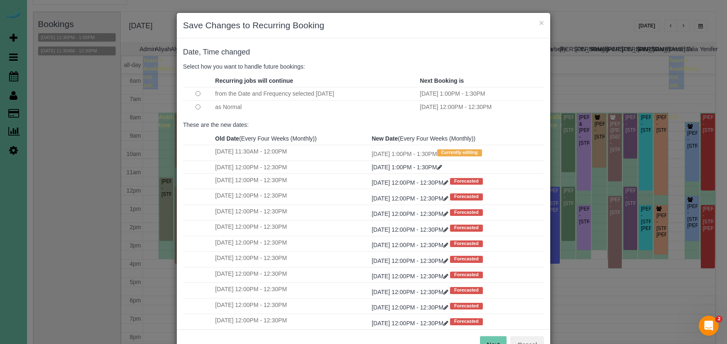
click at [202, 106] on td at bounding box center [198, 106] width 30 height 13
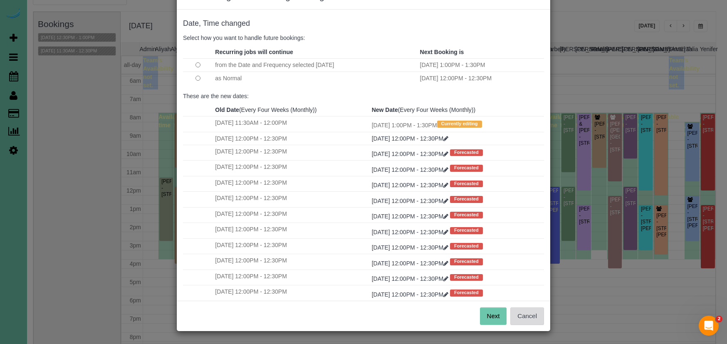
scroll to position [28, 0]
click at [489, 315] on button "Next" at bounding box center [493, 316] width 27 height 17
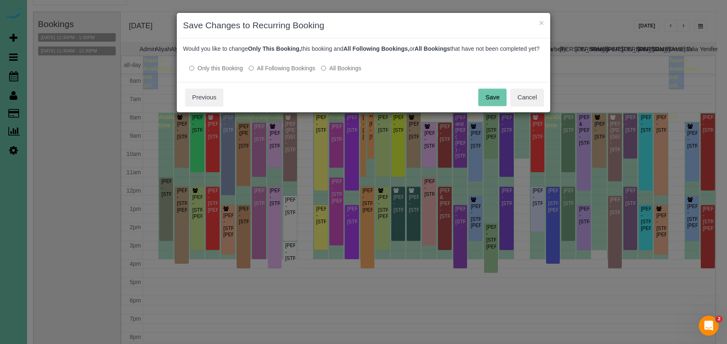
scroll to position [0, 0]
click at [494, 104] on button "Save" at bounding box center [492, 97] width 28 height 17
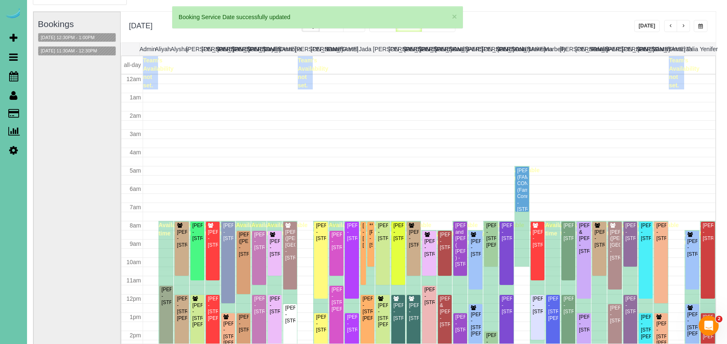
scroll to position [108, 0]
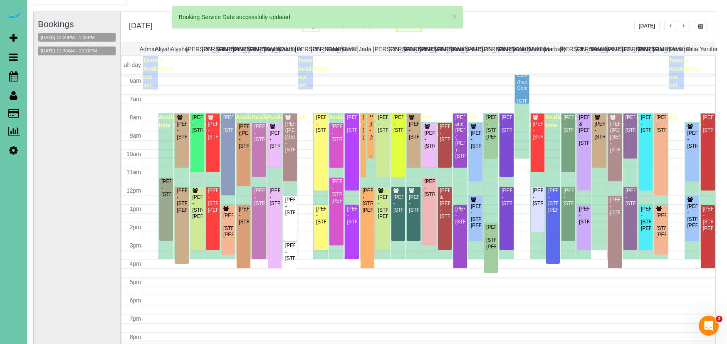
click at [370, 128] on div "**Amber Nelson - 2512 N 65th Street, Omaha, NE 68104" at bounding box center [371, 127] width 4 height 26
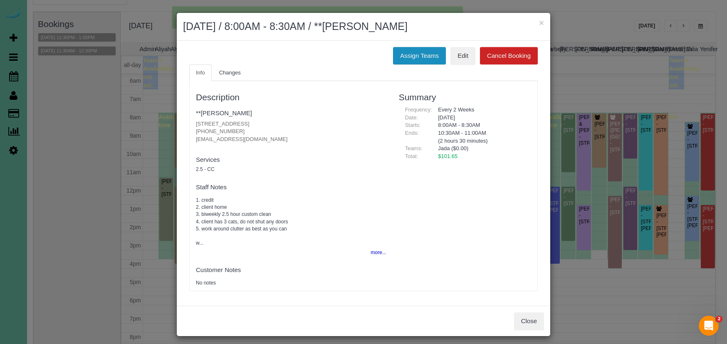
click at [426, 57] on button "Assign Teams" at bounding box center [419, 55] width 53 height 17
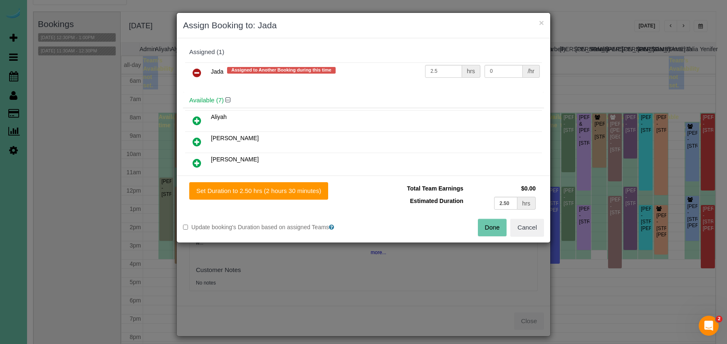
click at [198, 74] on icon at bounding box center [196, 73] width 9 height 10
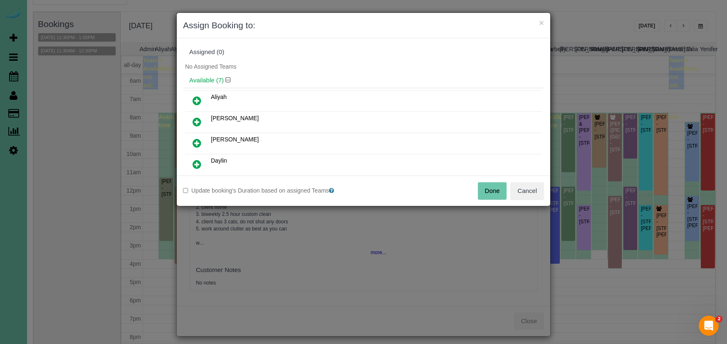
click at [493, 190] on button "Done" at bounding box center [492, 190] width 29 height 17
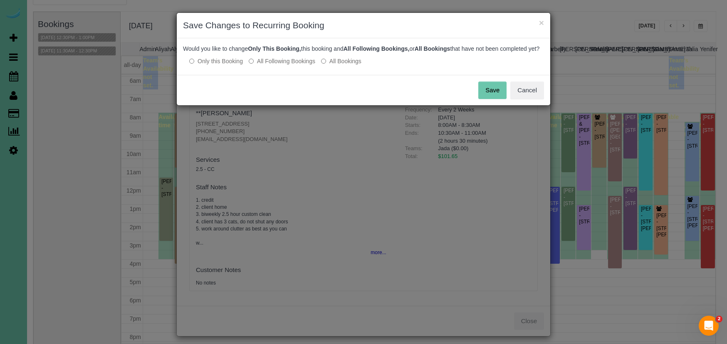
click at [277, 65] on label "All Following Bookings" at bounding box center [282, 61] width 67 height 8
click at [487, 96] on button "Save" at bounding box center [492, 89] width 28 height 17
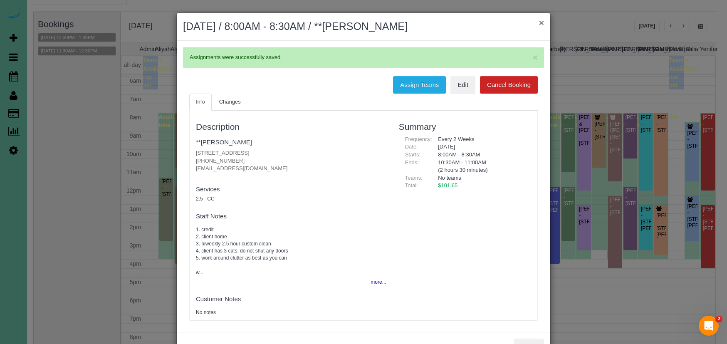
click at [542, 25] on button "×" at bounding box center [541, 22] width 5 height 9
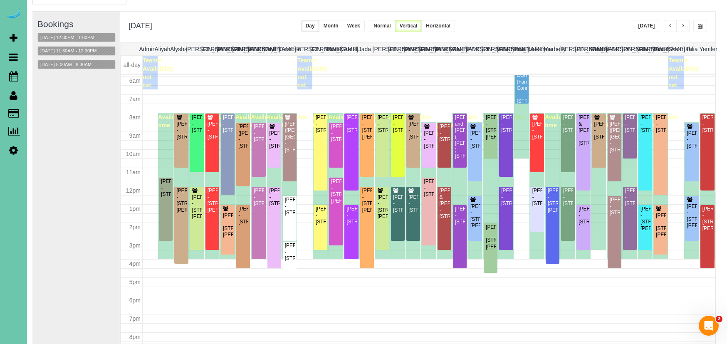
click at [83, 47] on button "09/03/2025 11:30AM - 12:30PM" at bounding box center [69, 51] width 62 height 9
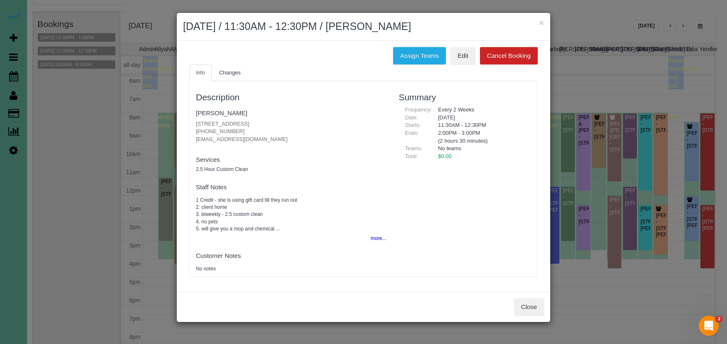
drag, startPoint x: 540, startPoint y: 22, endPoint x: 523, endPoint y: 24, distance: 17.6
click at [540, 22] on button "×" at bounding box center [541, 22] width 5 height 9
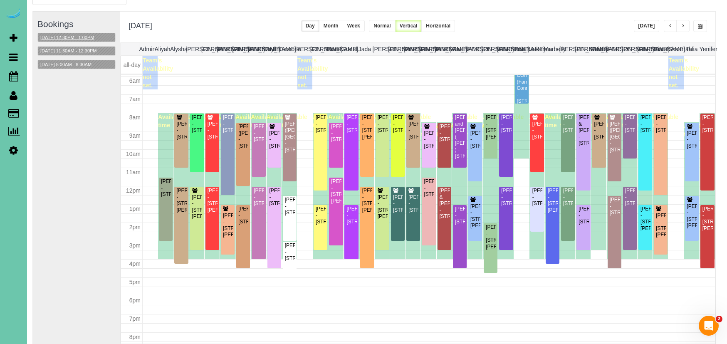
click at [75, 38] on button "09/03/2025 12:30PM - 1:00PM" at bounding box center [67, 37] width 59 height 9
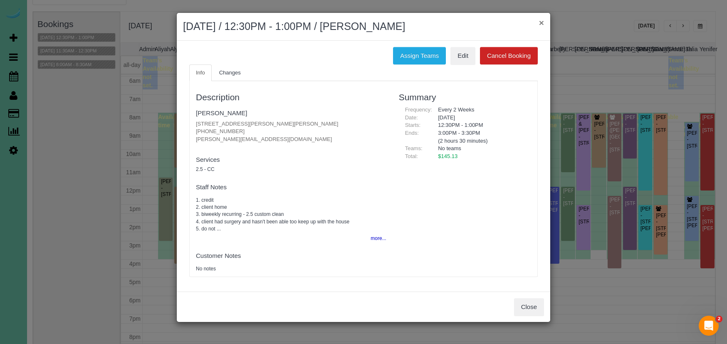
click at [540, 24] on button "×" at bounding box center [541, 22] width 5 height 9
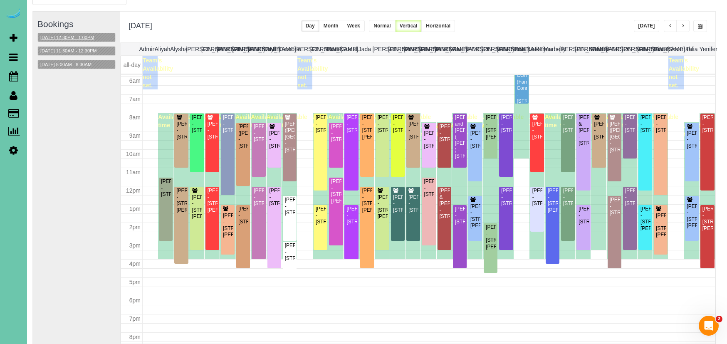
click at [78, 37] on button "09/03/2025 12:30PM - 1:00PM" at bounding box center [67, 37] width 59 height 9
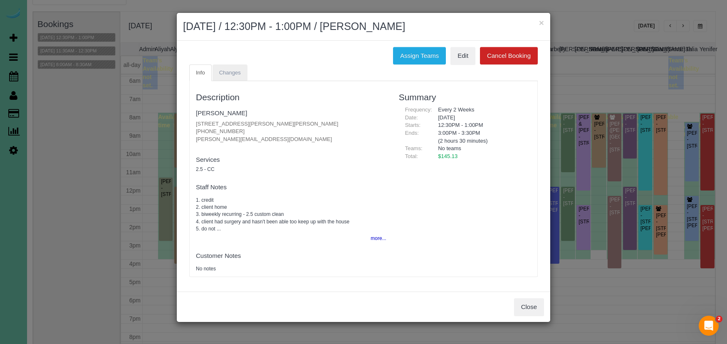
click at [224, 74] on span "Changes" at bounding box center [230, 72] width 22 height 6
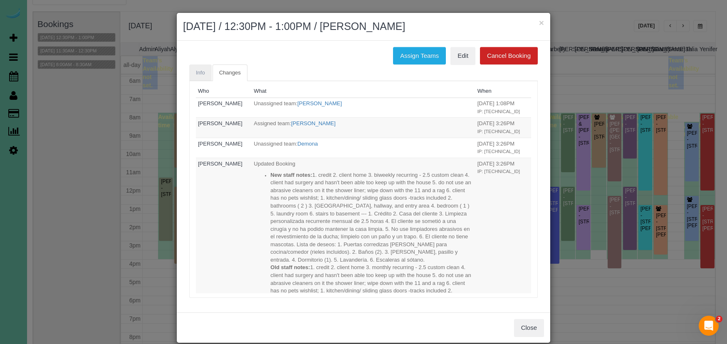
click at [198, 73] on span "Info" at bounding box center [200, 72] width 9 height 6
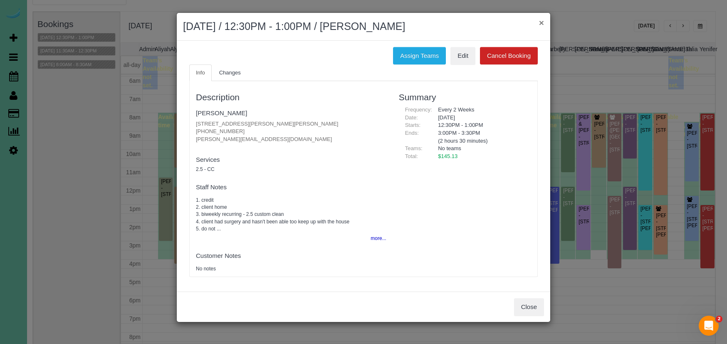
click at [540, 23] on button "×" at bounding box center [541, 22] width 5 height 9
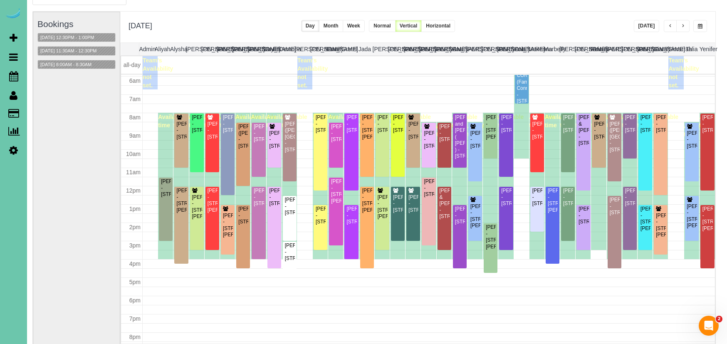
click at [698, 28] on span "button" at bounding box center [700, 26] width 5 height 5
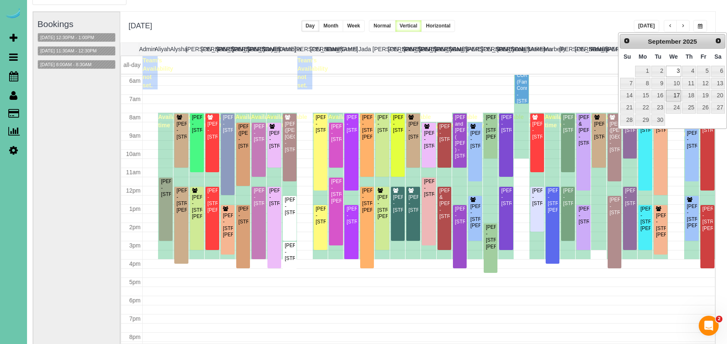
click at [675, 94] on link "17" at bounding box center [674, 95] width 16 height 11
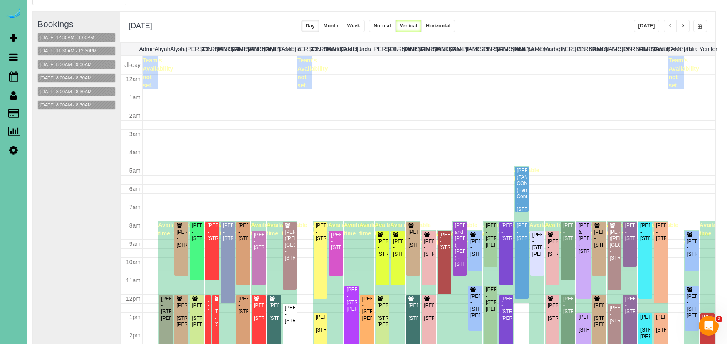
scroll to position [110, 0]
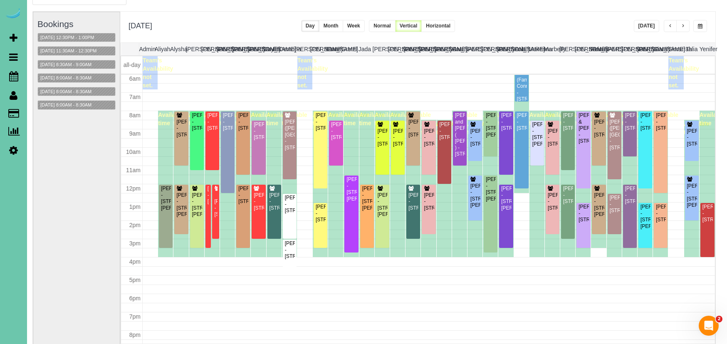
click at [701, 30] on button "button" at bounding box center [700, 26] width 14 height 12
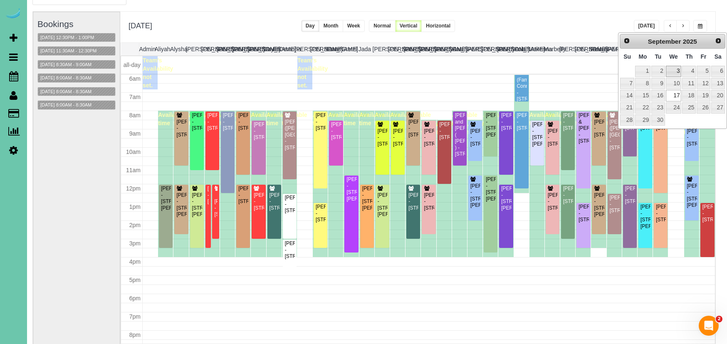
click at [674, 71] on link "3" at bounding box center [674, 71] width 16 height 11
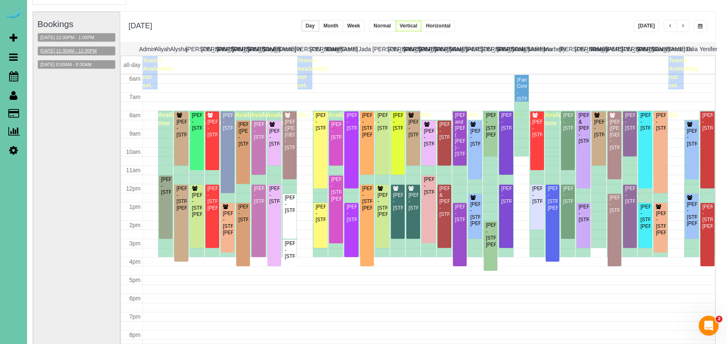
click at [86, 48] on button "09/03/2025 11:30AM - 12:30PM" at bounding box center [69, 51] width 62 height 9
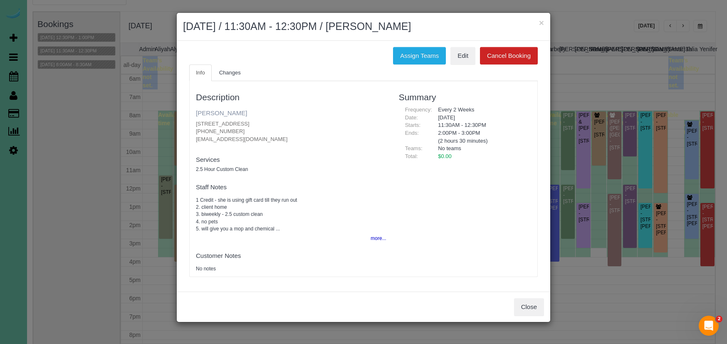
click at [242, 116] on link "Colette Stoltenberg" at bounding box center [221, 112] width 51 height 7
click at [540, 20] on button "×" at bounding box center [541, 22] width 5 height 9
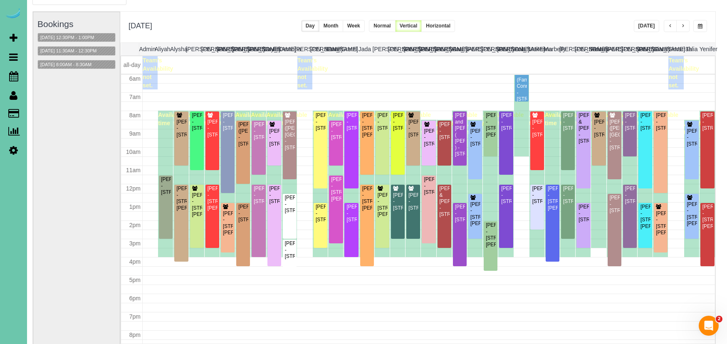
click at [701, 27] on span "button" at bounding box center [700, 26] width 5 height 5
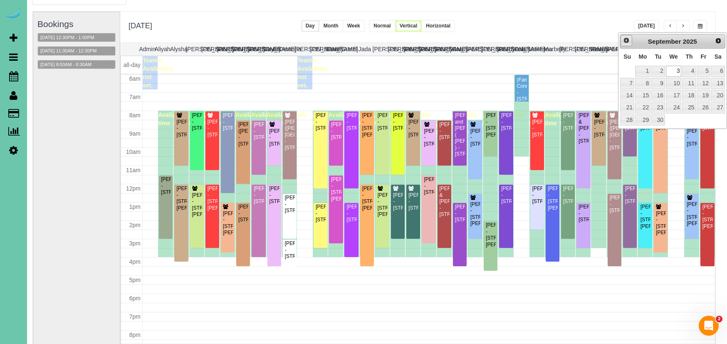
click at [628, 44] on link "Prev" at bounding box center [626, 41] width 12 height 12
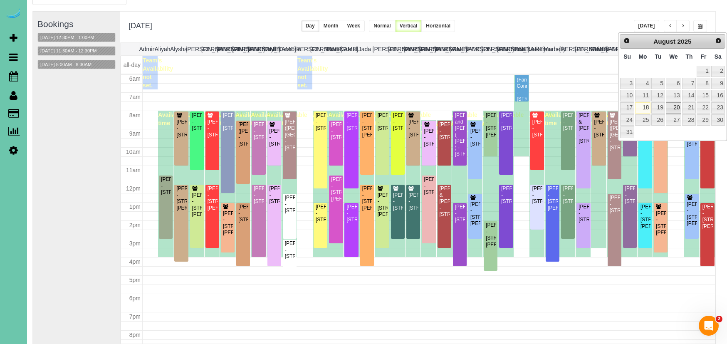
click at [676, 107] on link "20" at bounding box center [674, 107] width 16 height 11
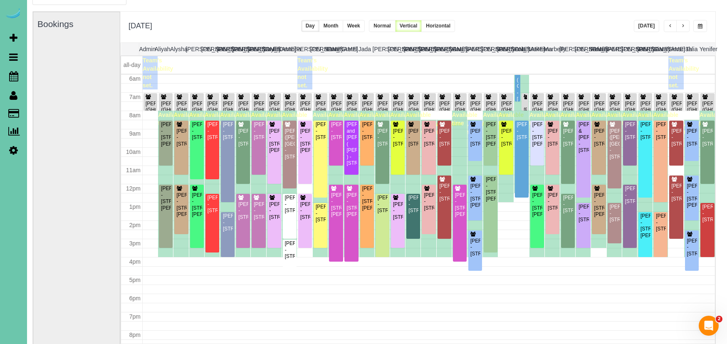
click at [698, 27] on span "button" at bounding box center [700, 26] width 5 height 5
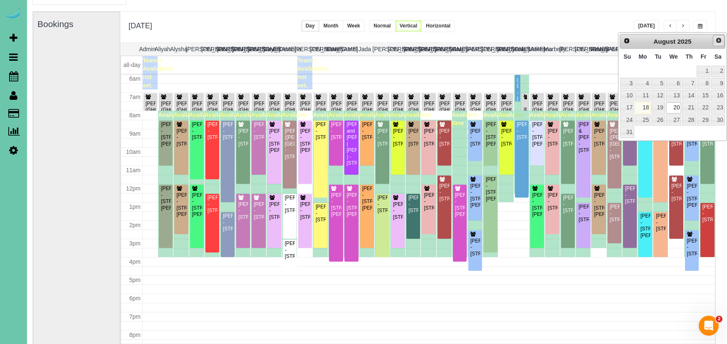
click at [719, 42] on span "Next" at bounding box center [718, 40] width 7 height 7
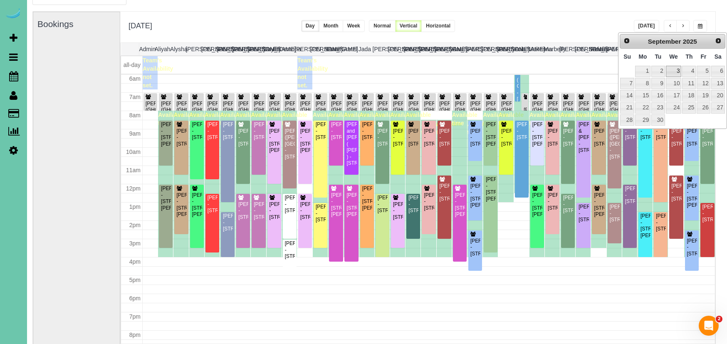
click at [676, 70] on link "3" at bounding box center [674, 71] width 16 height 11
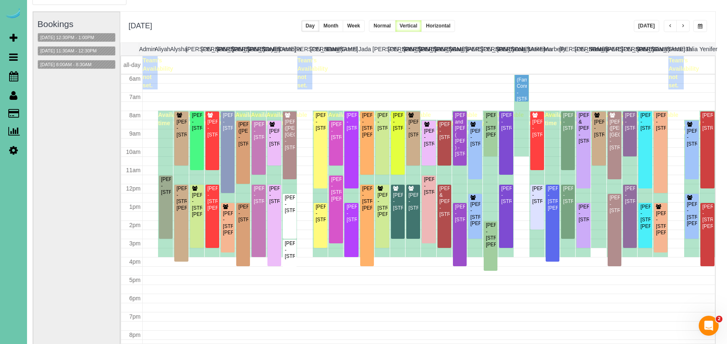
click at [700, 23] on button "button" at bounding box center [700, 26] width 14 height 12
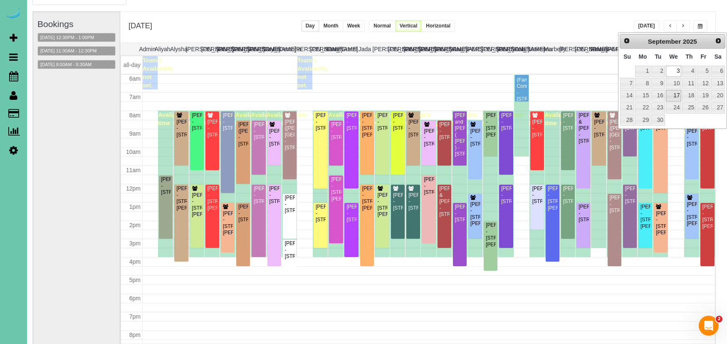
click at [678, 94] on link "17" at bounding box center [674, 95] width 16 height 11
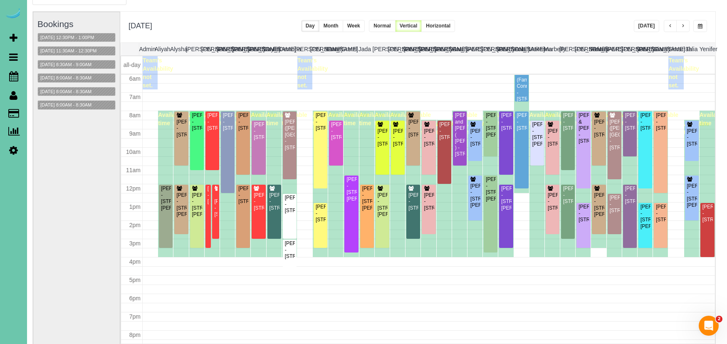
click at [697, 31] on button "button" at bounding box center [700, 26] width 14 height 12
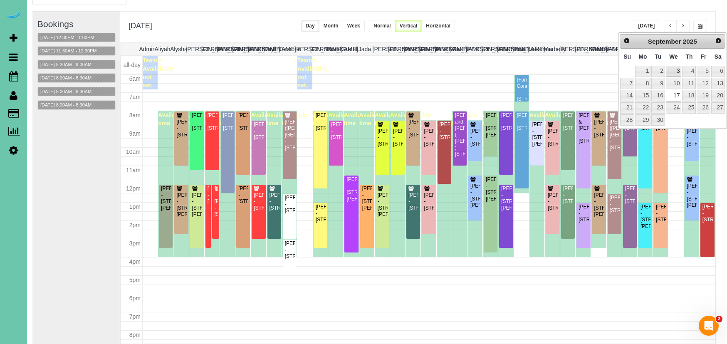
click at [677, 70] on link "3" at bounding box center [674, 71] width 16 height 11
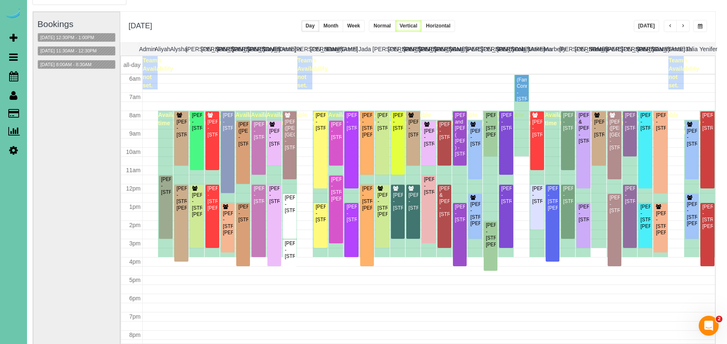
click at [701, 25] on span "button" at bounding box center [700, 26] width 5 height 5
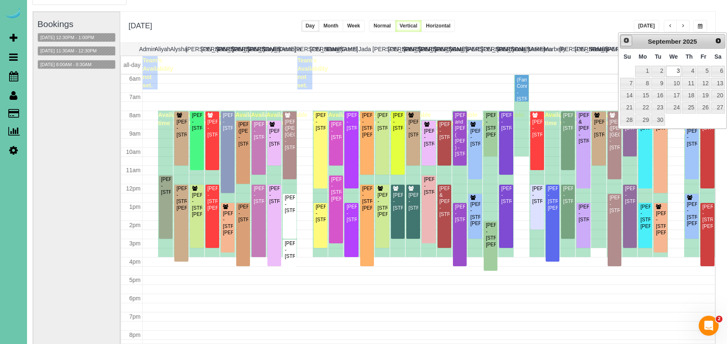
click at [629, 42] on link "Prev" at bounding box center [626, 41] width 12 height 12
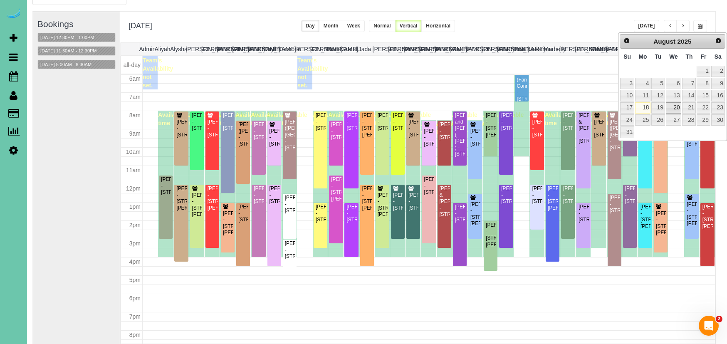
click at [676, 107] on link "20" at bounding box center [674, 107] width 16 height 11
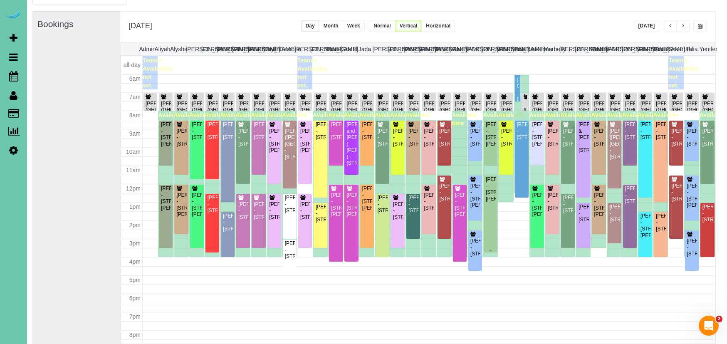
click at [497, 193] on div at bounding box center [491, 213] width 14 height 77
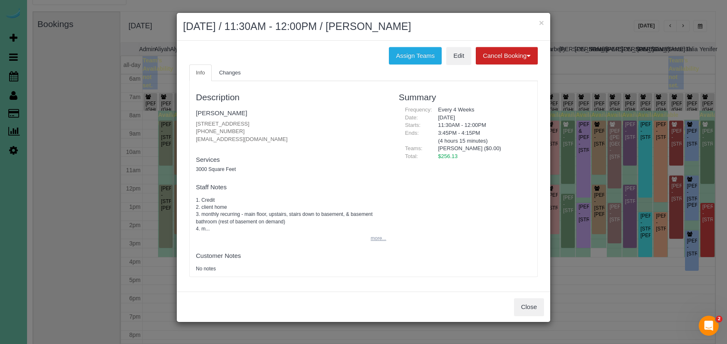
click at [375, 238] on button "more..." at bounding box center [375, 238] width 20 height 12
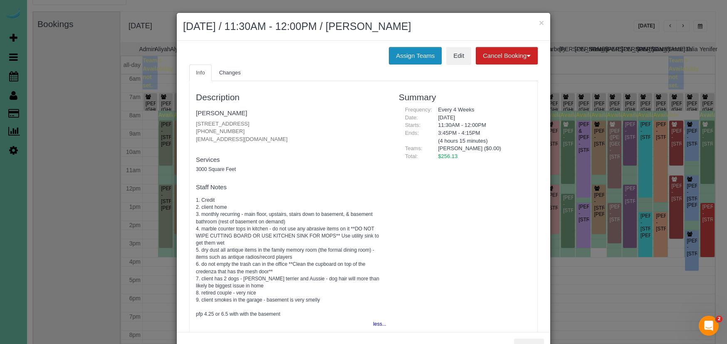
click at [412, 57] on button "Assign Teams" at bounding box center [415, 55] width 53 height 17
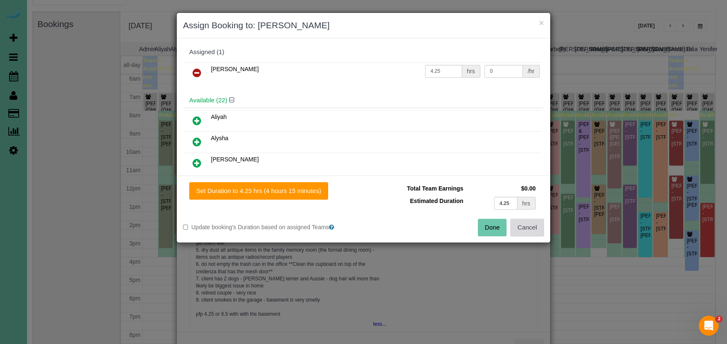
click at [533, 229] on button "Cancel" at bounding box center [527, 227] width 34 height 17
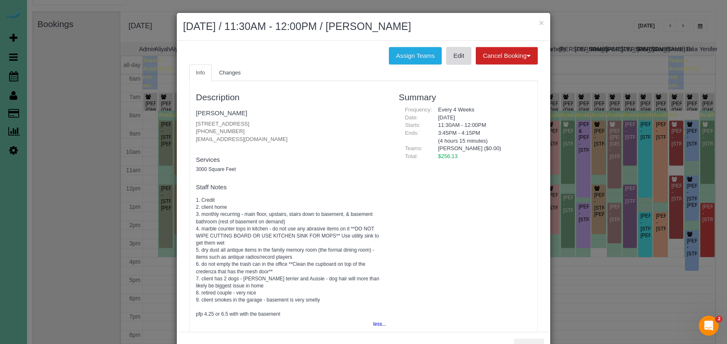
click at [451, 56] on link "Edit" at bounding box center [458, 55] width 25 height 17
click at [542, 22] on button "×" at bounding box center [541, 22] width 5 height 9
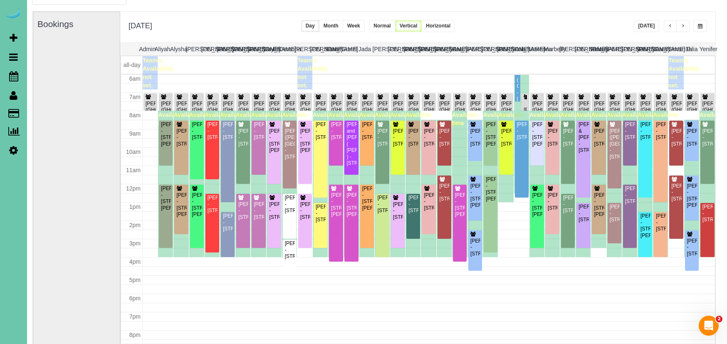
click at [701, 27] on span "button" at bounding box center [700, 26] width 5 height 5
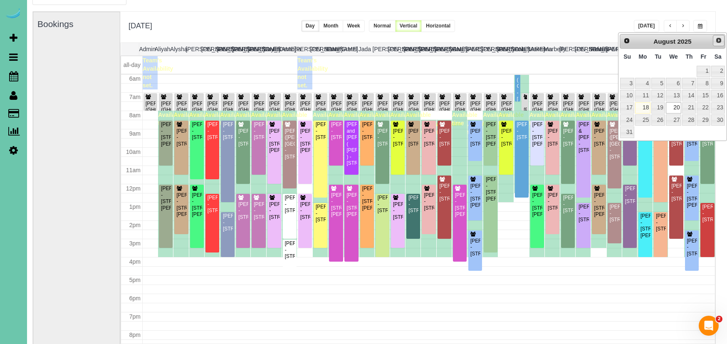
click at [718, 44] on link "Next" at bounding box center [719, 41] width 12 height 12
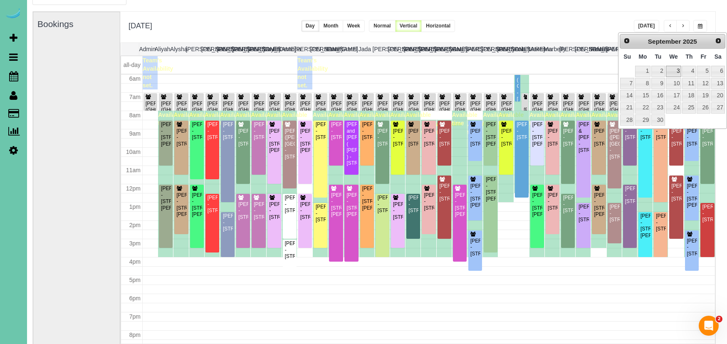
click at [672, 71] on link "3" at bounding box center [674, 71] width 16 height 11
type input "**********"
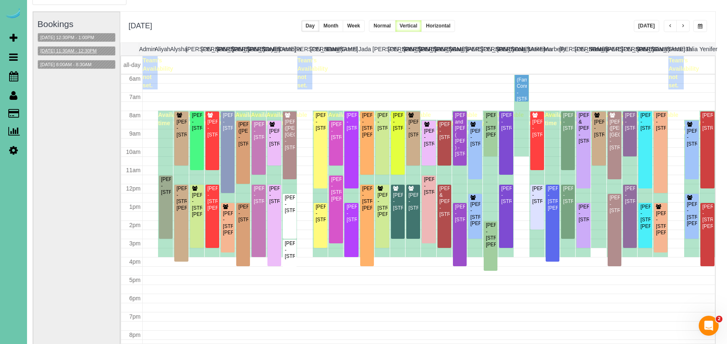
click at [70, 51] on button "09/03/2025 11:30AM - 12:30PM" at bounding box center [69, 51] width 62 height 9
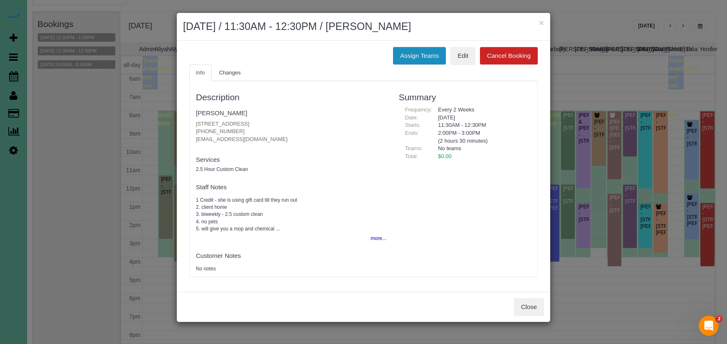
click at [424, 54] on button "Assign Teams" at bounding box center [419, 55] width 53 height 17
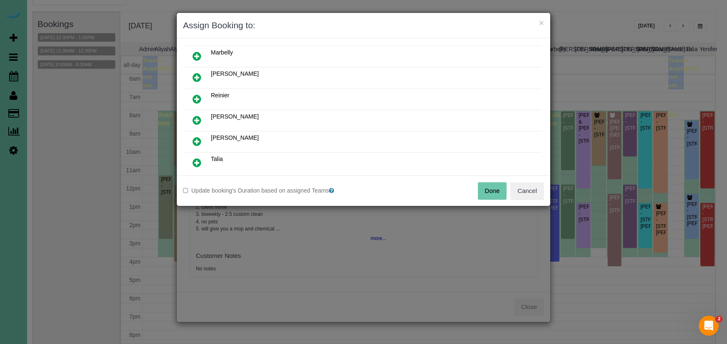
scroll to position [394, 0]
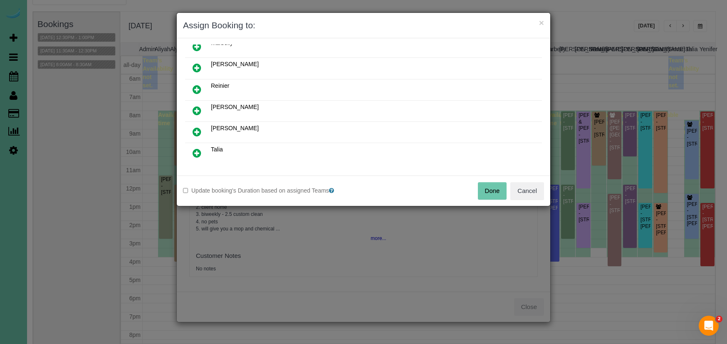
click at [204, 86] on link at bounding box center [197, 89] width 20 height 17
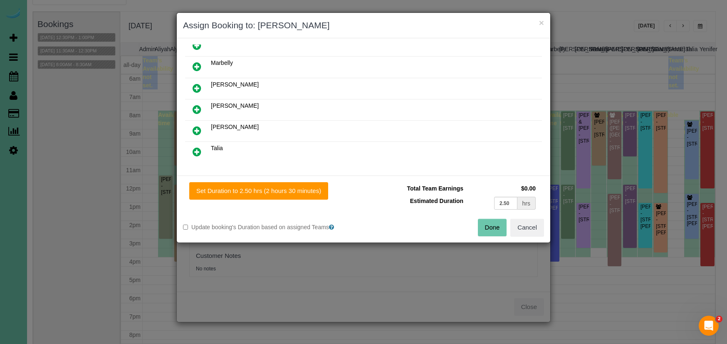
drag, startPoint x: 287, startPoint y: 193, endPoint x: 386, endPoint y: 218, distance: 102.4
click at [288, 193] on button "Set Duration to 2.50 hrs (2 hours 30 minutes)" at bounding box center [258, 190] width 139 height 17
type input "2.50"
click at [488, 228] on button "Done" at bounding box center [492, 227] width 29 height 17
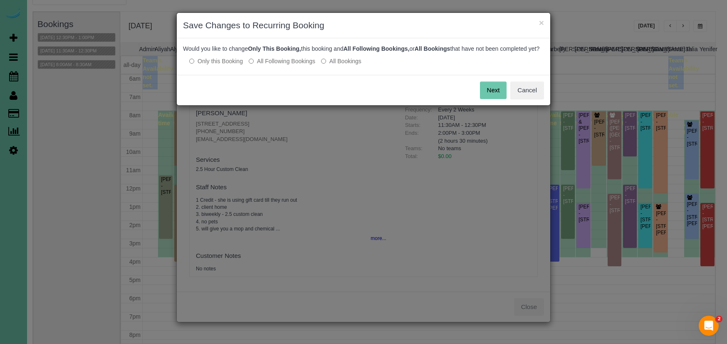
click at [276, 65] on label "All Following Bookings" at bounding box center [282, 61] width 67 height 8
click at [476, 99] on div "Save Cancel" at bounding box center [363, 90] width 373 height 30
click at [490, 99] on button "Save" at bounding box center [492, 89] width 28 height 17
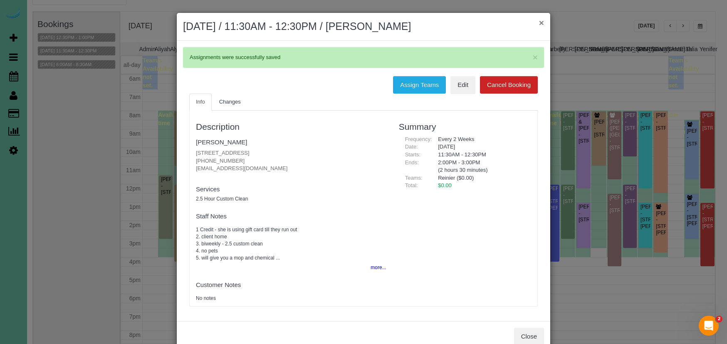
click at [543, 25] on button "×" at bounding box center [541, 22] width 5 height 9
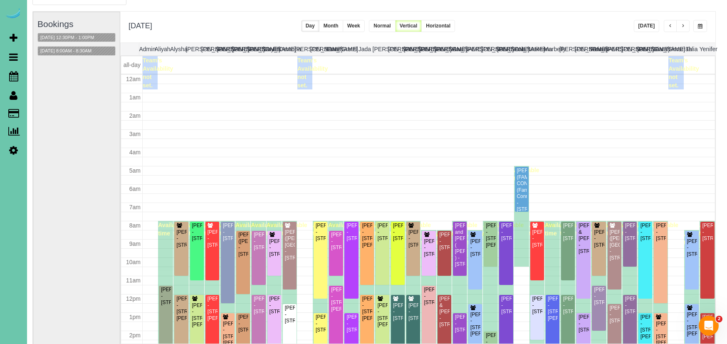
scroll to position [110, 0]
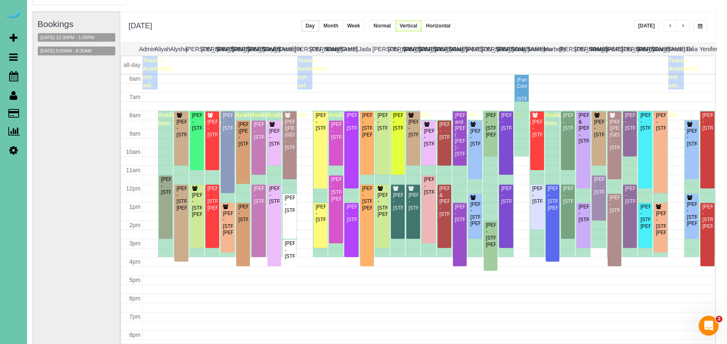
click at [699, 26] on span "button" at bounding box center [700, 26] width 5 height 5
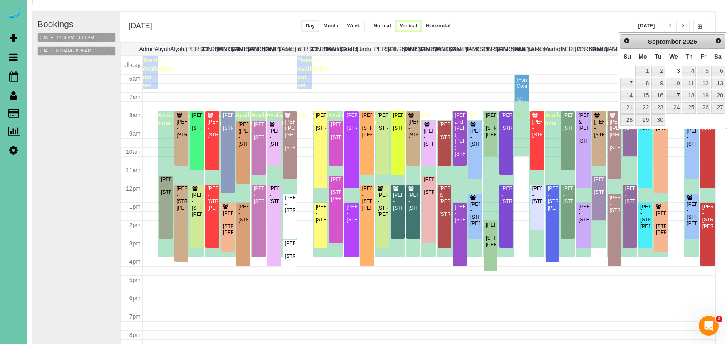
click at [674, 93] on link "17" at bounding box center [674, 95] width 16 height 11
type input "**********"
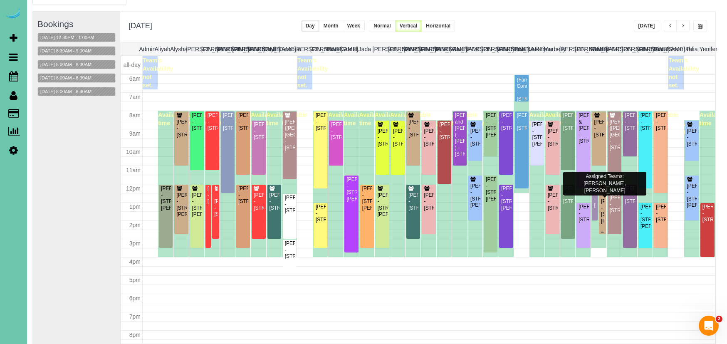
click at [605, 219] on div at bounding box center [602, 209] width 7 height 49
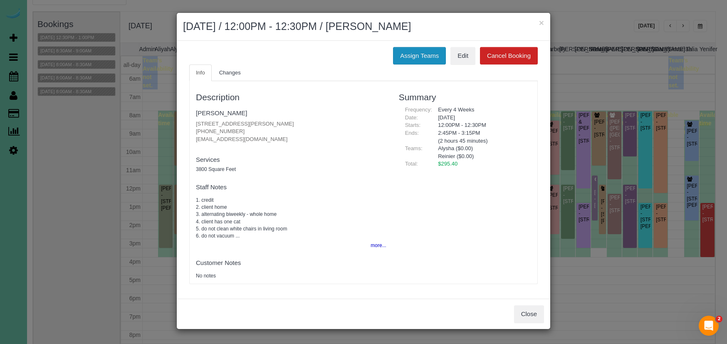
drag, startPoint x: 424, startPoint y: 55, endPoint x: 410, endPoint y: 56, distance: 14.6
click at [424, 55] on button "Assign Teams" at bounding box center [419, 55] width 53 height 17
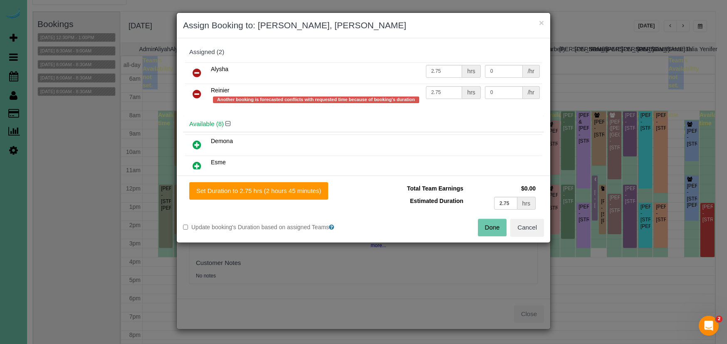
click at [198, 95] on icon at bounding box center [196, 94] width 9 height 10
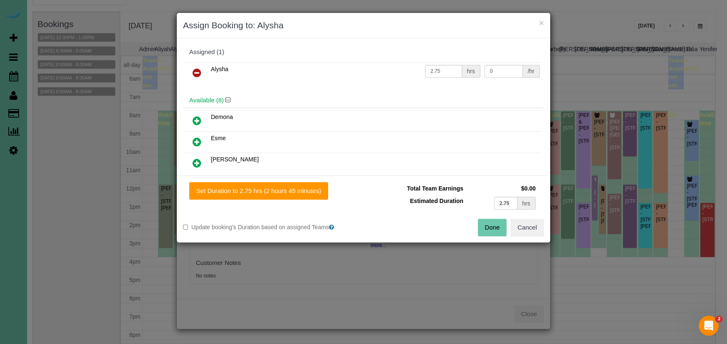
click at [200, 143] on icon at bounding box center [196, 142] width 9 height 10
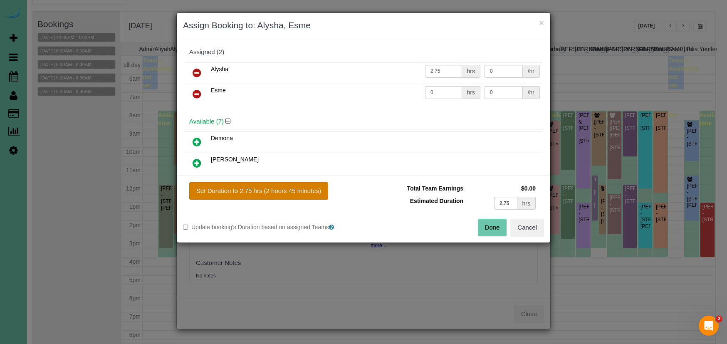
click at [286, 193] on button "Set Duration to 2.75 hrs (2 hours 45 minutes)" at bounding box center [258, 190] width 139 height 17
type input "2.75"
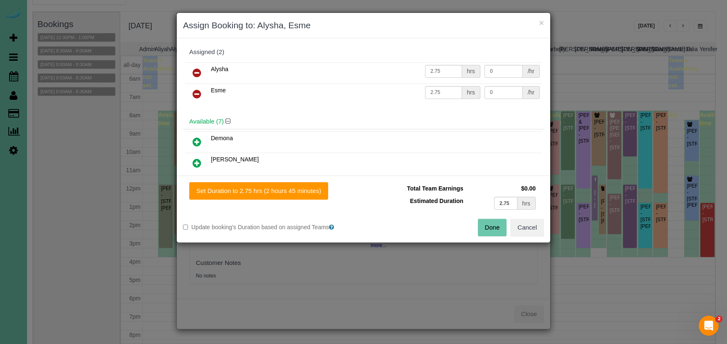
click at [493, 229] on button "Done" at bounding box center [492, 227] width 29 height 17
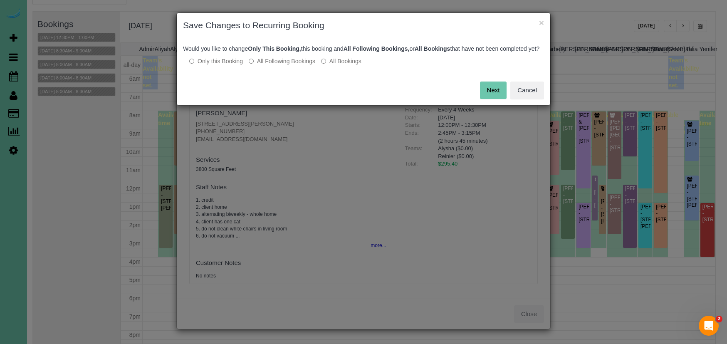
click at [267, 65] on label "All Following Bookings" at bounding box center [282, 61] width 67 height 8
click at [499, 99] on button "Save" at bounding box center [492, 89] width 28 height 17
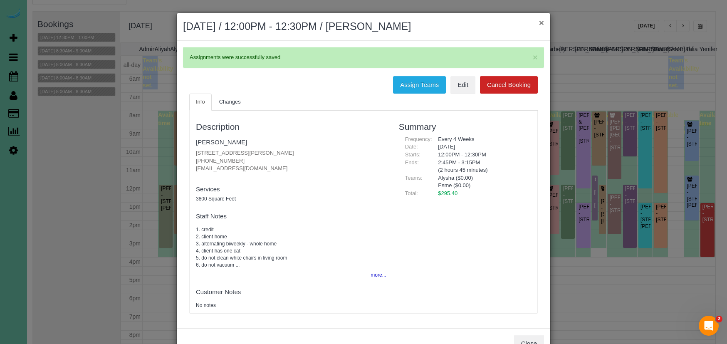
click at [540, 24] on button "×" at bounding box center [541, 22] width 5 height 9
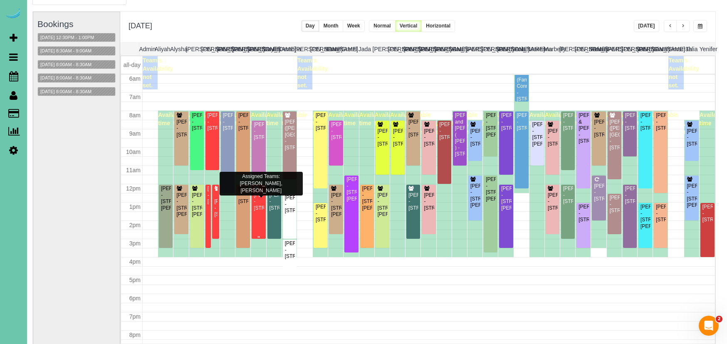
click at [261, 202] on div "Mollie Oudenhoven - 9923 Broadmoor Rd, Omaha, NE 68114" at bounding box center [258, 201] width 10 height 19
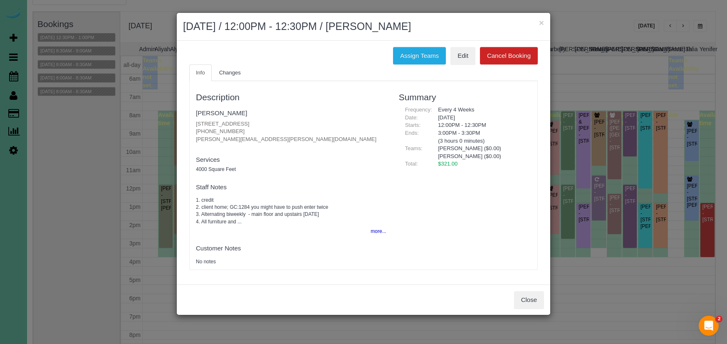
click at [419, 45] on div "Assign Teams Edit Cancel Booking Info Changes Description Mollie Oudenhoven 992…" at bounding box center [363, 163] width 373 height 244
click at [407, 57] on button "Assign Teams" at bounding box center [419, 55] width 53 height 17
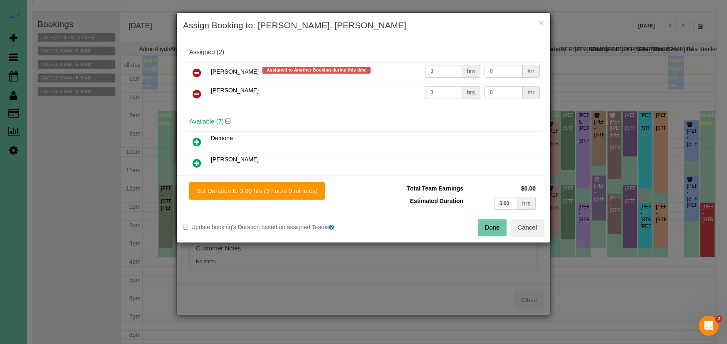
click at [200, 71] on icon at bounding box center [196, 73] width 9 height 10
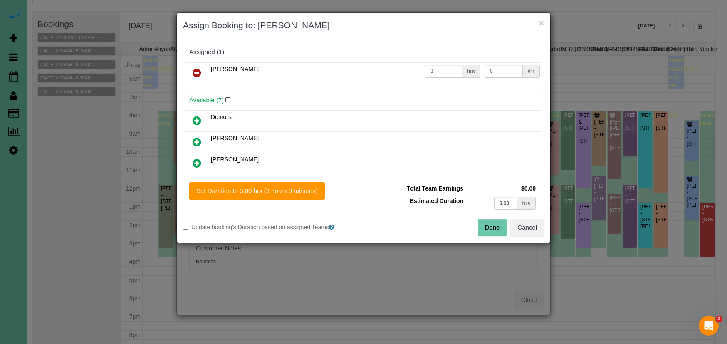
click at [201, 143] on link at bounding box center [197, 142] width 20 height 17
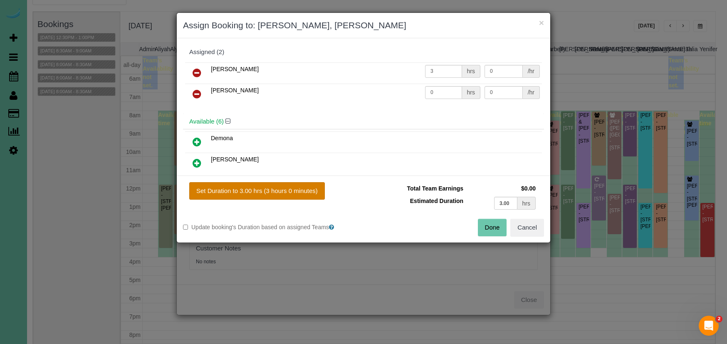
click at [273, 188] on button "Set Duration to 3.00 hrs (3 hours 0 minutes)" at bounding box center [257, 190] width 136 height 17
type input "3.00"
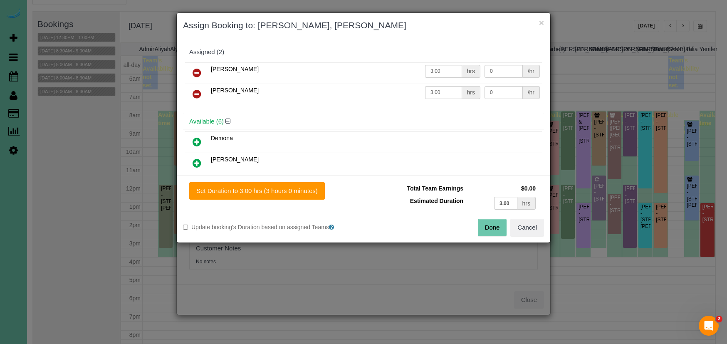
click at [486, 231] on button "Done" at bounding box center [492, 227] width 29 height 17
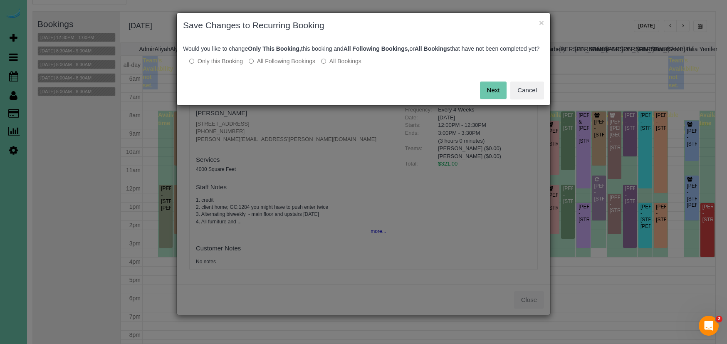
click at [483, 98] on button "Next" at bounding box center [493, 89] width 27 height 17
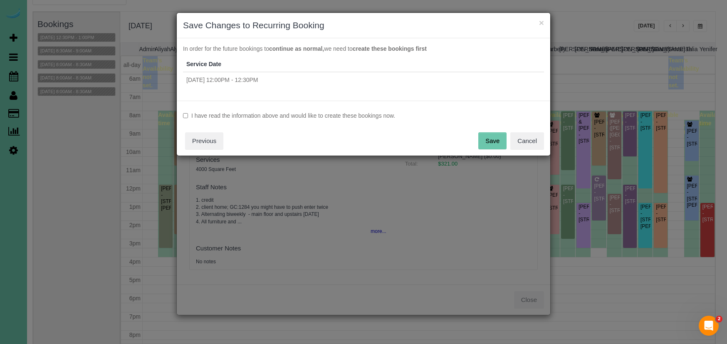
drag, startPoint x: 384, startPoint y: 114, endPoint x: 443, endPoint y: 125, distance: 60.0
click at [384, 114] on label "I have read the information above and would like to create these bookings now." at bounding box center [363, 115] width 361 height 8
click at [494, 138] on button "Save" at bounding box center [492, 140] width 28 height 17
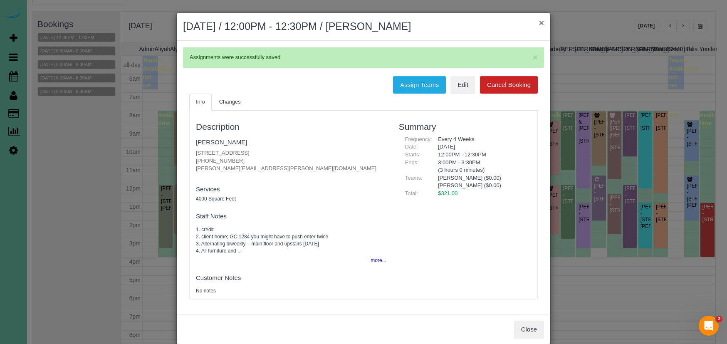
click at [542, 21] on button "×" at bounding box center [541, 22] width 5 height 9
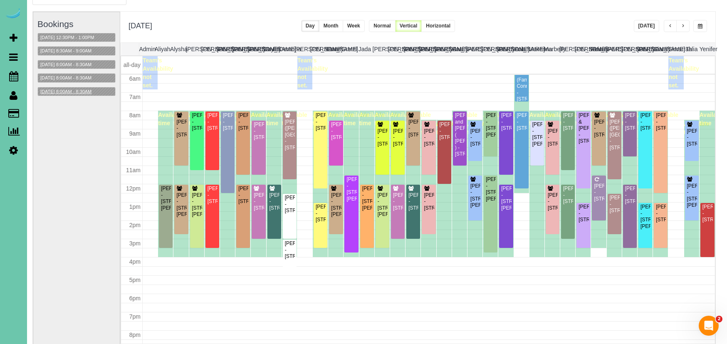
click at [94, 93] on button "09/17/2025 8:00AM - 8:30AM" at bounding box center [66, 91] width 56 height 9
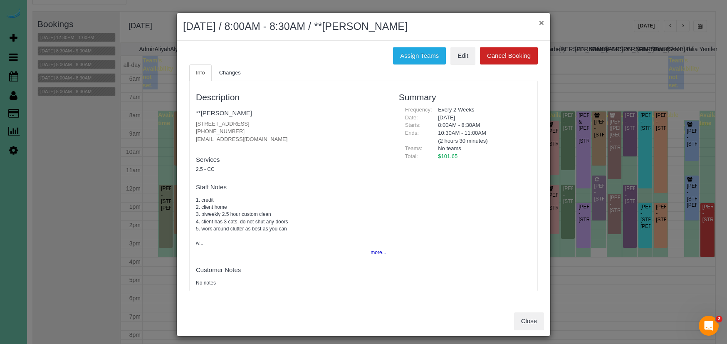
click at [542, 23] on button "×" at bounding box center [541, 22] width 5 height 9
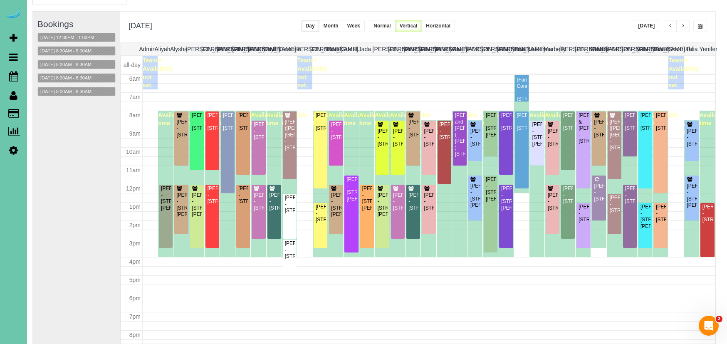
click at [74, 76] on button "09/17/2025 8:00AM - 8:30AM" at bounding box center [66, 78] width 56 height 9
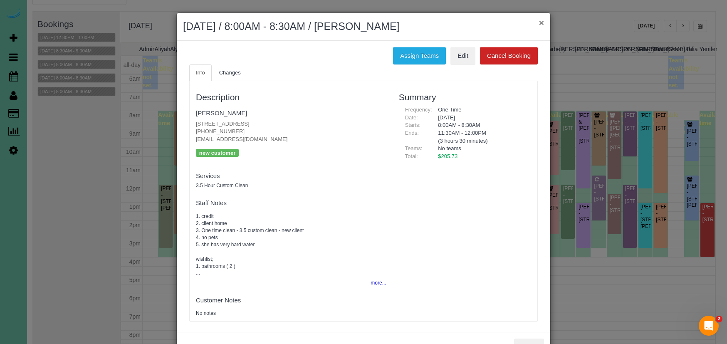
click at [541, 22] on button "×" at bounding box center [541, 22] width 5 height 9
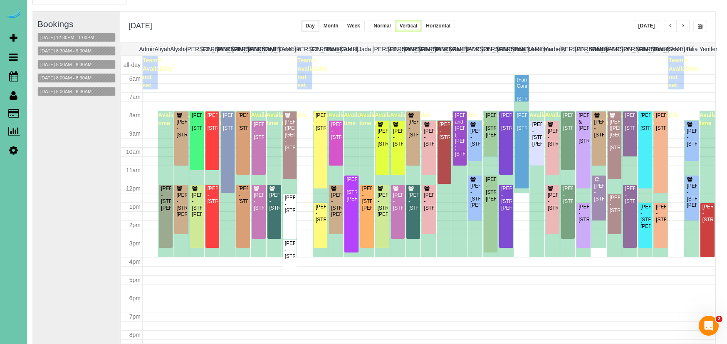
click at [69, 79] on button "09/17/2025 8:00AM - 8:30AM" at bounding box center [66, 78] width 56 height 9
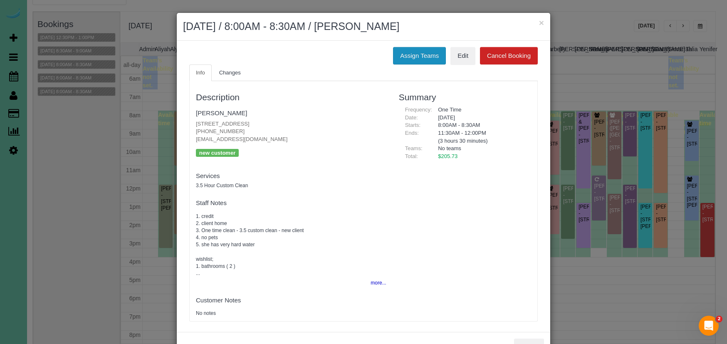
click at [434, 54] on button "Assign Teams" at bounding box center [419, 55] width 53 height 17
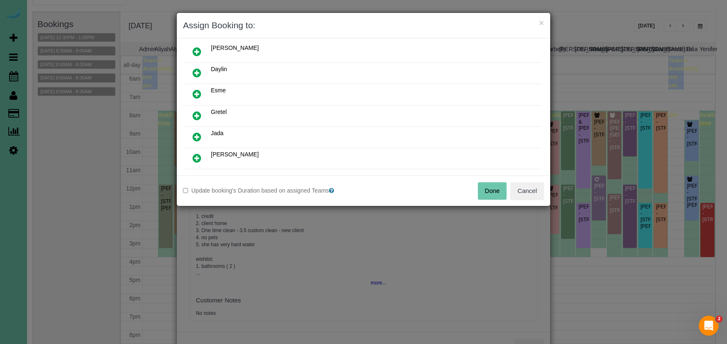
scroll to position [72, 0]
drag, startPoint x: 196, startPoint y: 110, endPoint x: 215, endPoint y: 140, distance: 34.9
click at [196, 110] on icon at bounding box center [196, 114] width 9 height 10
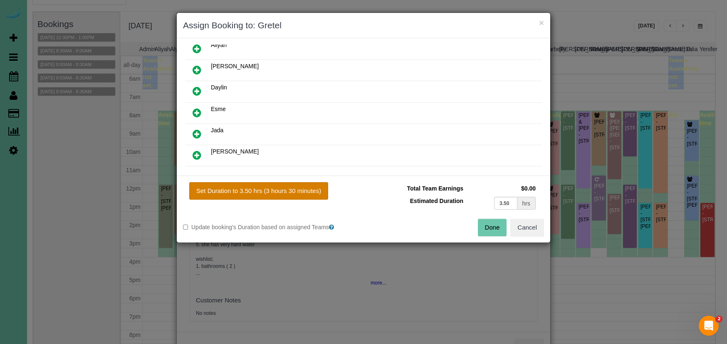
drag, startPoint x: 265, startPoint y: 188, endPoint x: 286, endPoint y: 190, distance: 20.5
click at [266, 188] on button "Set Duration to 3.50 hrs (3 hours 30 minutes)" at bounding box center [258, 190] width 139 height 17
type input "3.50"
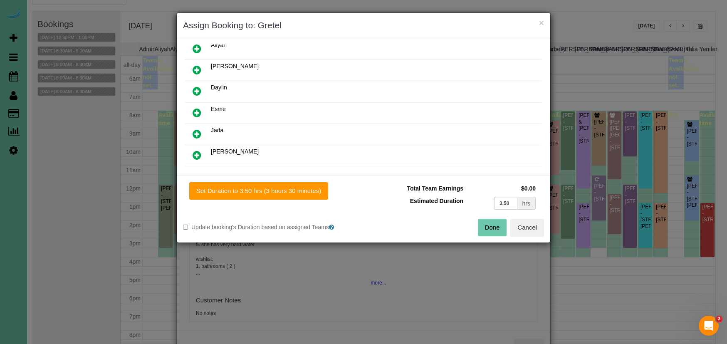
click at [492, 227] on button "Done" at bounding box center [492, 227] width 29 height 17
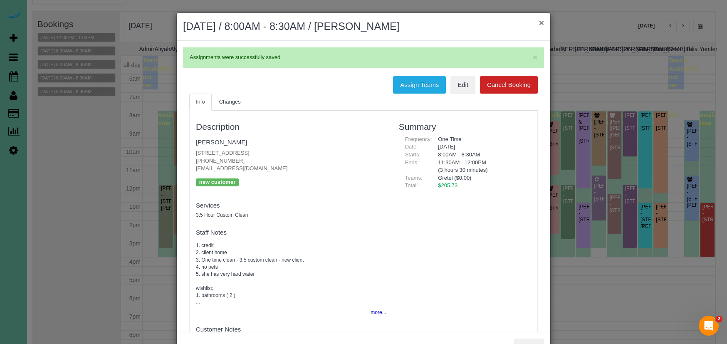
click at [539, 22] on button "×" at bounding box center [541, 22] width 5 height 9
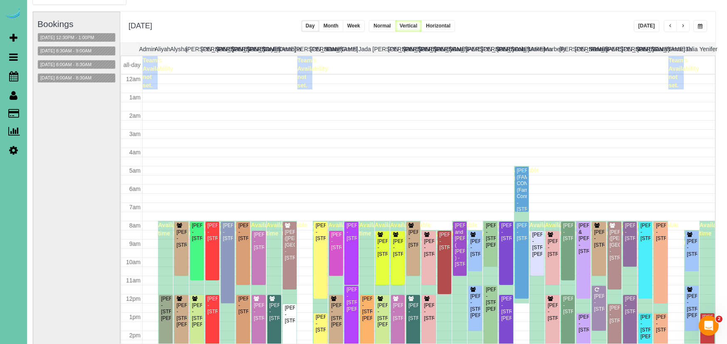
scroll to position [110, 0]
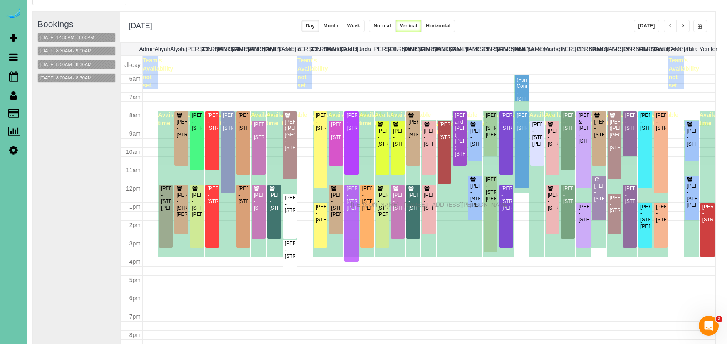
drag, startPoint x: 353, startPoint y: 195, endPoint x: 353, endPoint y: 203, distance: 8.7
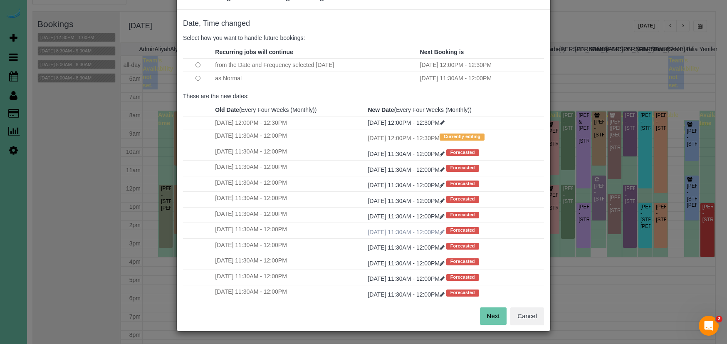
scroll to position [28, 0]
click at [489, 318] on button "Next" at bounding box center [493, 316] width 27 height 17
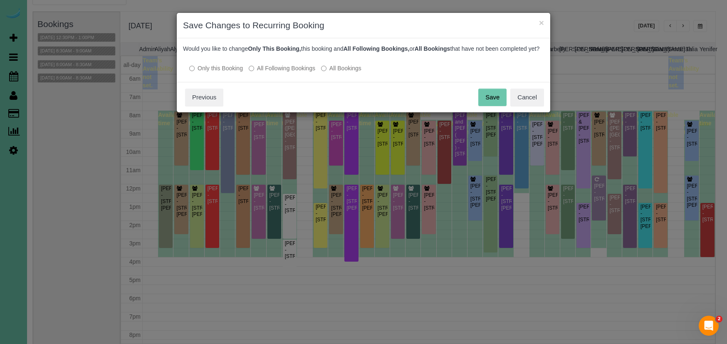
scroll to position [0, 0]
click at [479, 103] on button "Save" at bounding box center [492, 97] width 28 height 17
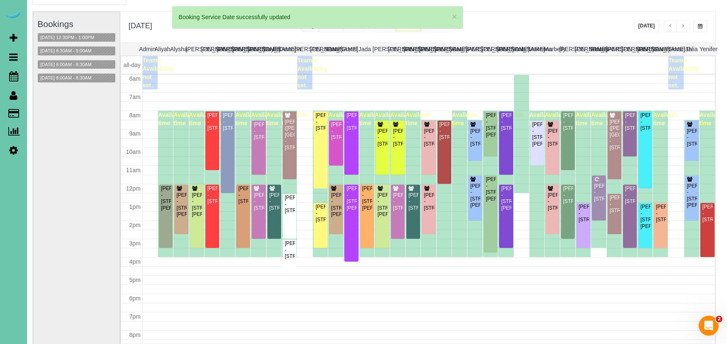
scroll to position [110, 0]
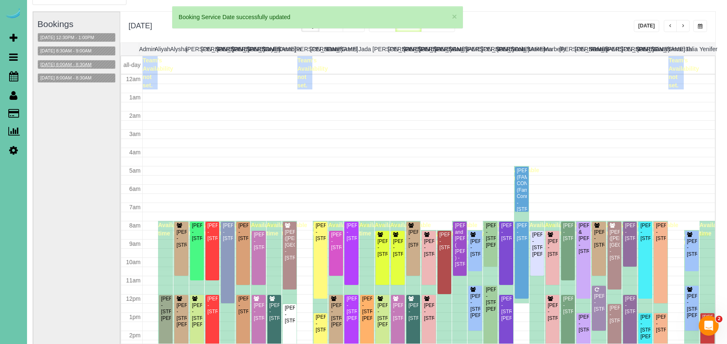
click at [79, 62] on button "09/17/2025 8:00AM - 8:30AM" at bounding box center [66, 64] width 56 height 9
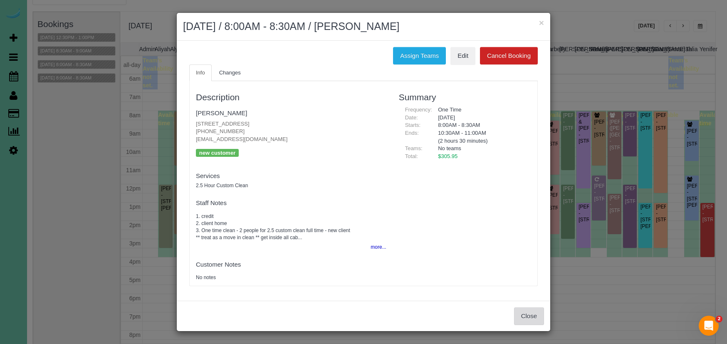
click at [523, 312] on button "Close" at bounding box center [529, 315] width 30 height 17
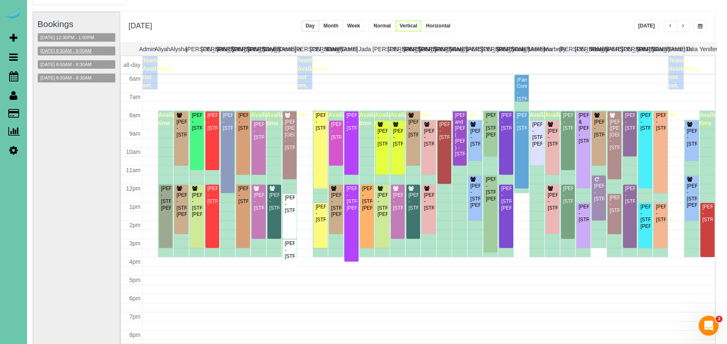
click at [85, 49] on button "09/17/2025 8:30AM - 9:00AM" at bounding box center [66, 51] width 56 height 9
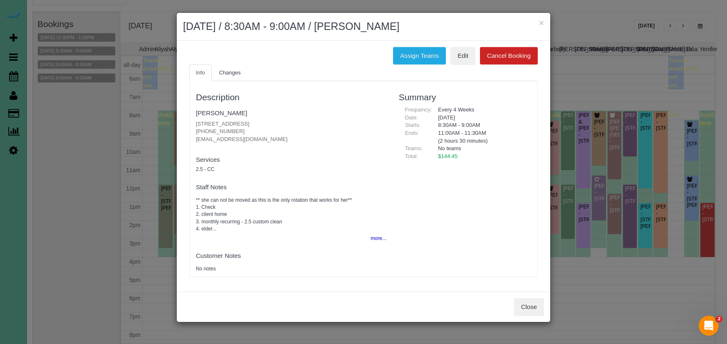
click at [539, 22] on button "×" at bounding box center [541, 22] width 5 height 9
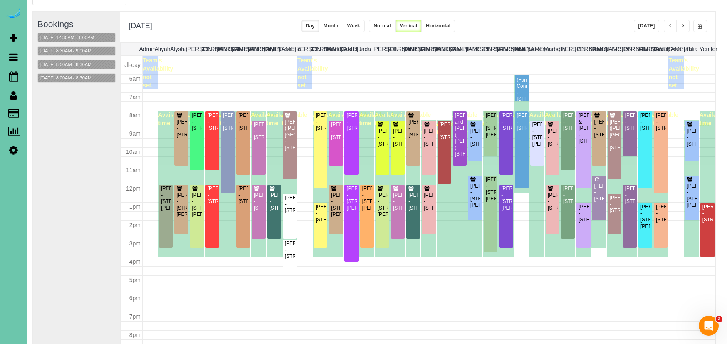
click at [664, 25] on button "button" at bounding box center [670, 26] width 13 height 12
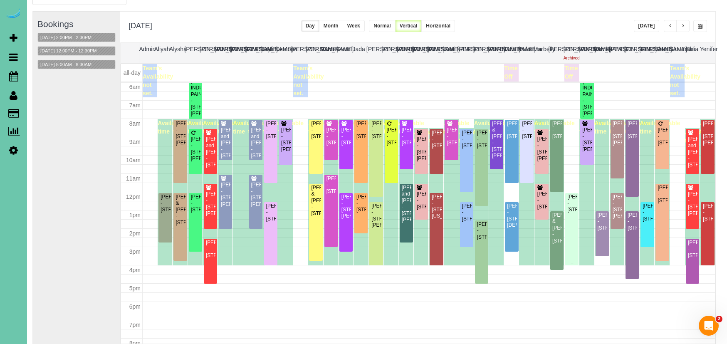
click at [574, 213] on div "Jessica Blaylock - 2025 S 80th Ave, Omaha, NE 68124" at bounding box center [572, 203] width 10 height 19
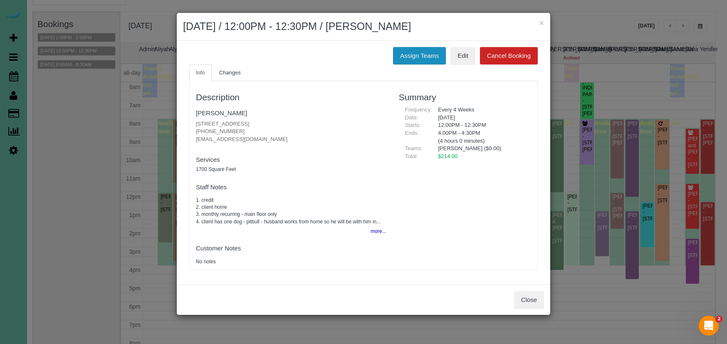
click at [419, 49] on button "Assign Teams" at bounding box center [419, 55] width 53 height 17
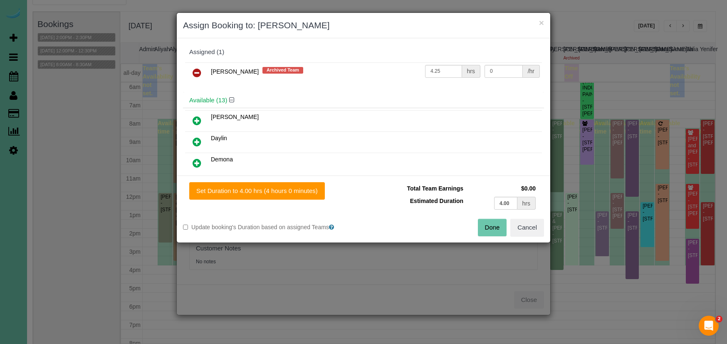
click at [200, 68] on icon at bounding box center [196, 73] width 9 height 10
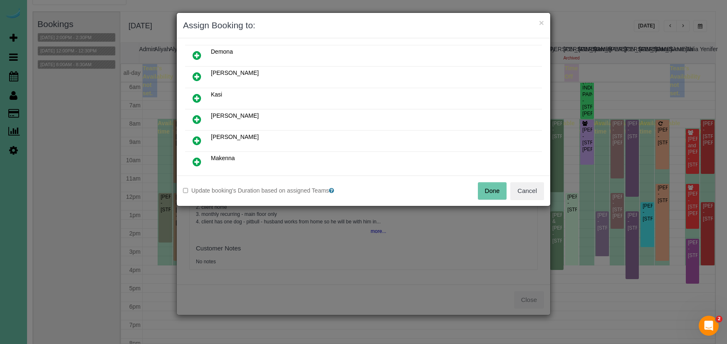
scroll to position [90, 0]
click at [203, 137] on link at bounding box center [197, 138] width 20 height 17
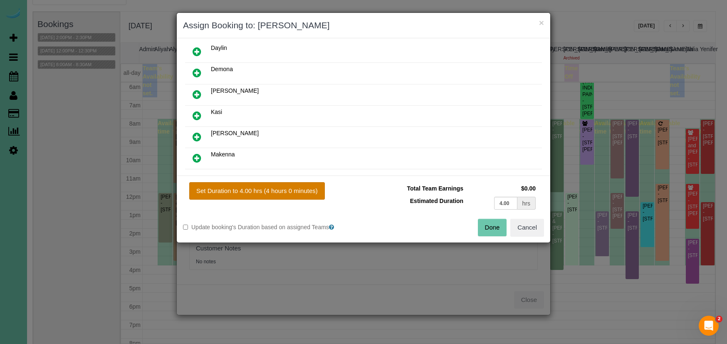
click at [269, 196] on button "Set Duration to 4.00 hrs (4 hours 0 minutes)" at bounding box center [257, 190] width 136 height 17
type input "4.00"
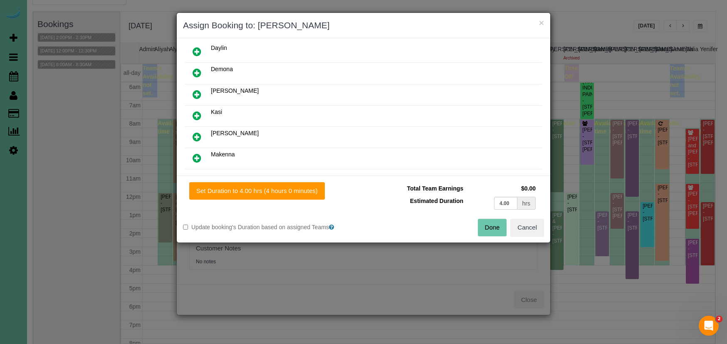
click at [500, 230] on button "Done" at bounding box center [492, 227] width 29 height 17
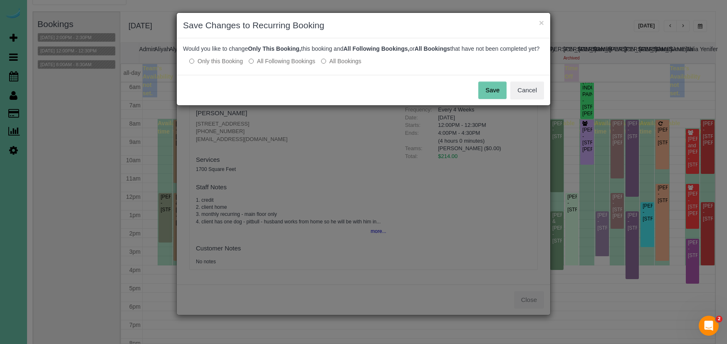
click at [280, 65] on label "All Following Bookings" at bounding box center [282, 61] width 67 height 8
click at [499, 98] on button "Save" at bounding box center [492, 89] width 28 height 17
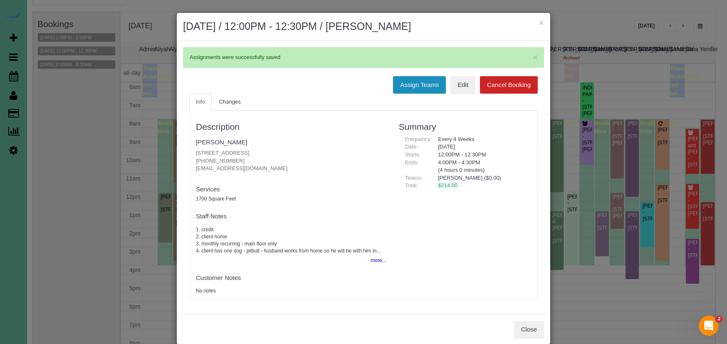
click at [419, 84] on button "Assign Teams" at bounding box center [419, 84] width 53 height 17
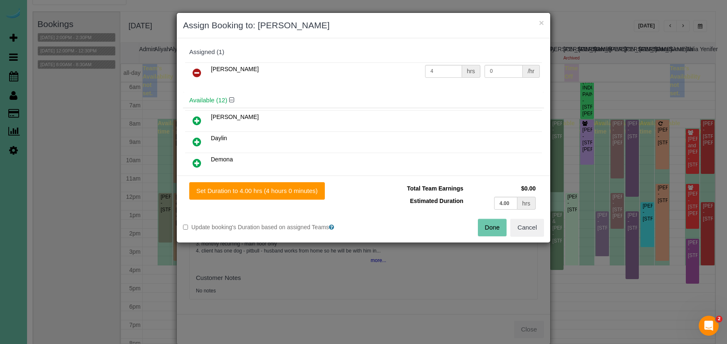
click at [197, 76] on icon at bounding box center [196, 73] width 9 height 10
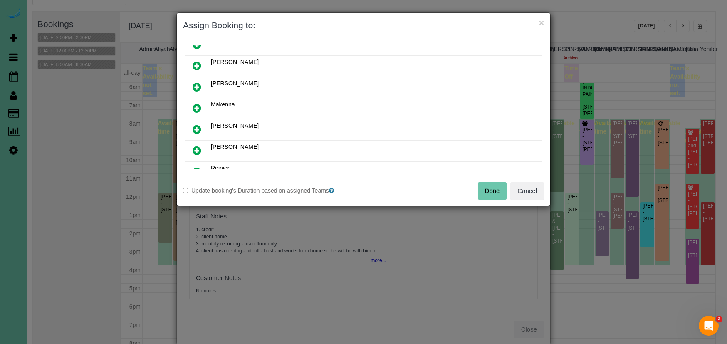
scroll to position [164, 0]
click at [195, 125] on icon at bounding box center [196, 128] width 9 height 10
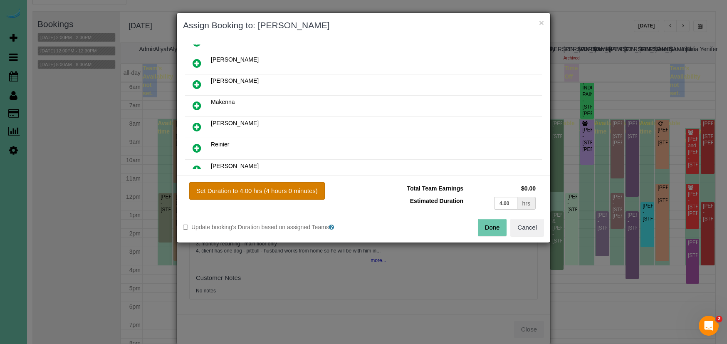
click at [295, 192] on button "Set Duration to 4.00 hrs (4 hours 0 minutes)" at bounding box center [257, 190] width 136 height 17
type input "4.00"
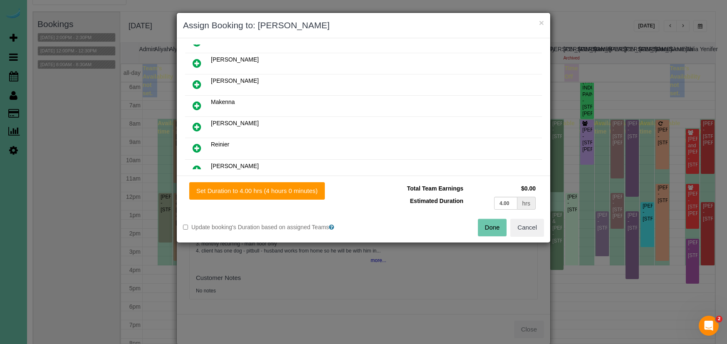
click at [495, 227] on button "Done" at bounding box center [492, 227] width 29 height 17
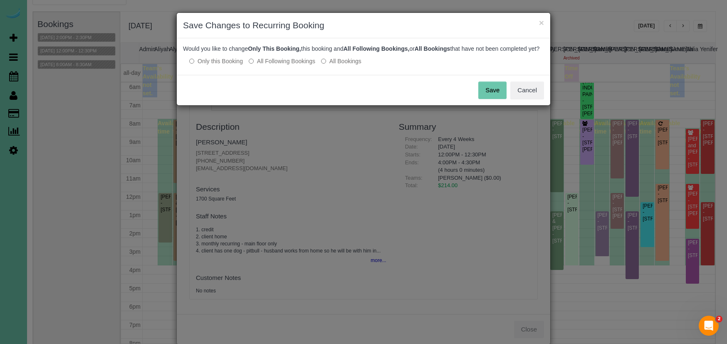
drag, startPoint x: 278, startPoint y: 69, endPoint x: 370, endPoint y: 70, distance: 92.7
click at [278, 65] on label "All Following Bookings" at bounding box center [282, 61] width 67 height 8
click at [493, 99] on button "Save" at bounding box center [492, 89] width 28 height 17
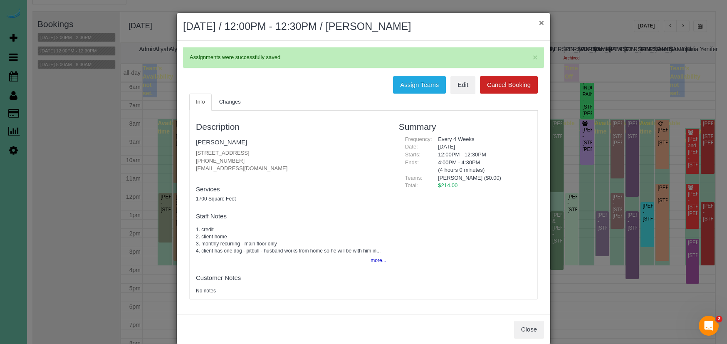
click at [540, 20] on button "×" at bounding box center [541, 22] width 5 height 9
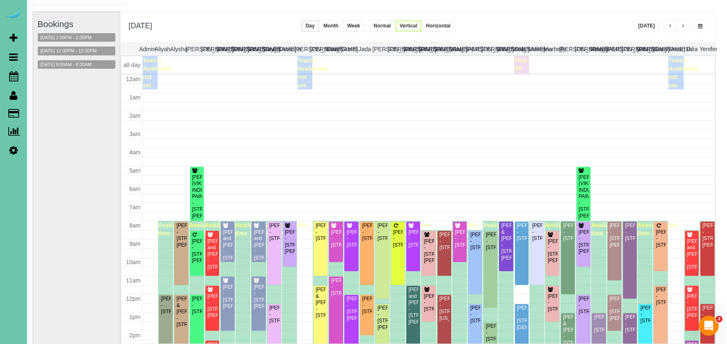
scroll to position [110, 0]
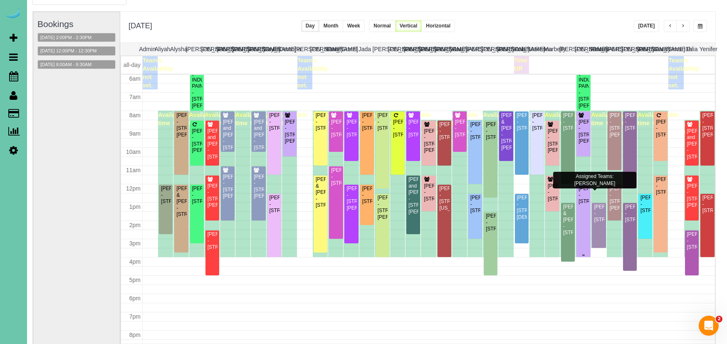
click at [582, 205] on div "Jessica Blaylock - 2025 S 80th Ave, Omaha, NE 68124" at bounding box center [583, 194] width 10 height 19
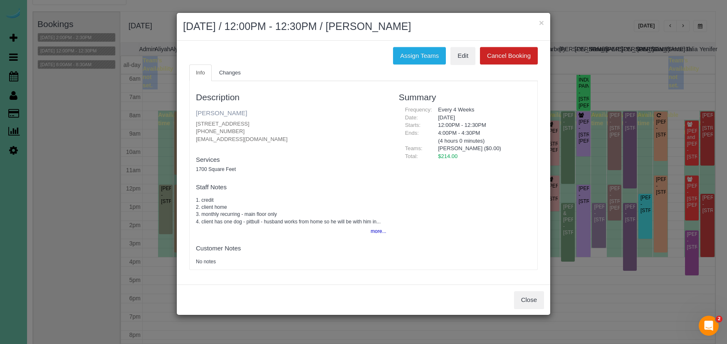
click at [229, 109] on link "Jessica Blaylock" at bounding box center [221, 112] width 51 height 7
click at [401, 56] on button "Assign Teams" at bounding box center [419, 55] width 53 height 17
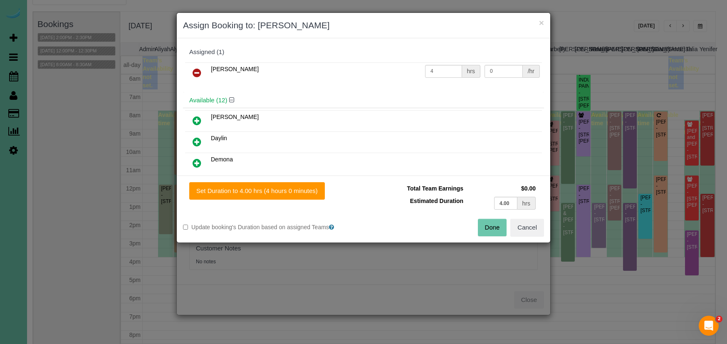
drag, startPoint x: 203, startPoint y: 73, endPoint x: 207, endPoint y: 103, distance: 30.2
click at [203, 73] on link at bounding box center [197, 73] width 20 height 17
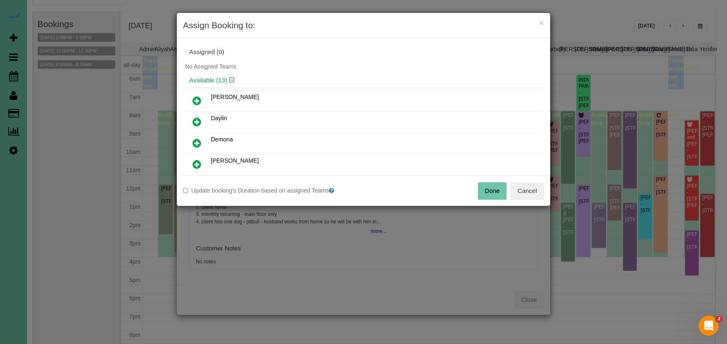
scroll to position [14, 0]
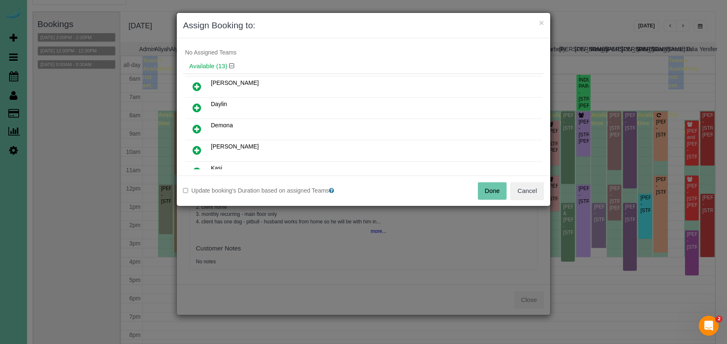
click at [197, 148] on icon at bounding box center [196, 150] width 9 height 10
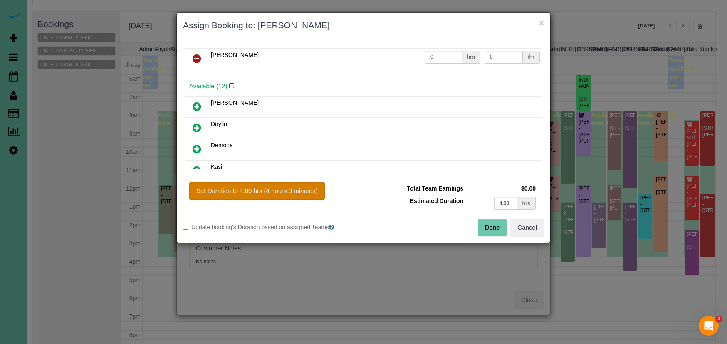
click at [234, 187] on button "Set Duration to 4.00 hrs (4 hours 0 minutes)" at bounding box center [257, 190] width 136 height 17
type input "4.00"
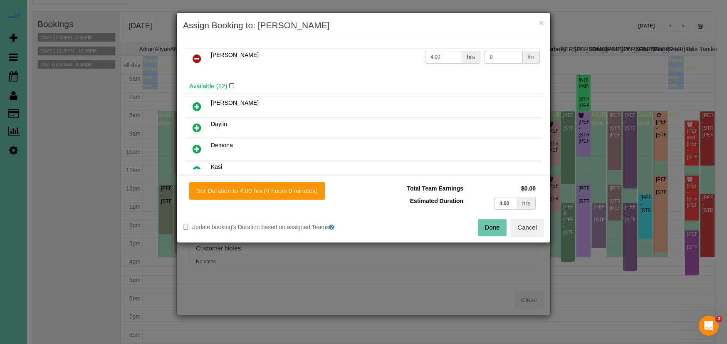
drag, startPoint x: 481, startPoint y: 222, endPoint x: 469, endPoint y: 215, distance: 13.7
click at [481, 222] on button "Done" at bounding box center [492, 227] width 29 height 17
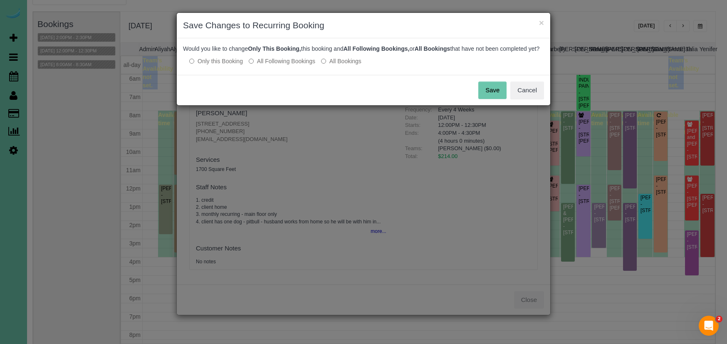
drag, startPoint x: 285, startPoint y: 67, endPoint x: 391, endPoint y: 70, distance: 106.5
click at [285, 65] on label "All Following Bookings" at bounding box center [282, 61] width 67 height 8
click at [488, 96] on button "Save" at bounding box center [492, 89] width 28 height 17
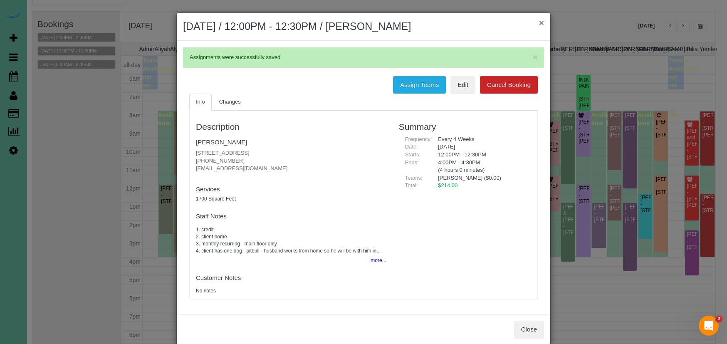
click at [541, 24] on button "×" at bounding box center [541, 22] width 5 height 9
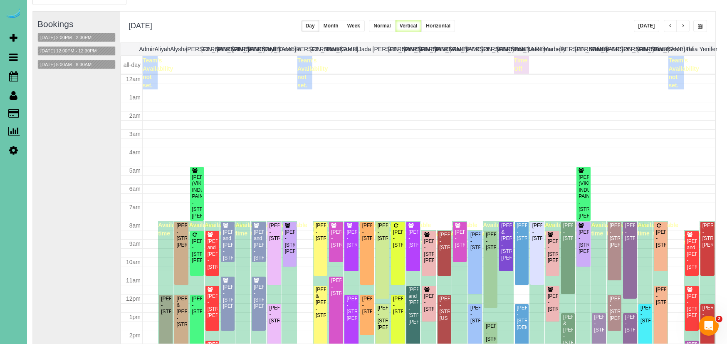
scroll to position [110, 0]
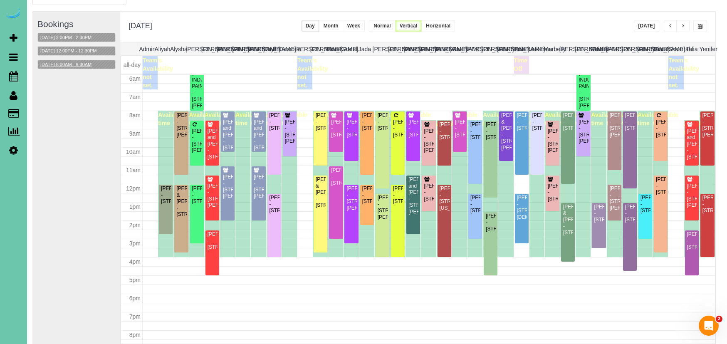
click at [91, 64] on button "09/16/2025 8:00AM - 8:30AM" at bounding box center [66, 64] width 56 height 9
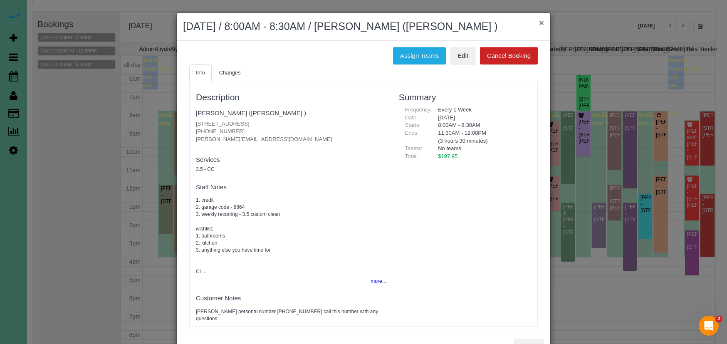
click at [541, 22] on button "×" at bounding box center [541, 22] width 5 height 9
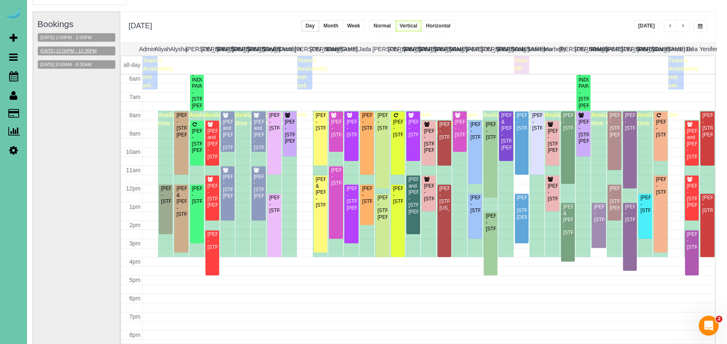
click at [74, 47] on button "09/16/2025 12:00PM - 12:30PM" at bounding box center [69, 51] width 62 height 9
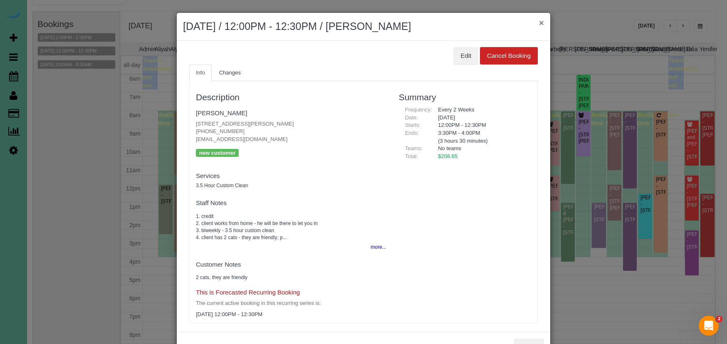
click at [543, 20] on button "×" at bounding box center [541, 22] width 5 height 9
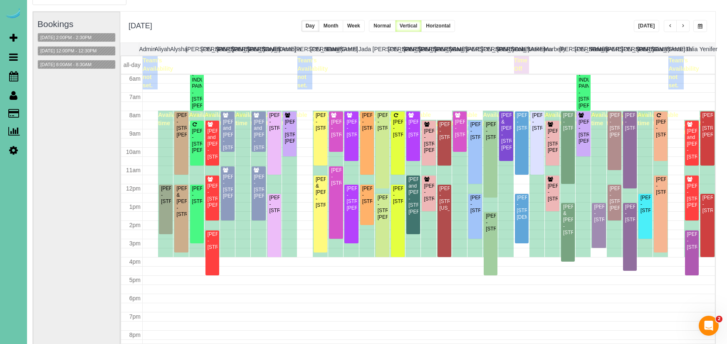
click at [702, 26] on button "button" at bounding box center [700, 26] width 14 height 12
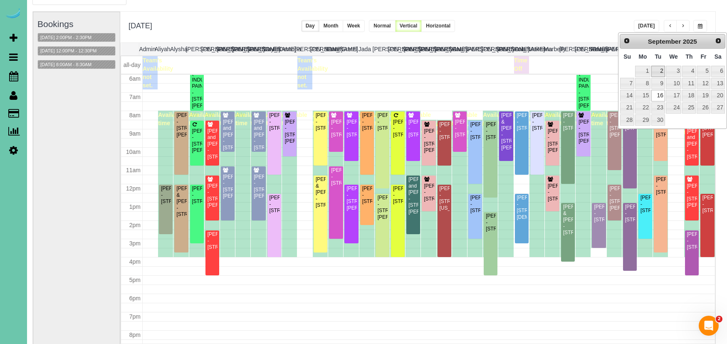
click at [656, 69] on link "2" at bounding box center [657, 71] width 13 height 11
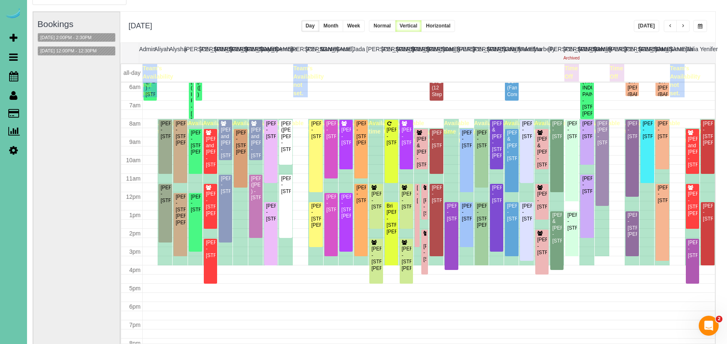
click at [696, 25] on button "button" at bounding box center [700, 26] width 14 height 12
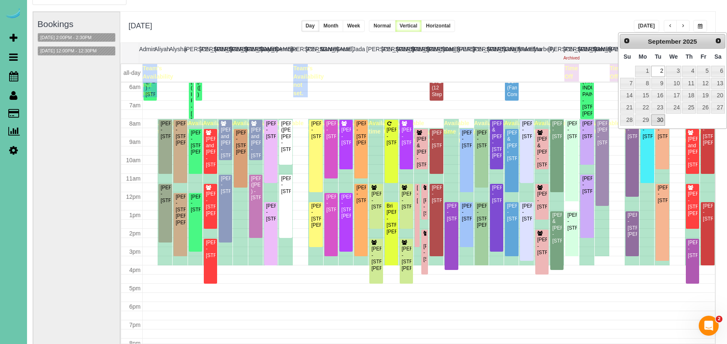
click at [658, 114] on link "30" at bounding box center [657, 119] width 13 height 11
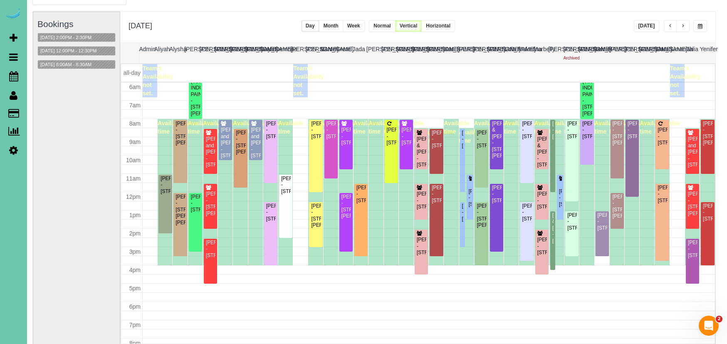
click at [700, 28] on span "button" at bounding box center [700, 26] width 5 height 5
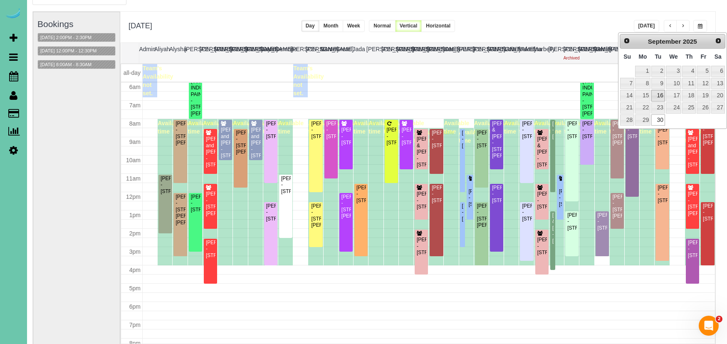
click at [657, 91] on link "16" at bounding box center [657, 95] width 13 height 11
type input "**********"
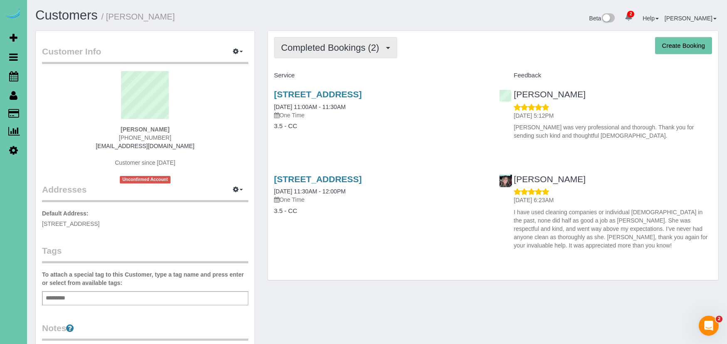
click at [357, 45] on span "Completed Bookings (2)" at bounding box center [332, 47] width 102 height 10
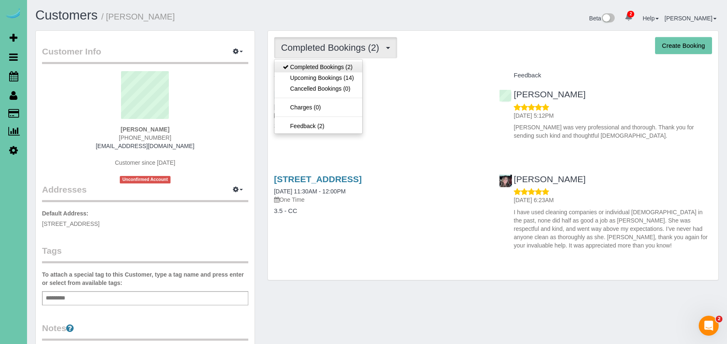
click at [350, 70] on link "Completed Bookings (2)" at bounding box center [318, 67] width 88 height 11
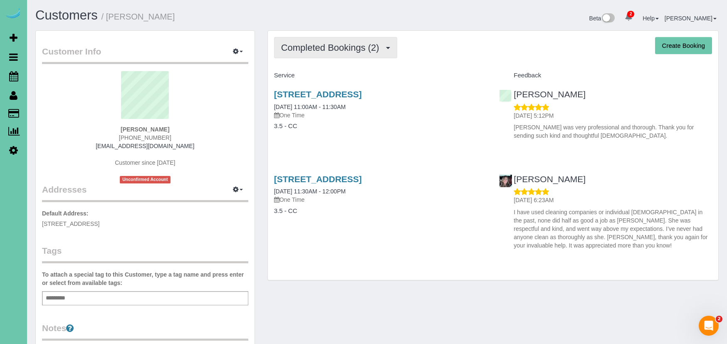
click at [354, 49] on span "Completed Bookings (2)" at bounding box center [332, 47] width 102 height 10
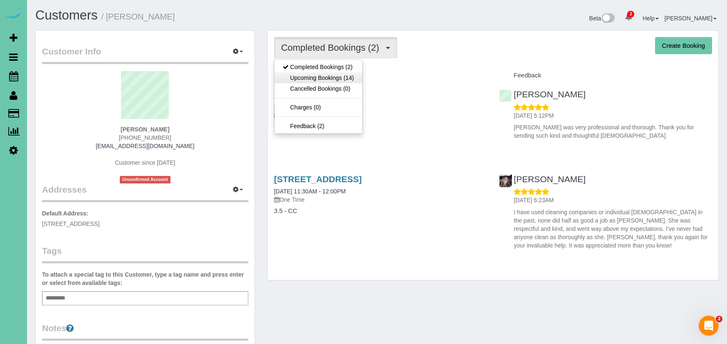
click at [347, 78] on link "Upcoming Bookings (14)" at bounding box center [318, 77] width 88 height 11
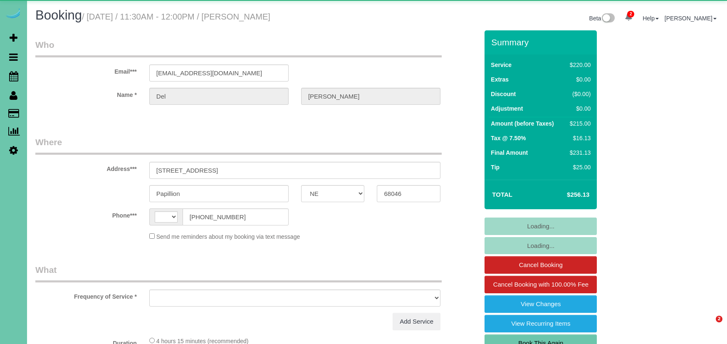
select select "NE"
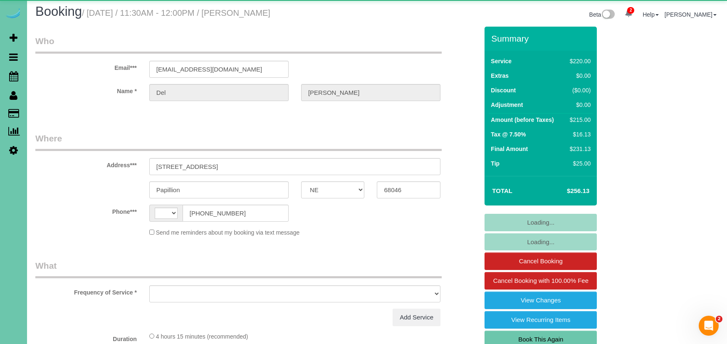
select select "string:[GEOGRAPHIC_DATA]"
select select "object:935"
select select "string:fspay-1d0f426f-5578-4016-991f-411b6b84177d"
select select "number:38"
select select "number:43"
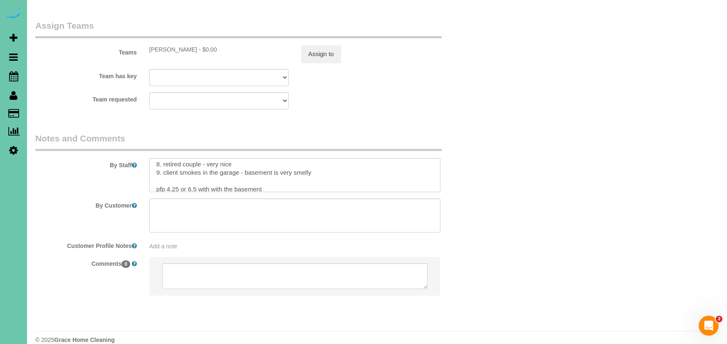
scroll to position [101, 0]
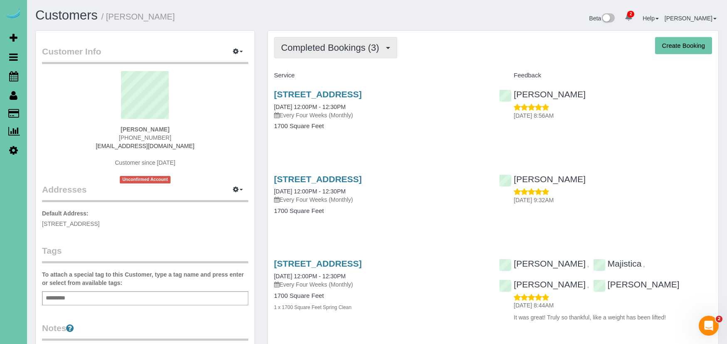
click at [345, 47] on span "Completed Bookings (3)" at bounding box center [332, 47] width 102 height 10
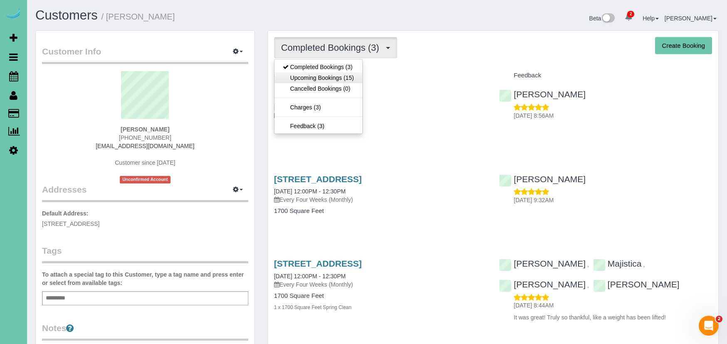
click at [342, 74] on link "Upcoming Bookings (15)" at bounding box center [318, 77] width 88 height 11
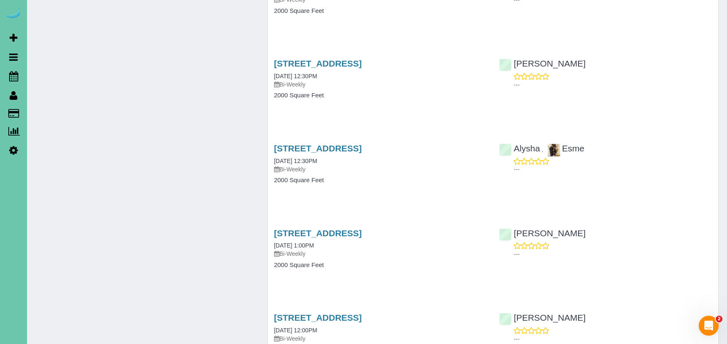
scroll to position [1892, 0]
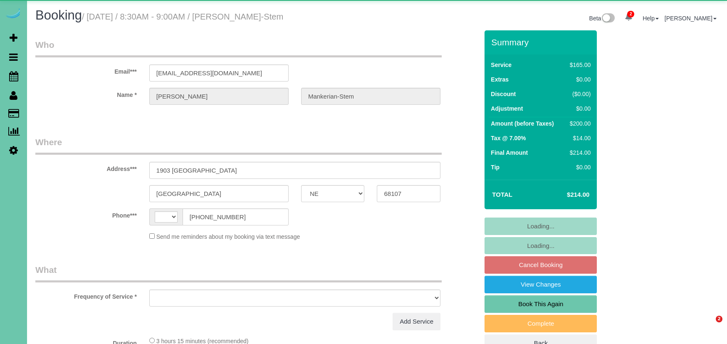
select select "NE"
select select "string:[GEOGRAPHIC_DATA]"
select select "object:723"
select select "number:36"
select select "number:40"
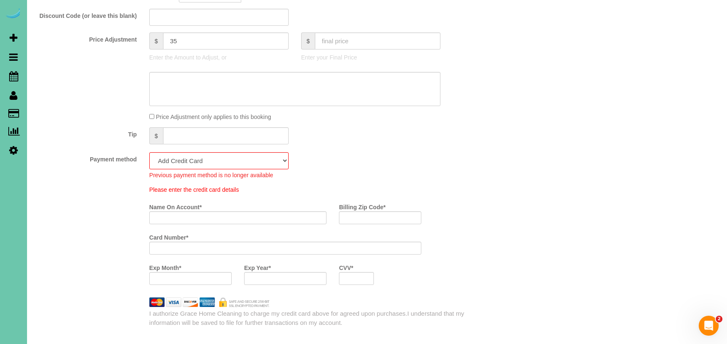
scroll to position [444, 0]
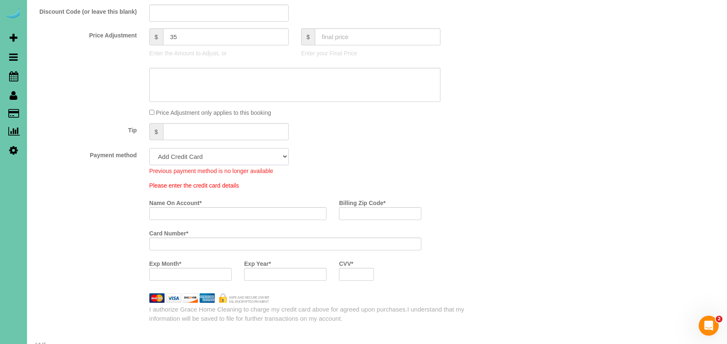
select select "string:fspay-79552c08-ef2a-4d1a-9bf7-3ff5539ef566"
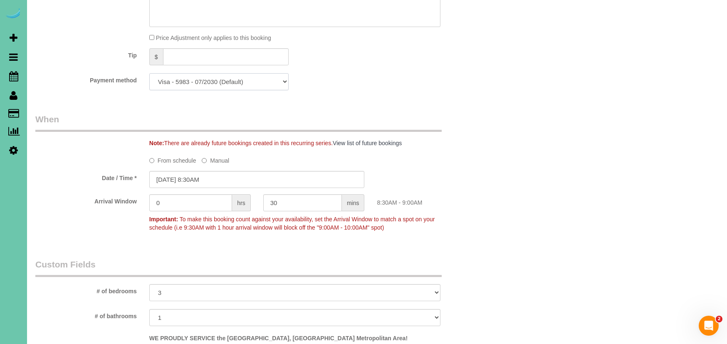
scroll to position [521, 0]
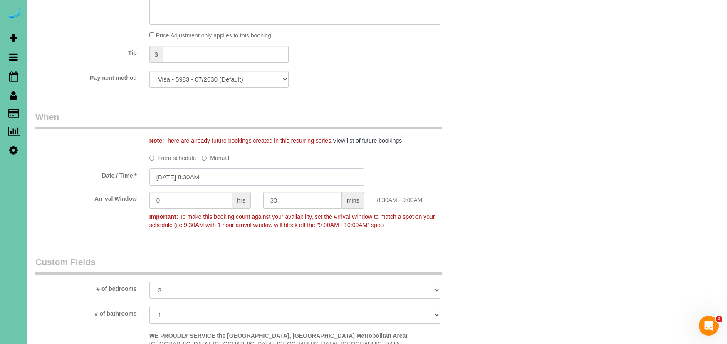
click at [250, 175] on input "09/05/2025 8:30AM" at bounding box center [256, 176] width 215 height 17
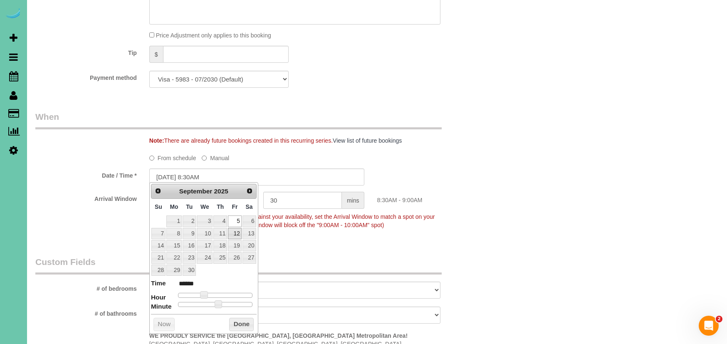
click at [234, 234] on link "12" at bounding box center [234, 233] width 13 height 11
type input "09/12/2025 8:30AM"
click at [232, 321] on button "Done" at bounding box center [241, 324] width 25 height 13
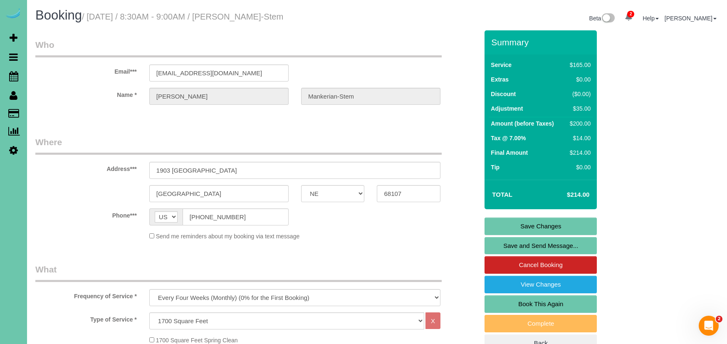
scroll to position [0, 0]
click at [498, 228] on link "Save Changes" at bounding box center [540, 225] width 112 height 17
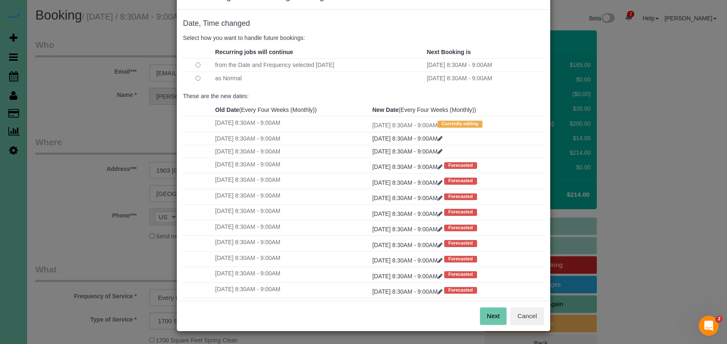
scroll to position [28, 0]
click at [491, 317] on button "Next" at bounding box center [493, 316] width 27 height 17
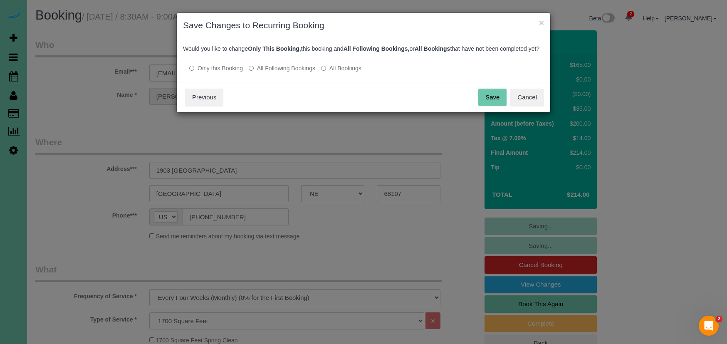
click at [486, 99] on button "Save" at bounding box center [492, 97] width 28 height 17
